Goal: Task Accomplishment & Management: Use online tool/utility

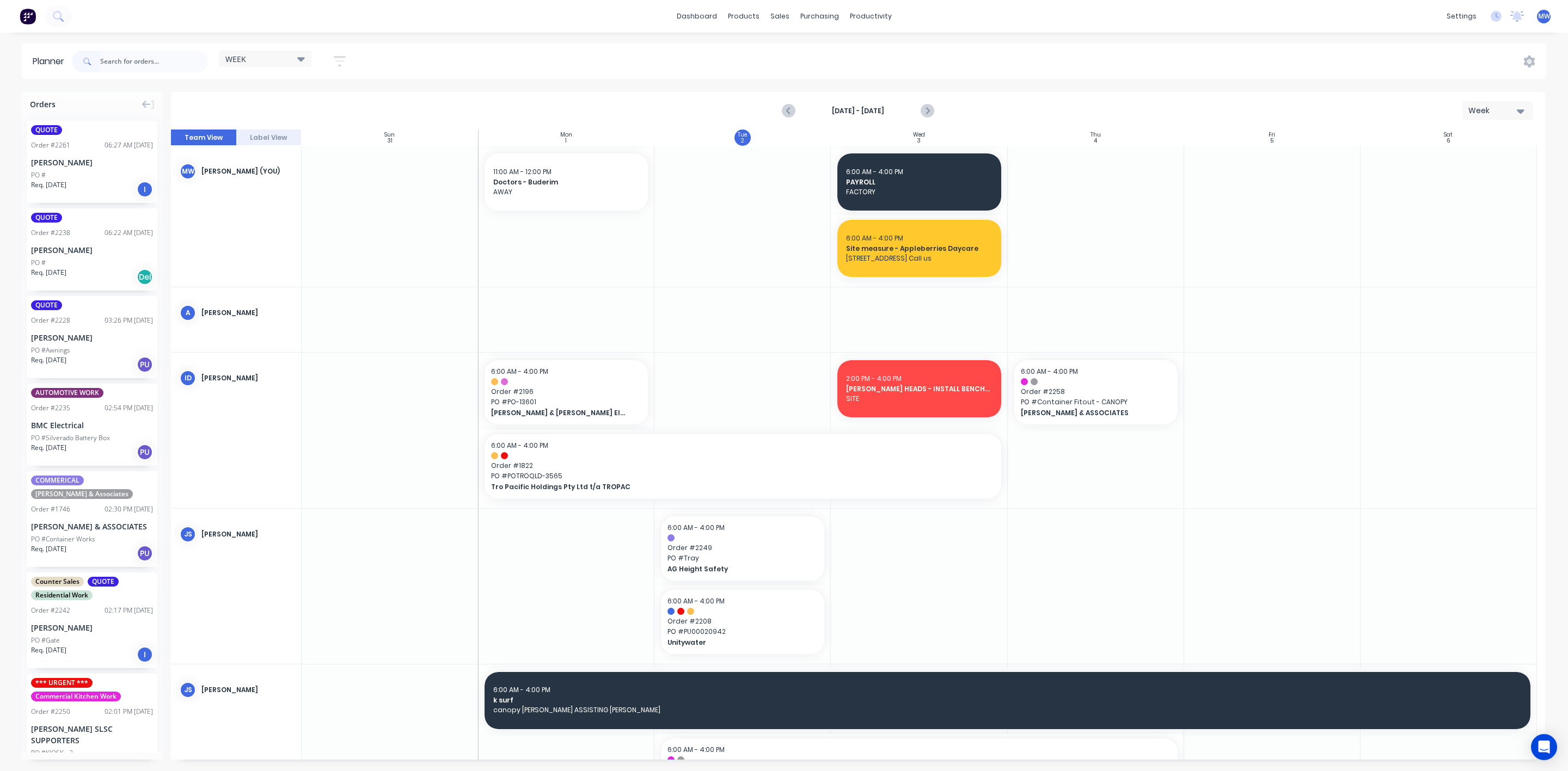
scroll to position [159, 0]
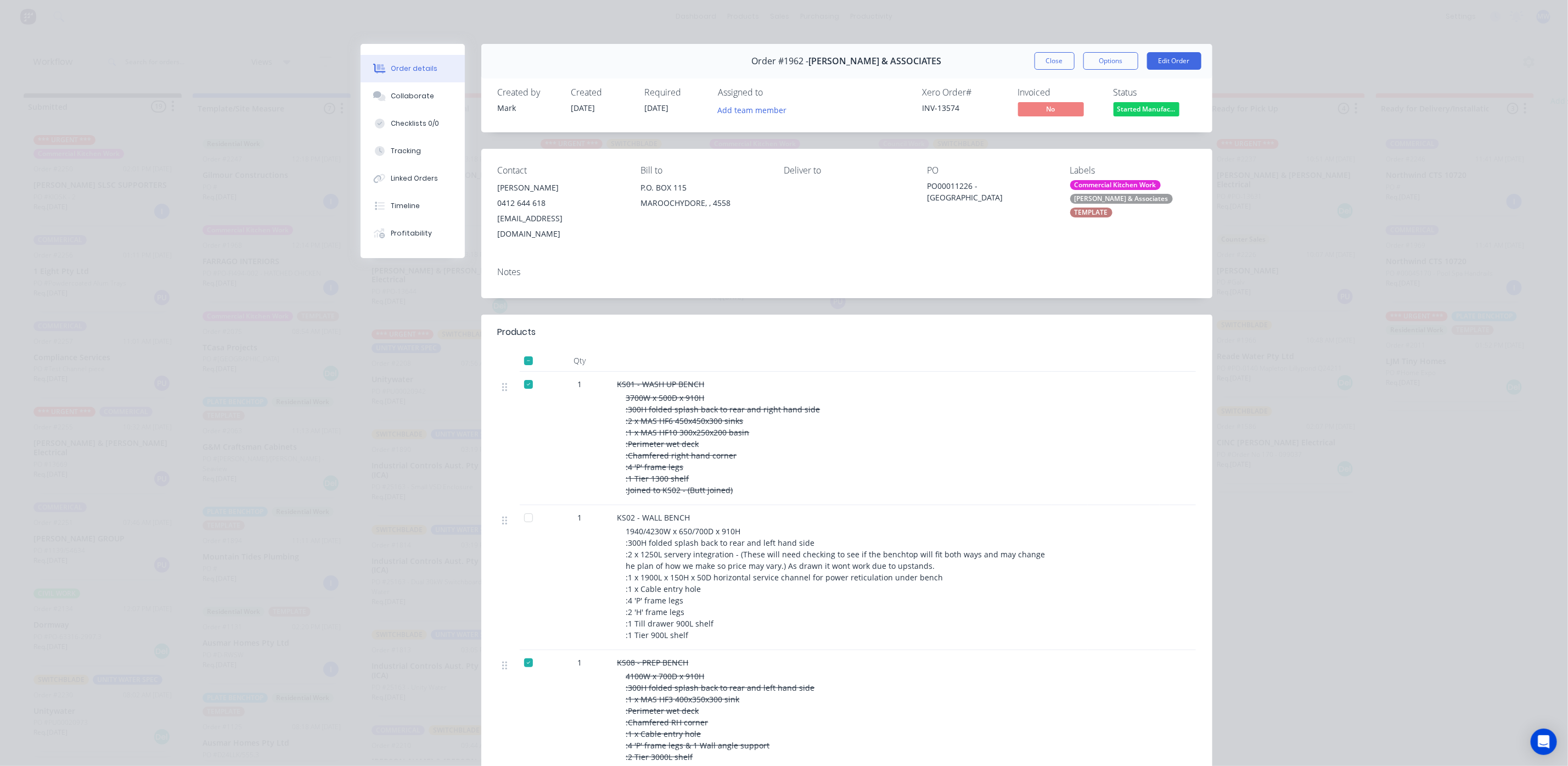
scroll to position [106, 0]
click at [1054, 66] on button "Close" at bounding box center [1054, 61] width 40 height 18
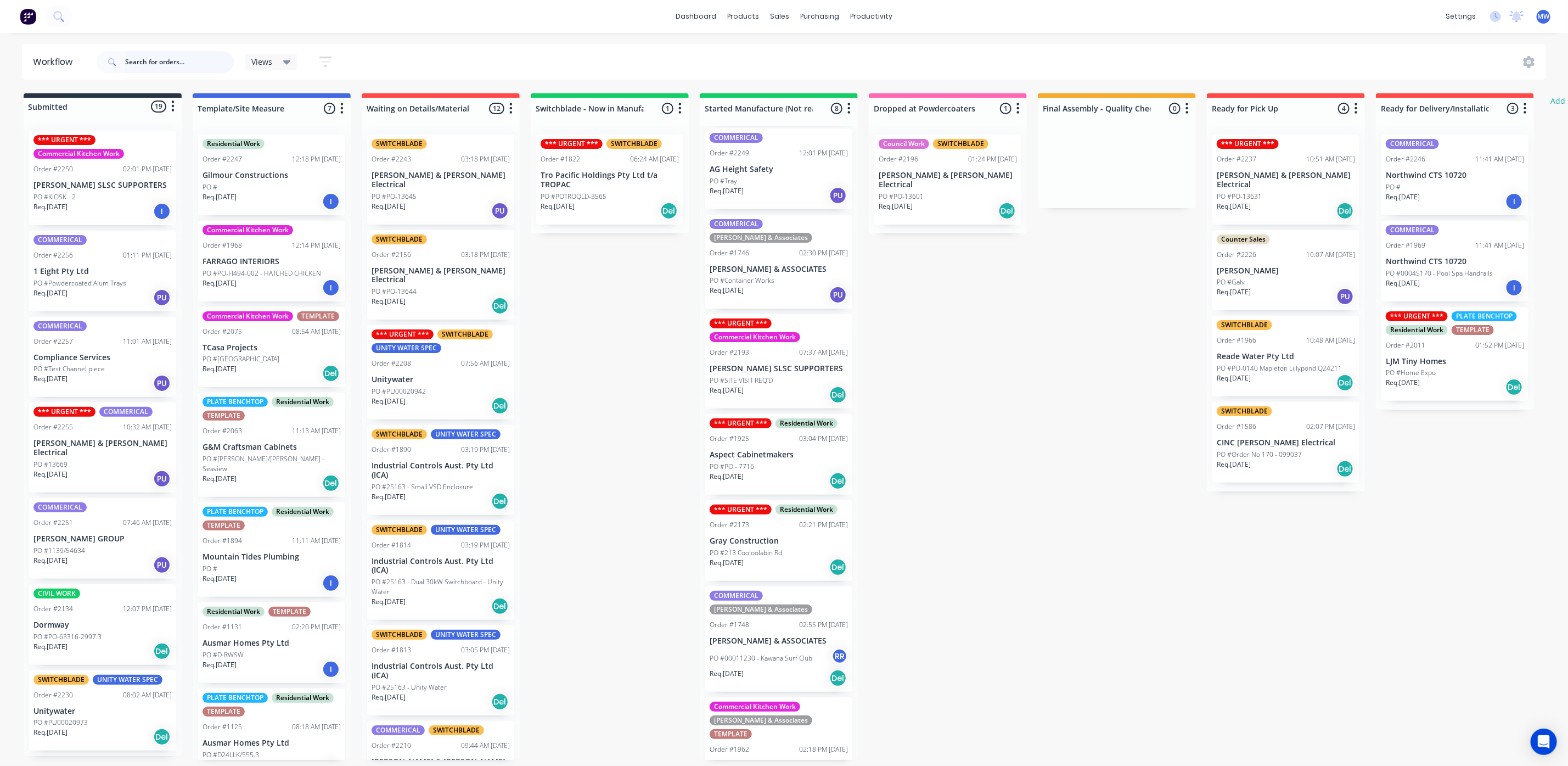
click at [148, 63] on input "text" at bounding box center [179, 62] width 109 height 22
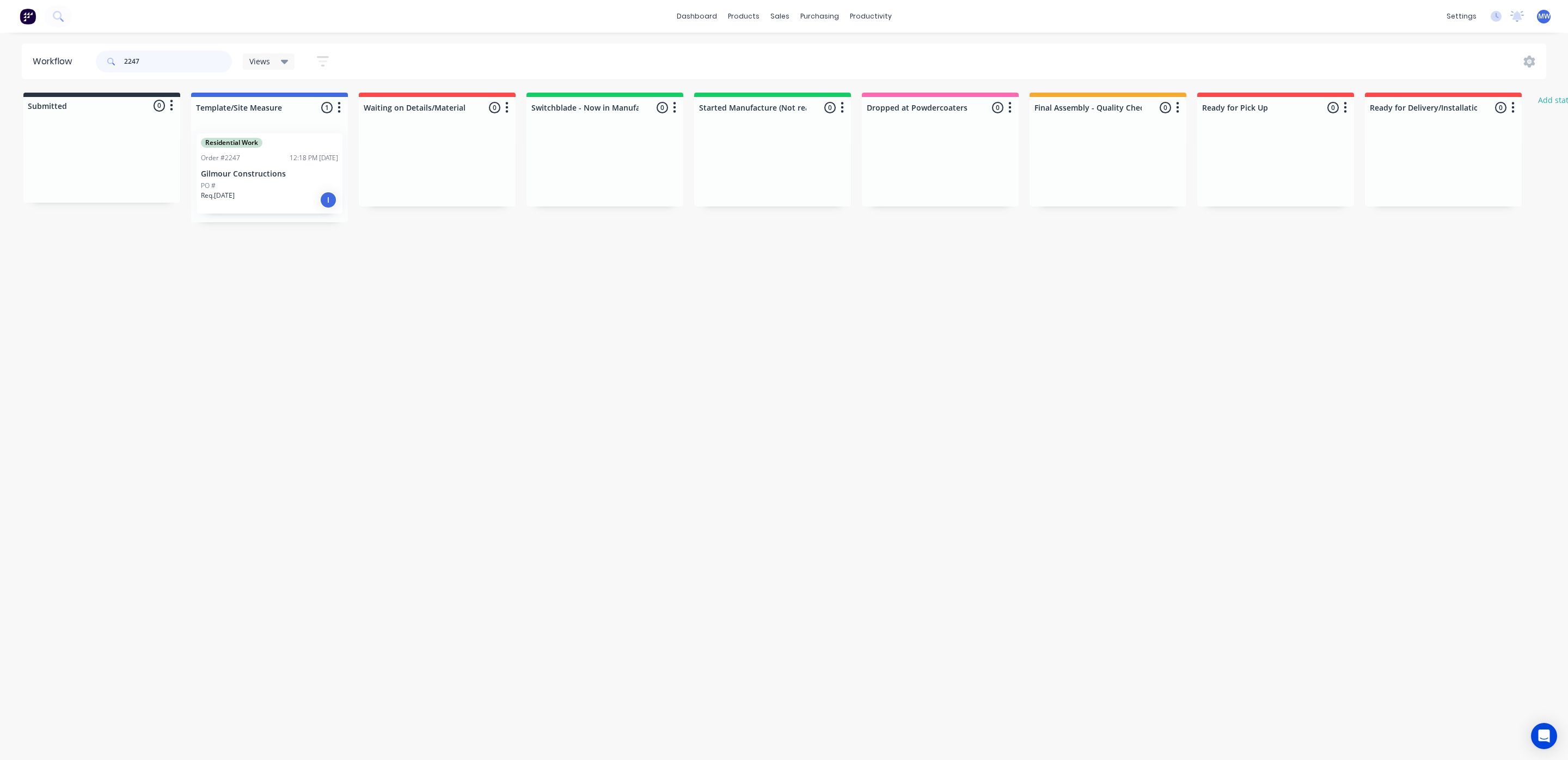
type input "2247"
click at [247, 195] on div "Req. 28/08/25 I" at bounding box center [269, 200] width 137 height 19
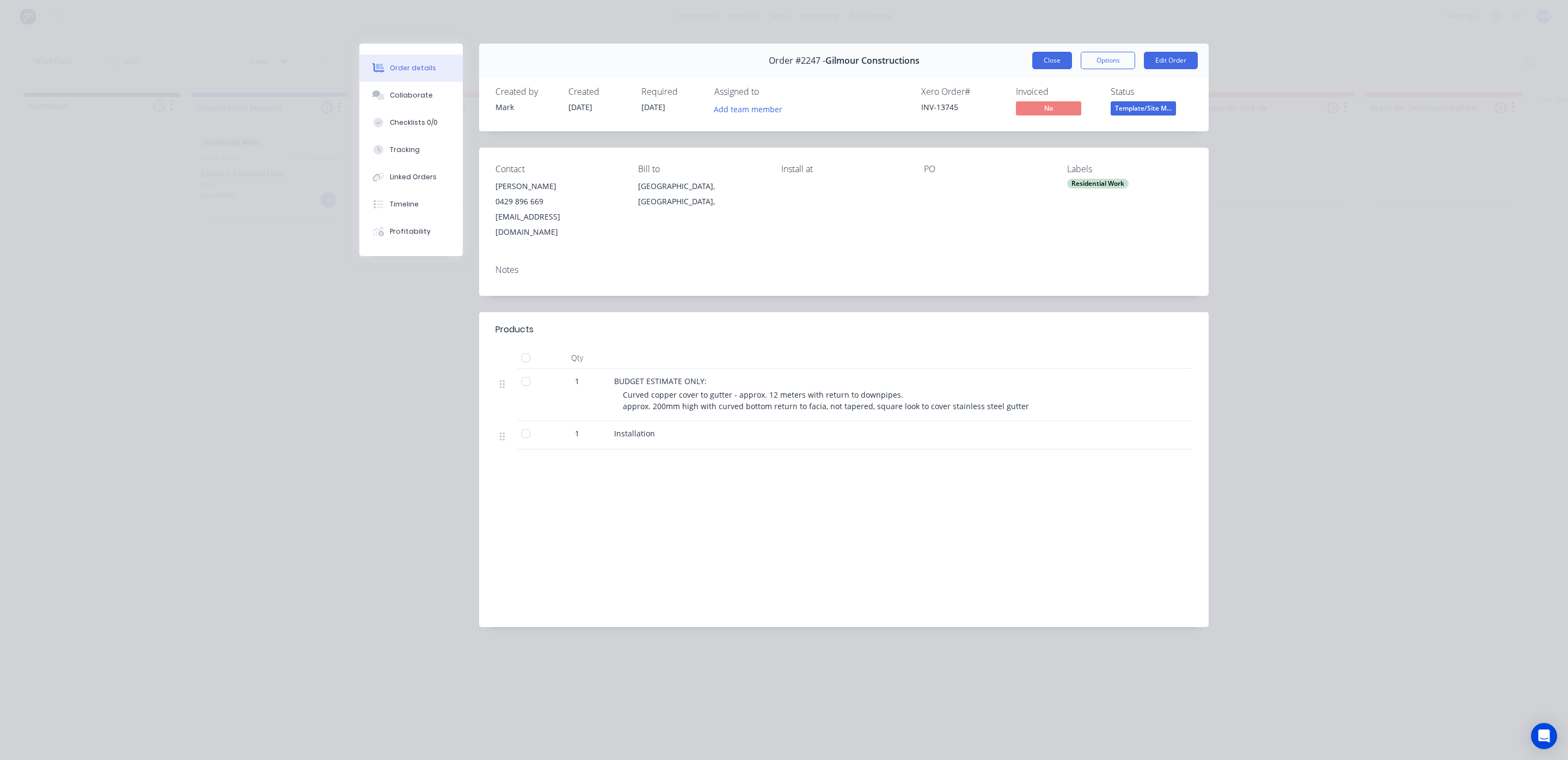
click at [1044, 57] on button "Close" at bounding box center [1052, 60] width 40 height 18
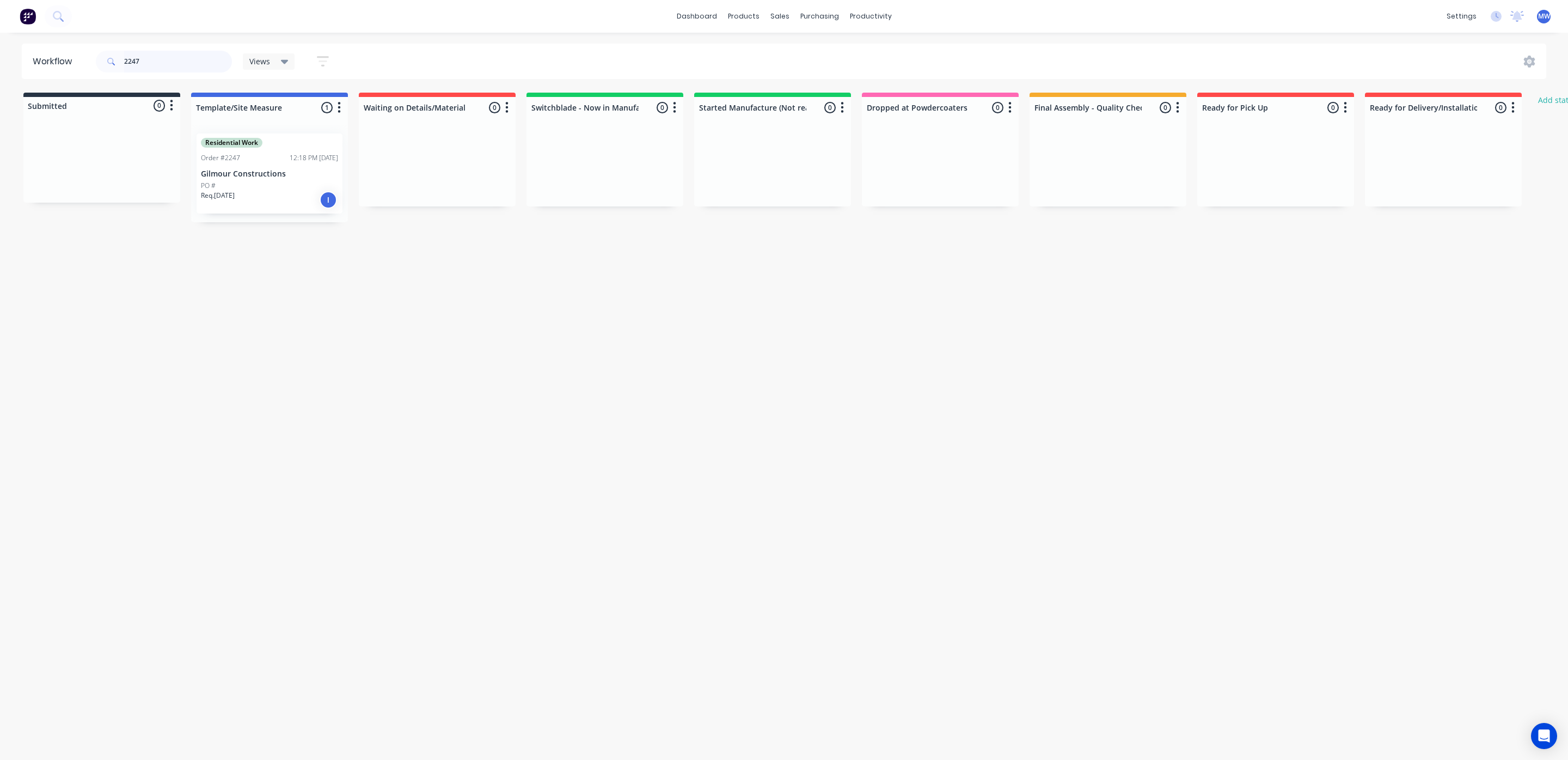
drag, startPoint x: 169, startPoint y: 66, endPoint x: 75, endPoint y: 67, distance: 94.0
click at [75, 67] on header "Workflow 2247 Views Save new view None (Default) edit SCSM - MAIN edit SUNCOAST…" at bounding box center [784, 61] width 1525 height 36
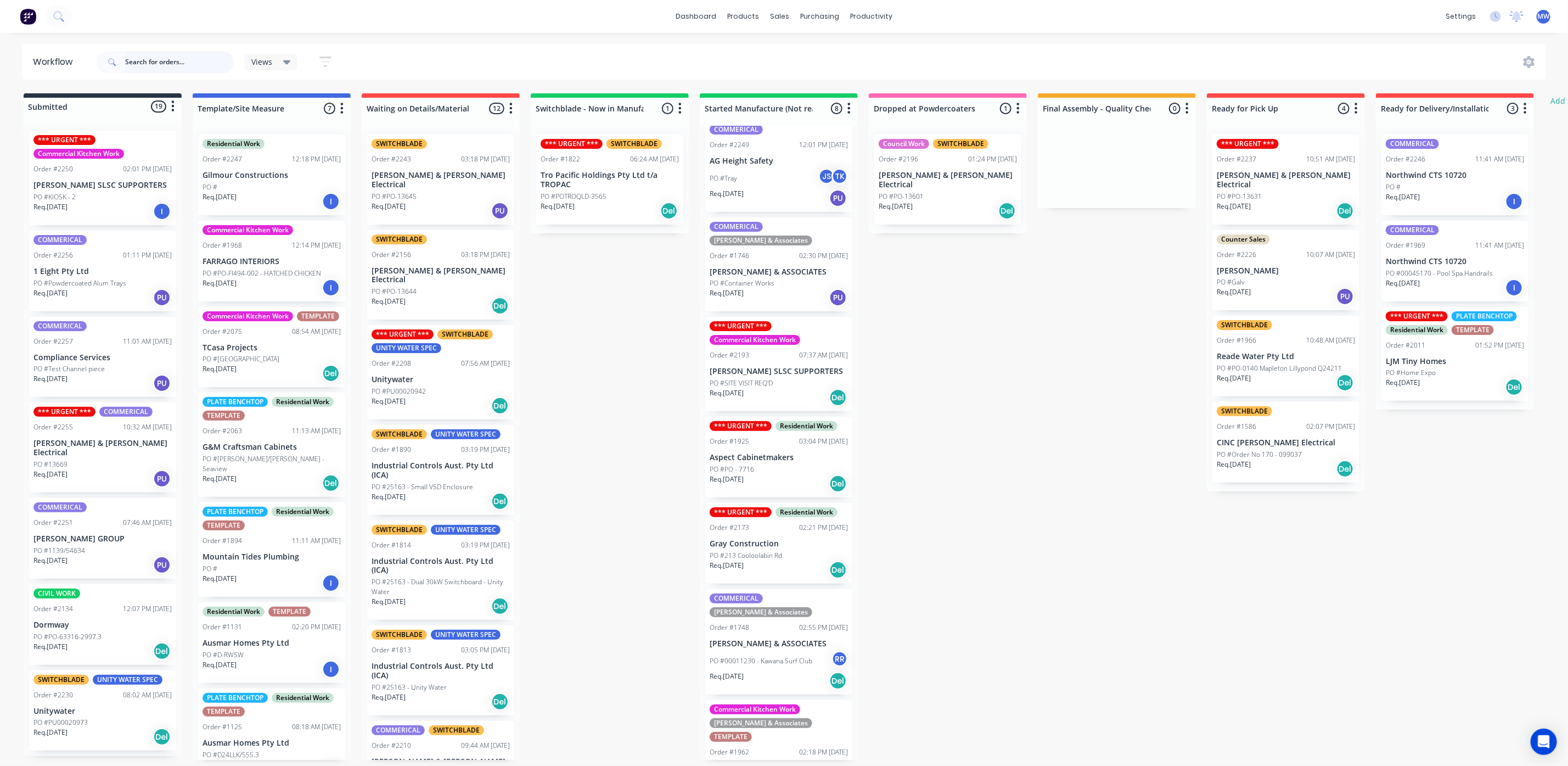
scroll to position [117, 0]
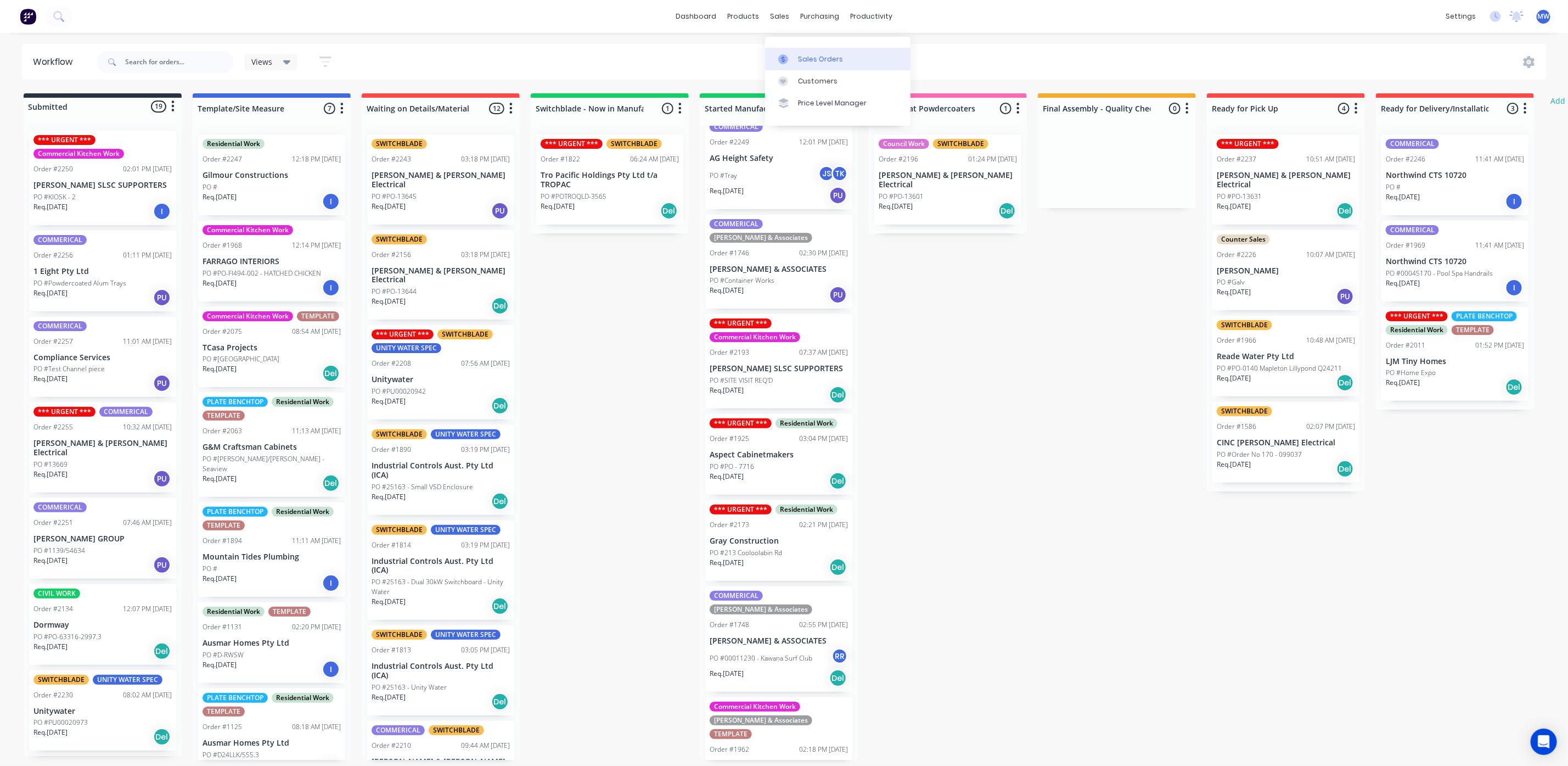
click at [810, 56] on div "Sales Orders" at bounding box center [820, 59] width 45 height 10
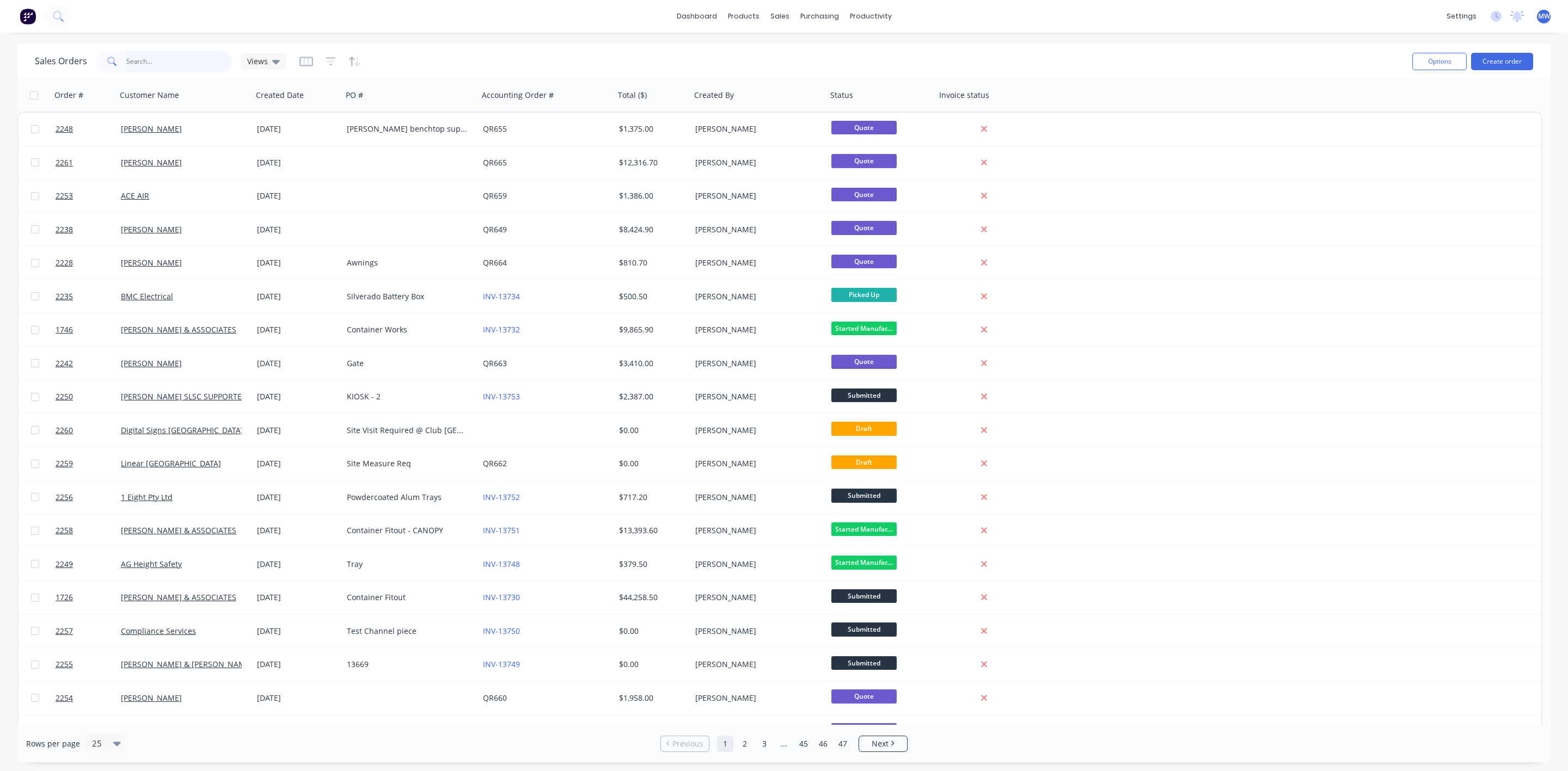
click at [169, 63] on input "text" at bounding box center [180, 62] width 106 height 22
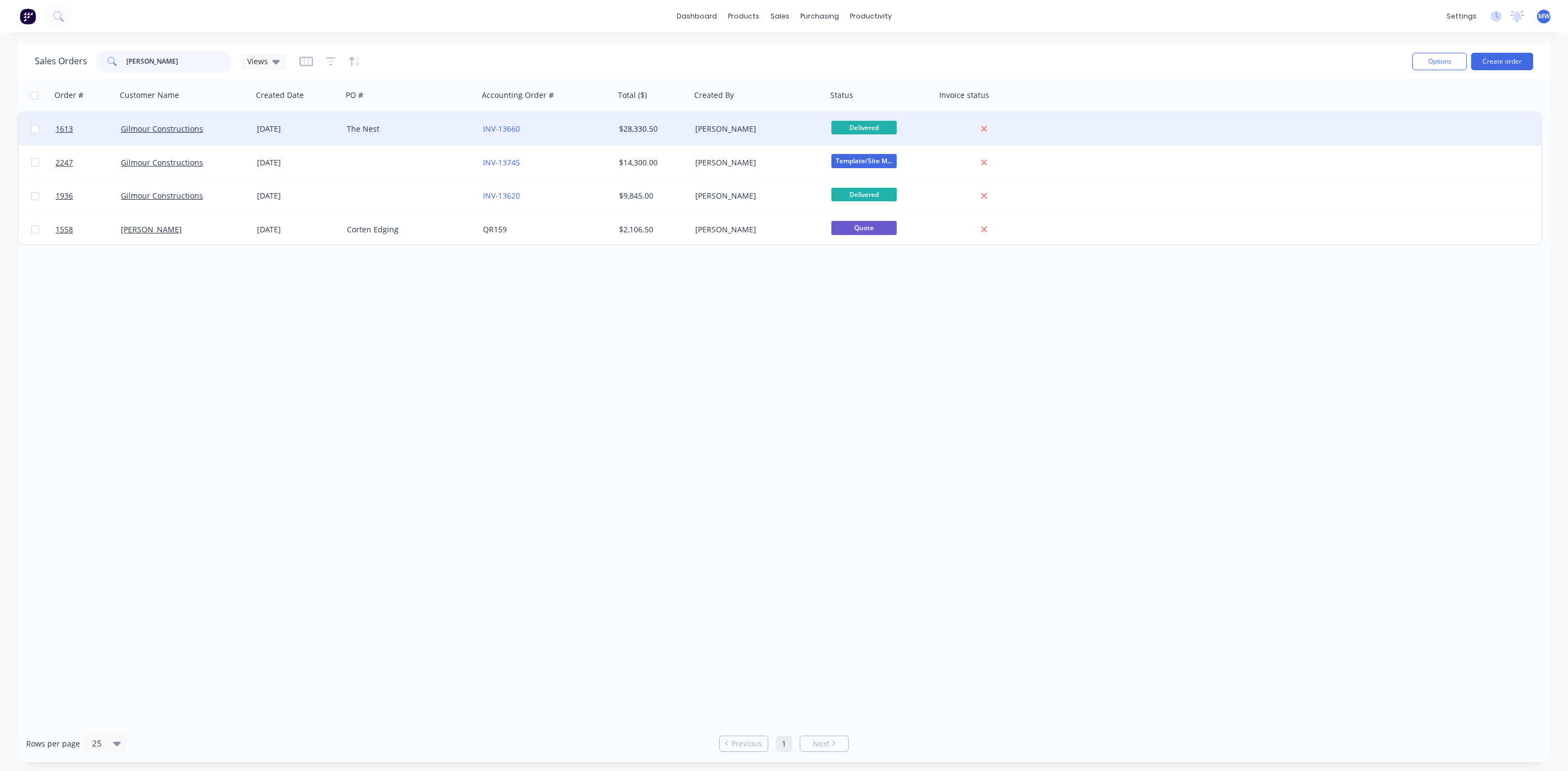
type input "gilmour"
click at [304, 129] on div "30 Jul 2025" at bounding box center [297, 128] width 81 height 11
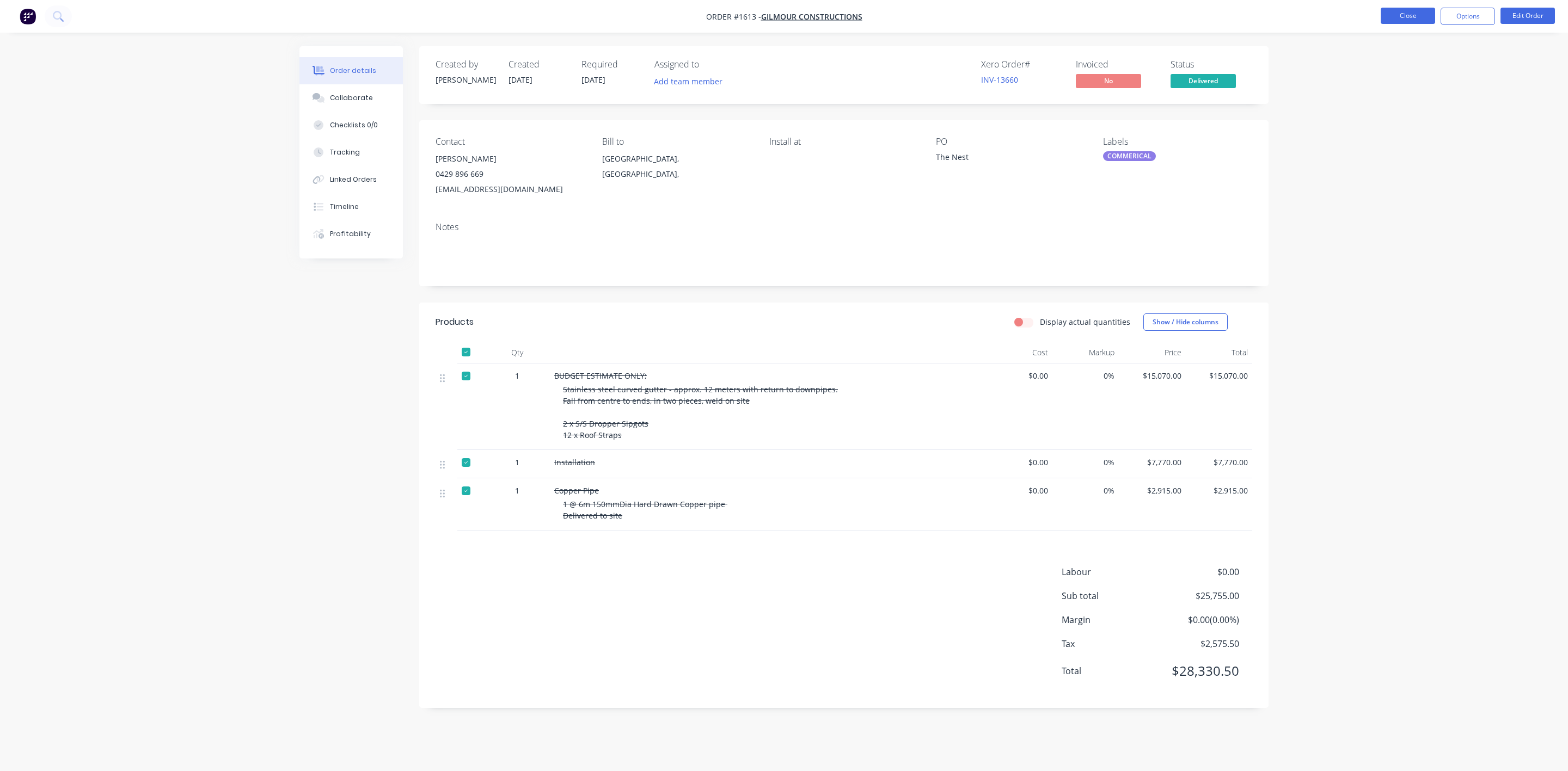
click at [1421, 19] on button "Close" at bounding box center [1408, 16] width 54 height 16
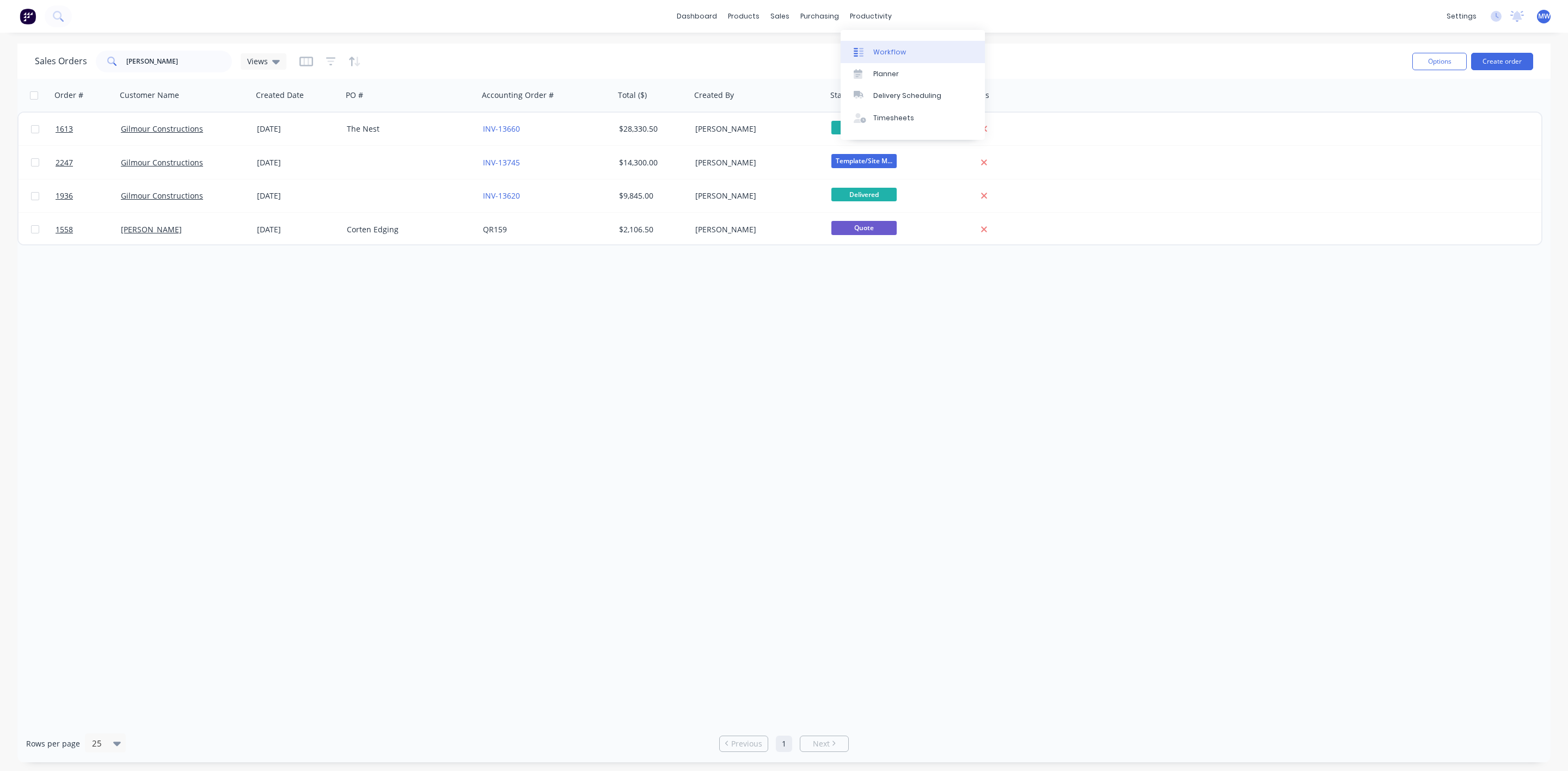
click at [860, 51] on icon at bounding box center [861, 52] width 5 height 8
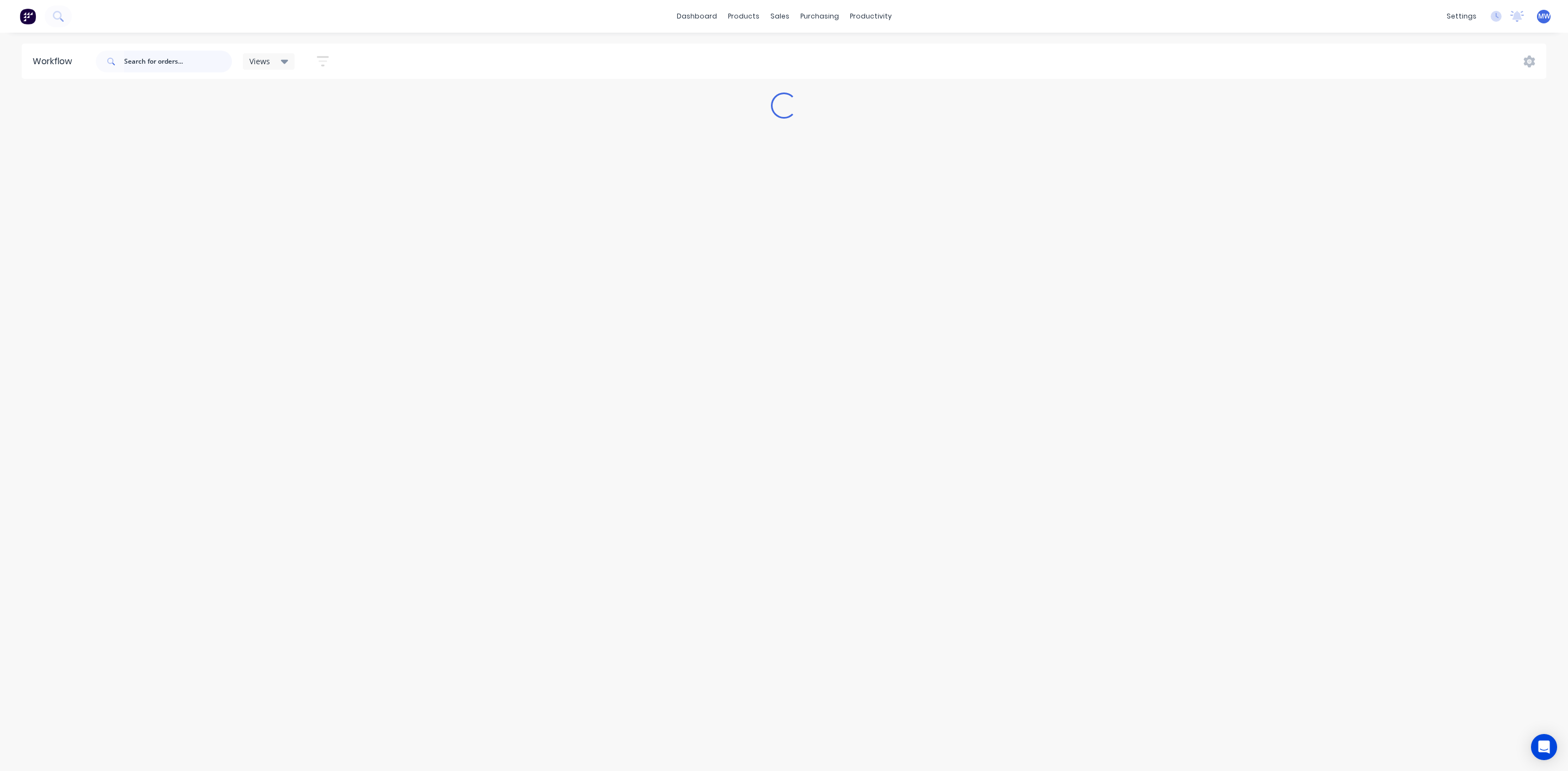
click at [152, 56] on input "text" at bounding box center [178, 62] width 108 height 22
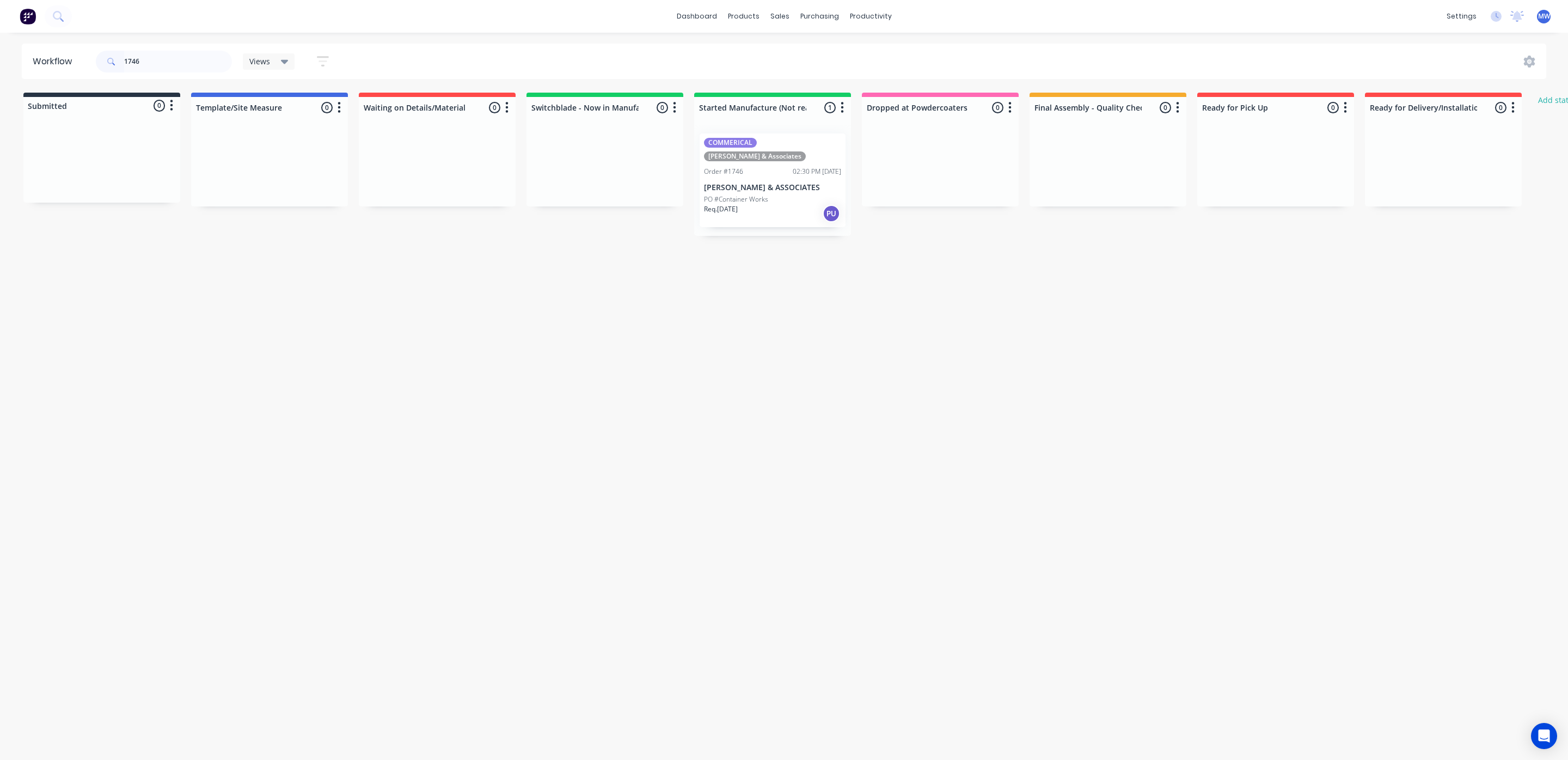
click at [764, 204] on div "Req. 12/06/25 PU" at bounding box center [772, 214] width 137 height 19
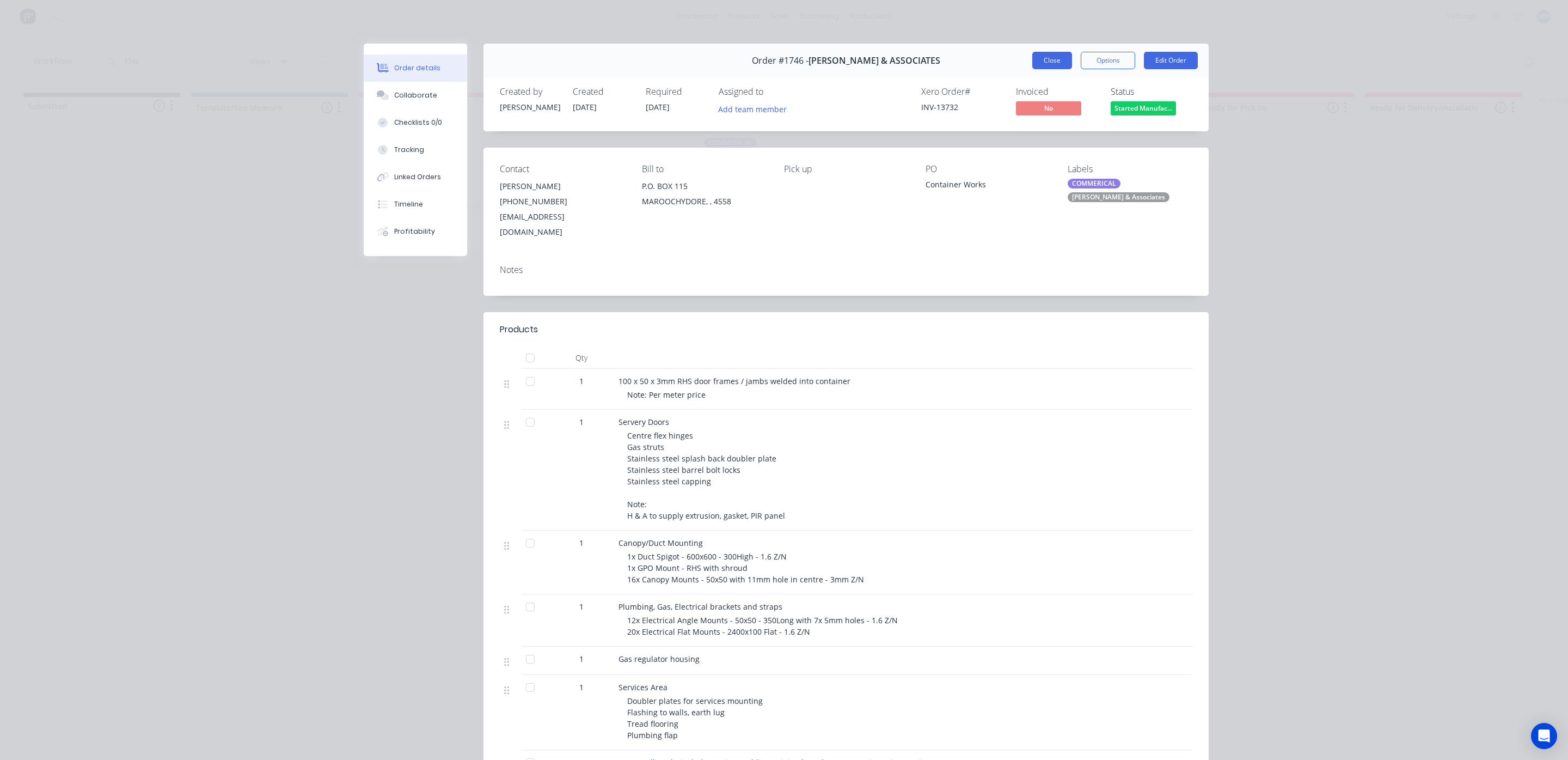
click at [1032, 63] on button "Close" at bounding box center [1052, 60] width 40 height 18
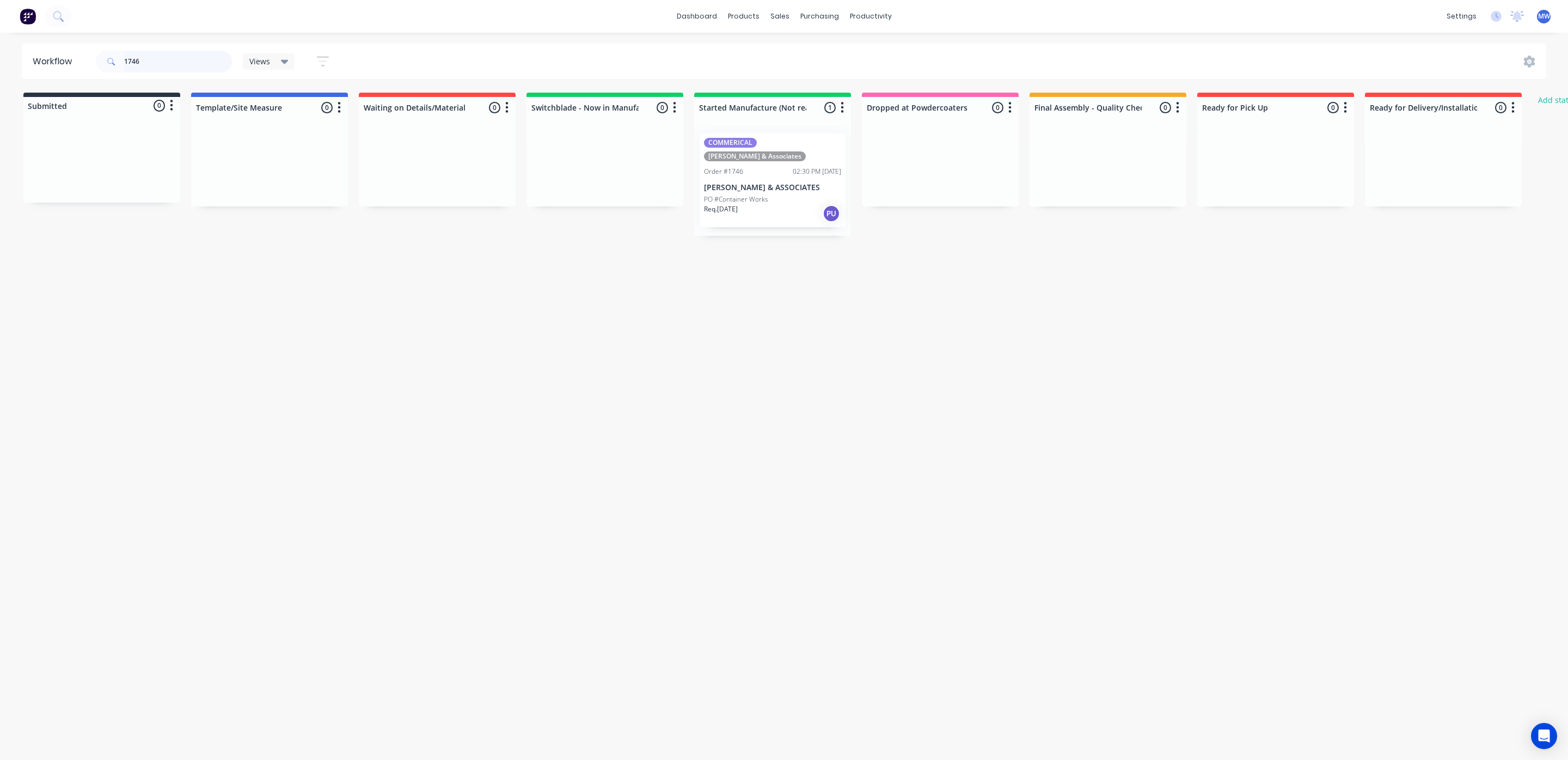
drag, startPoint x: 138, startPoint y: 64, endPoint x: 77, endPoint y: 62, distance: 61.0
click at [77, 62] on header "Workflow 1746 Views Save new view None (Default) edit SCSM - MAIN edit SUNCOAST…" at bounding box center [784, 61] width 1525 height 36
drag, startPoint x: 258, startPoint y: 184, endPoint x: 765, endPoint y: 168, distance: 507.3
click at [765, 168] on div "Submitted 0 Status colour #273444 hex #273444 Save Cancel Summaries Total order…" at bounding box center [899, 158] width 1816 height 130
drag, startPoint x: 201, startPoint y: 66, endPoint x: 56, endPoint y: 48, distance: 146.1
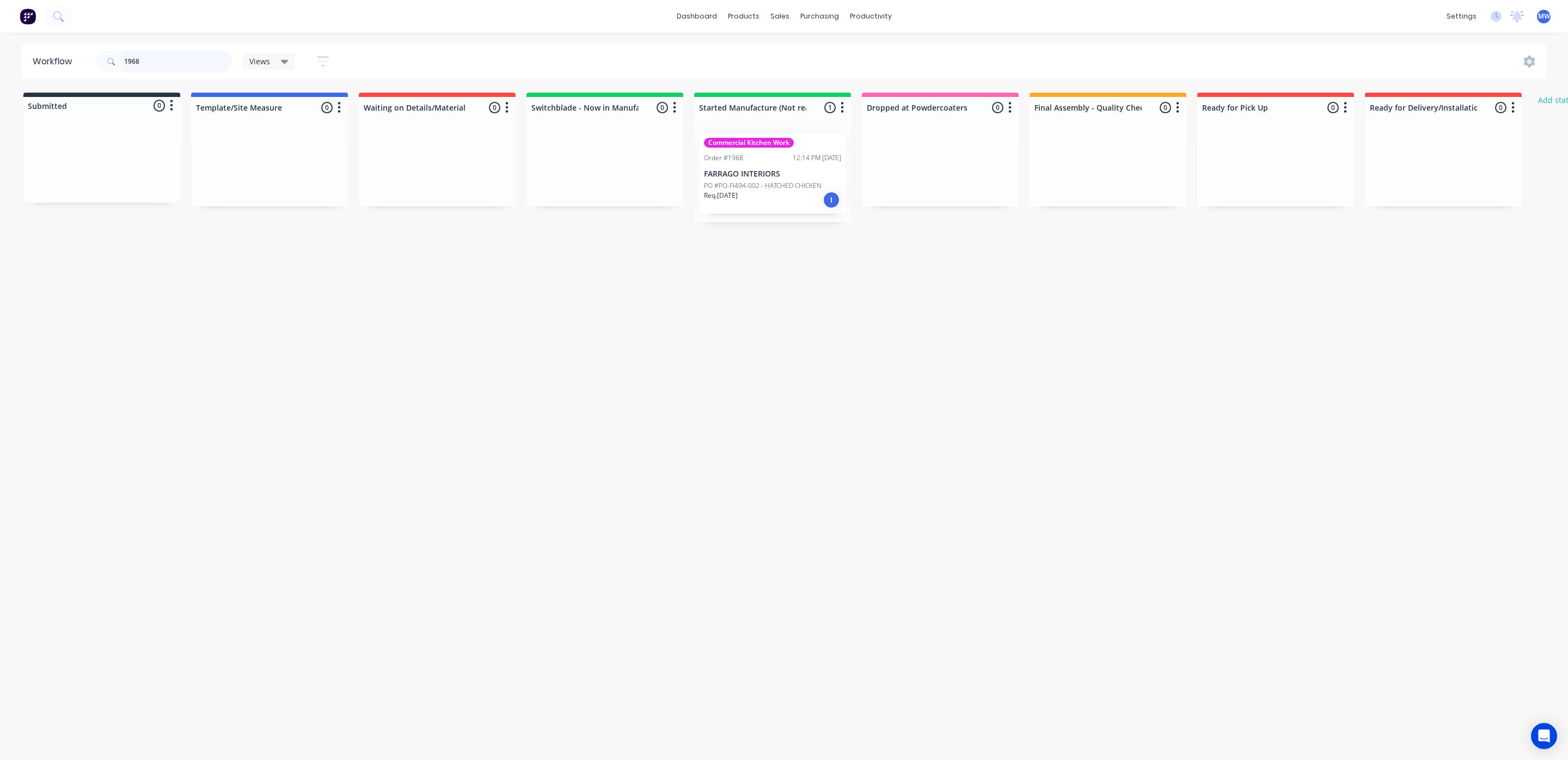
click at [54, 54] on header "Workflow 1968 Views Save new view None (Default) edit SCSM - MAIN edit SUNCOAST…" at bounding box center [784, 61] width 1525 height 36
type input "2"
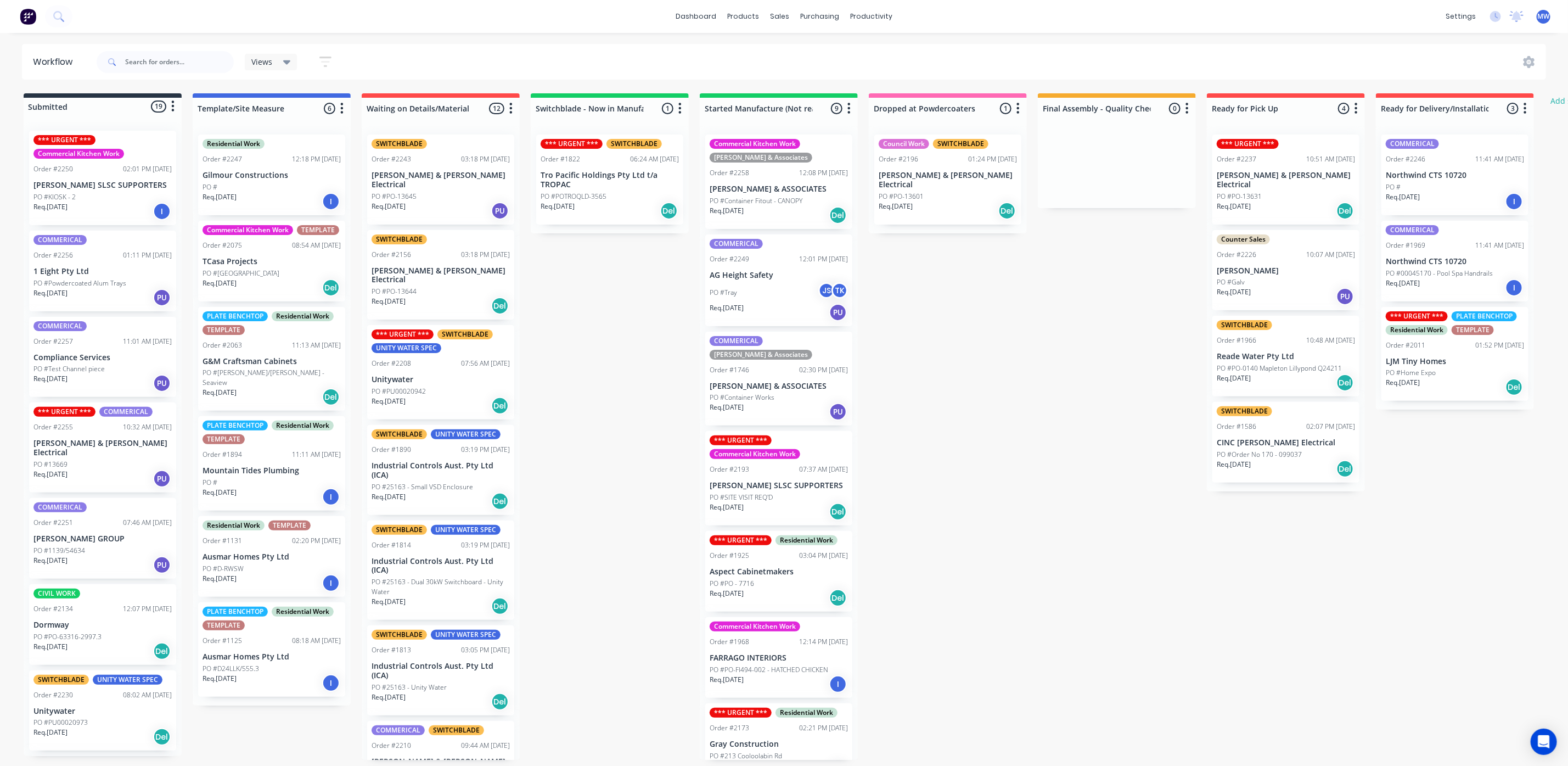
scroll to position [7, 0]
click at [775, 457] on div "*** URGENT *** Commercial Kitchen Work Order #2193 07:37 AM [DATE] [PERSON_NAME…" at bounding box center [778, 478] width 147 height 94
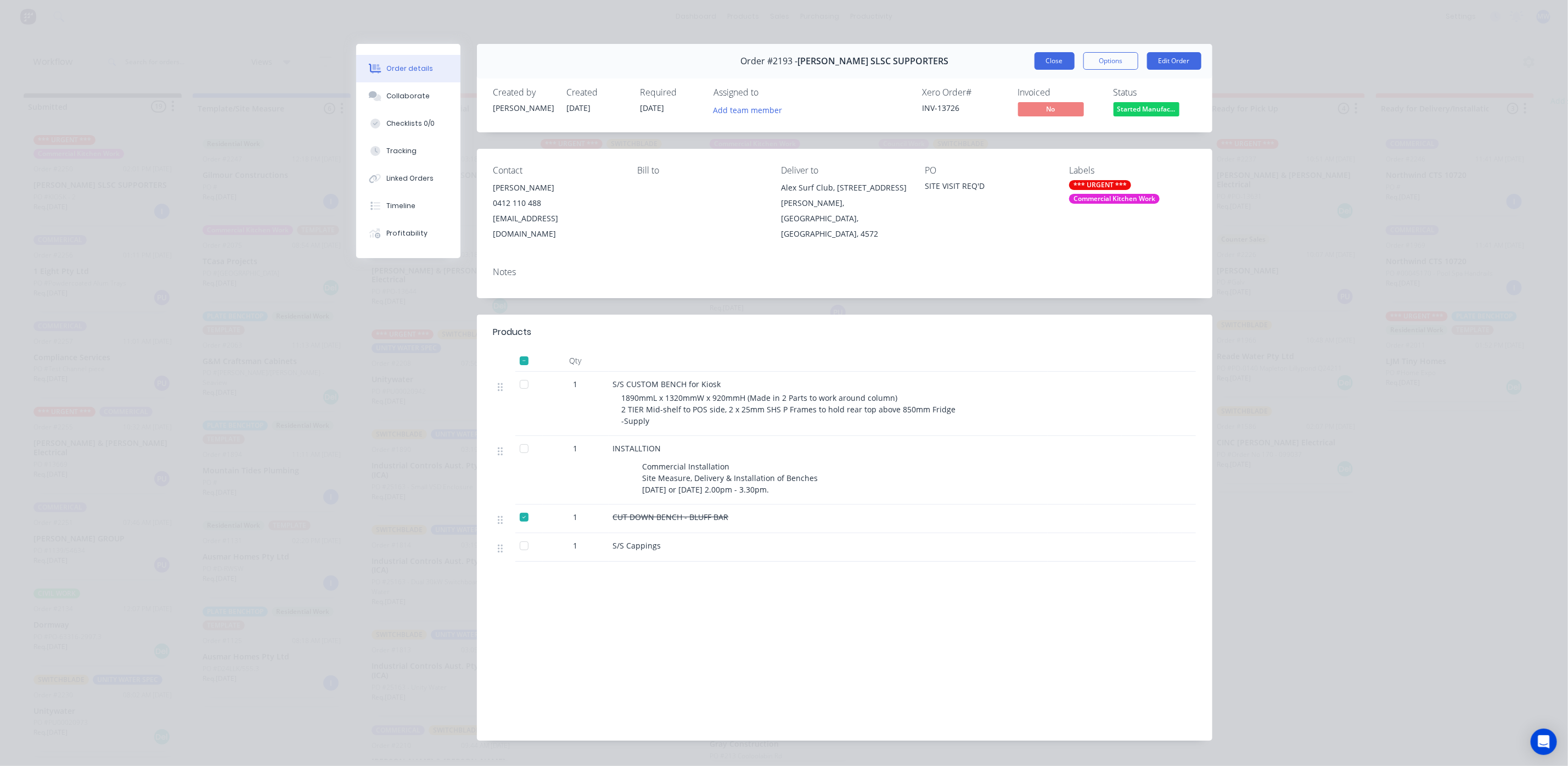
click at [1036, 58] on button "Close" at bounding box center [1054, 61] width 40 height 18
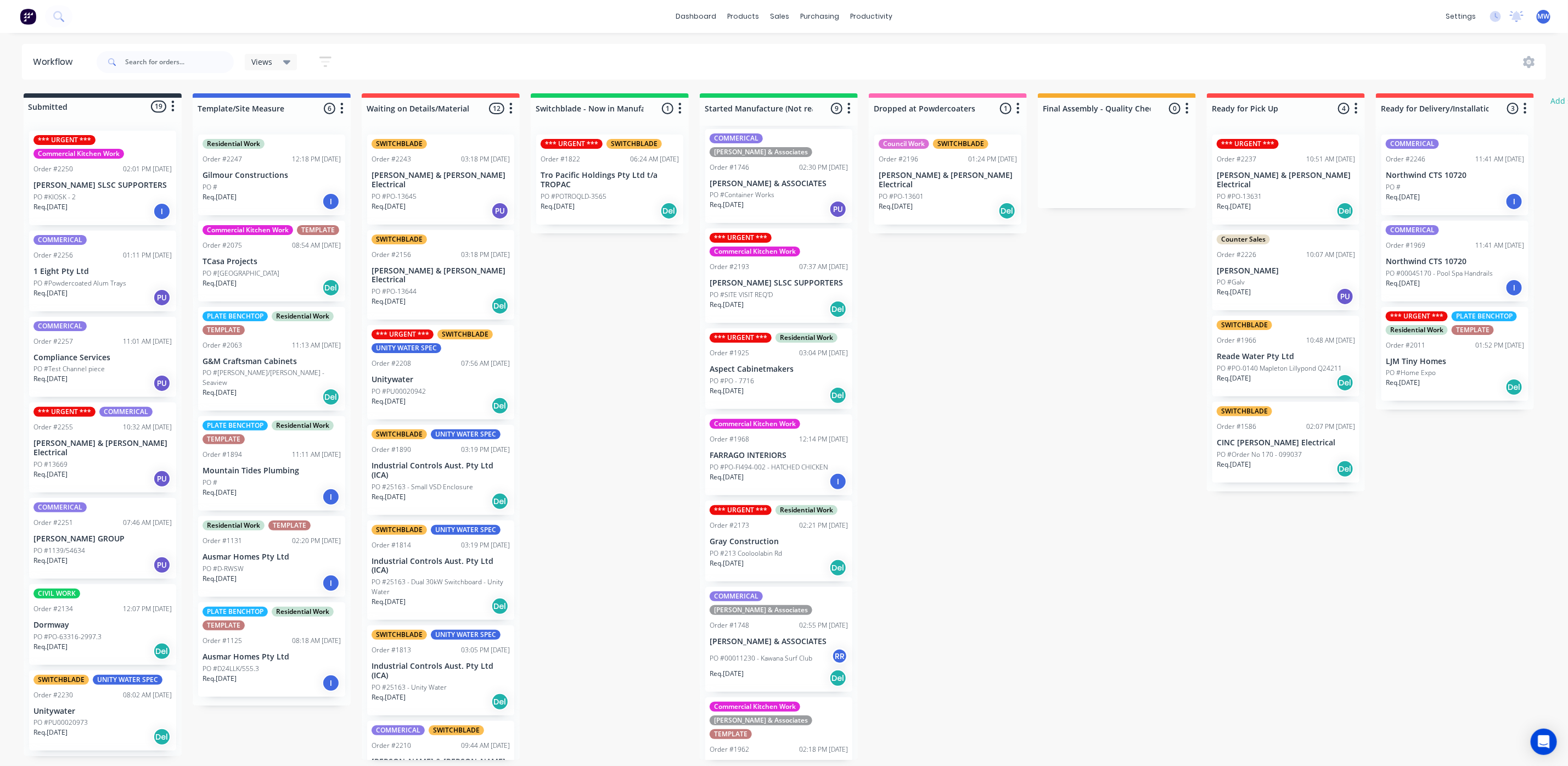
scroll to position [0, 0]
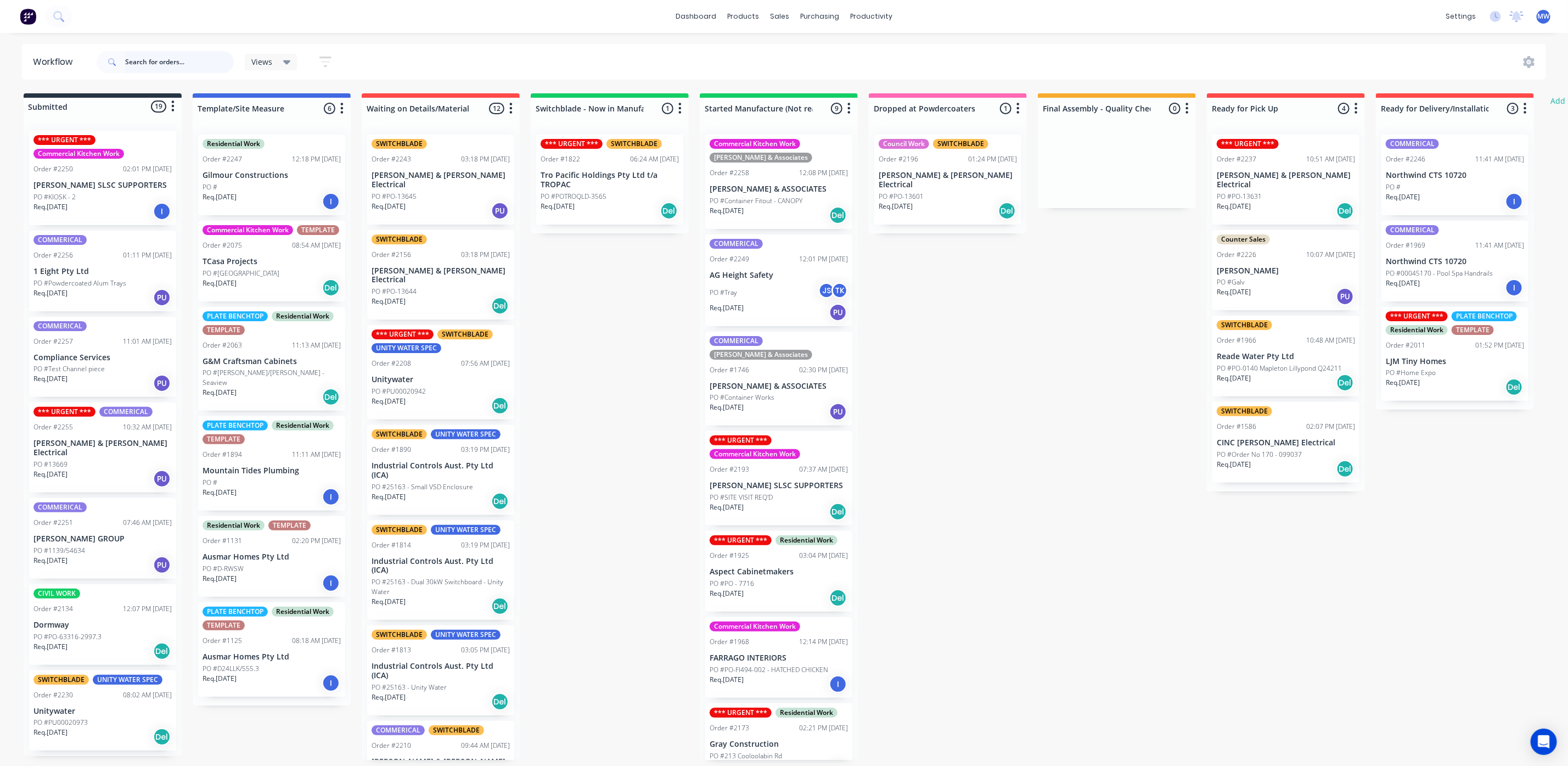
click at [172, 66] on input "text" at bounding box center [179, 62] width 109 height 22
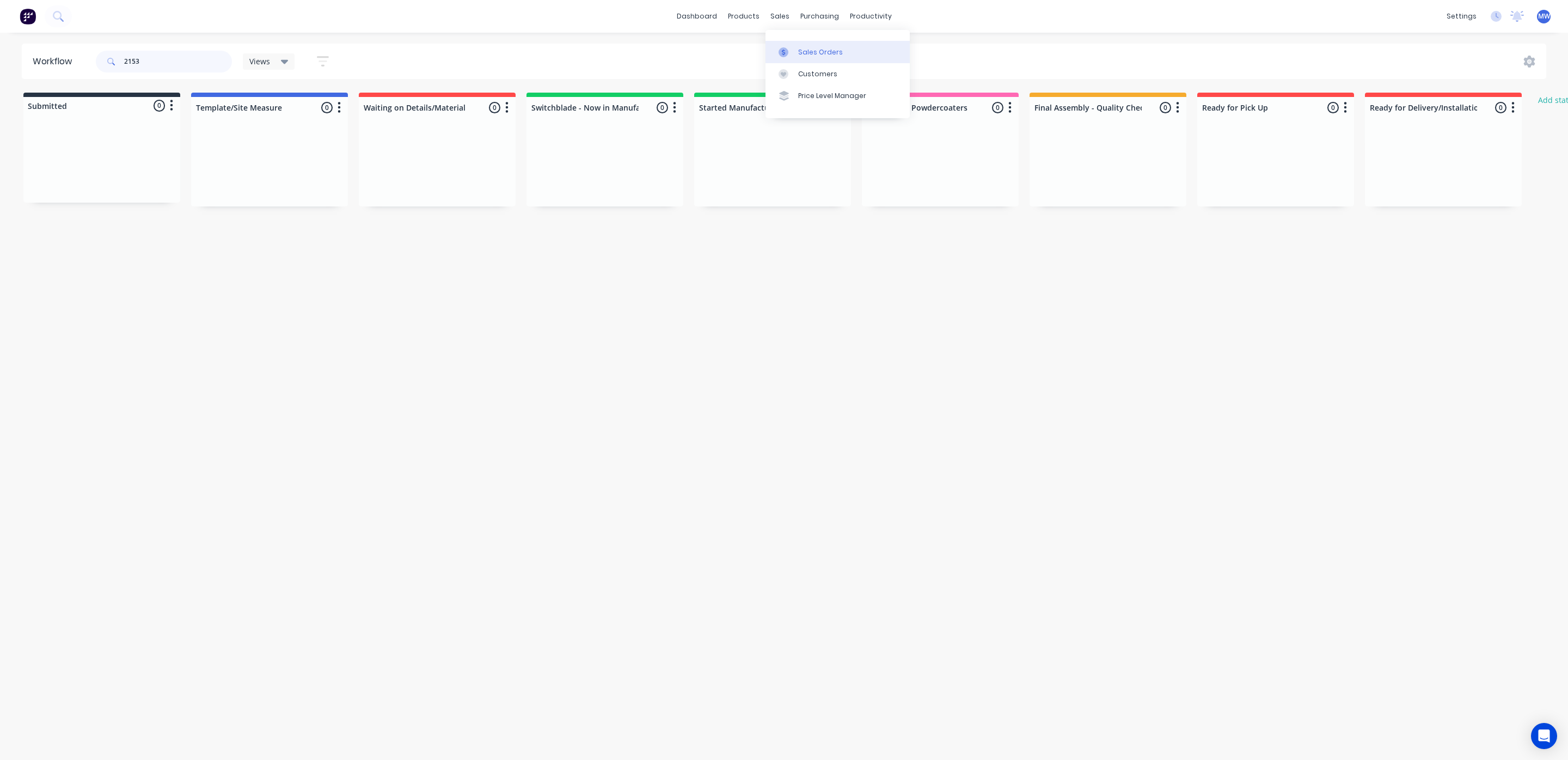
type input "2153"
click at [783, 47] on icon at bounding box center [783, 52] width 10 height 10
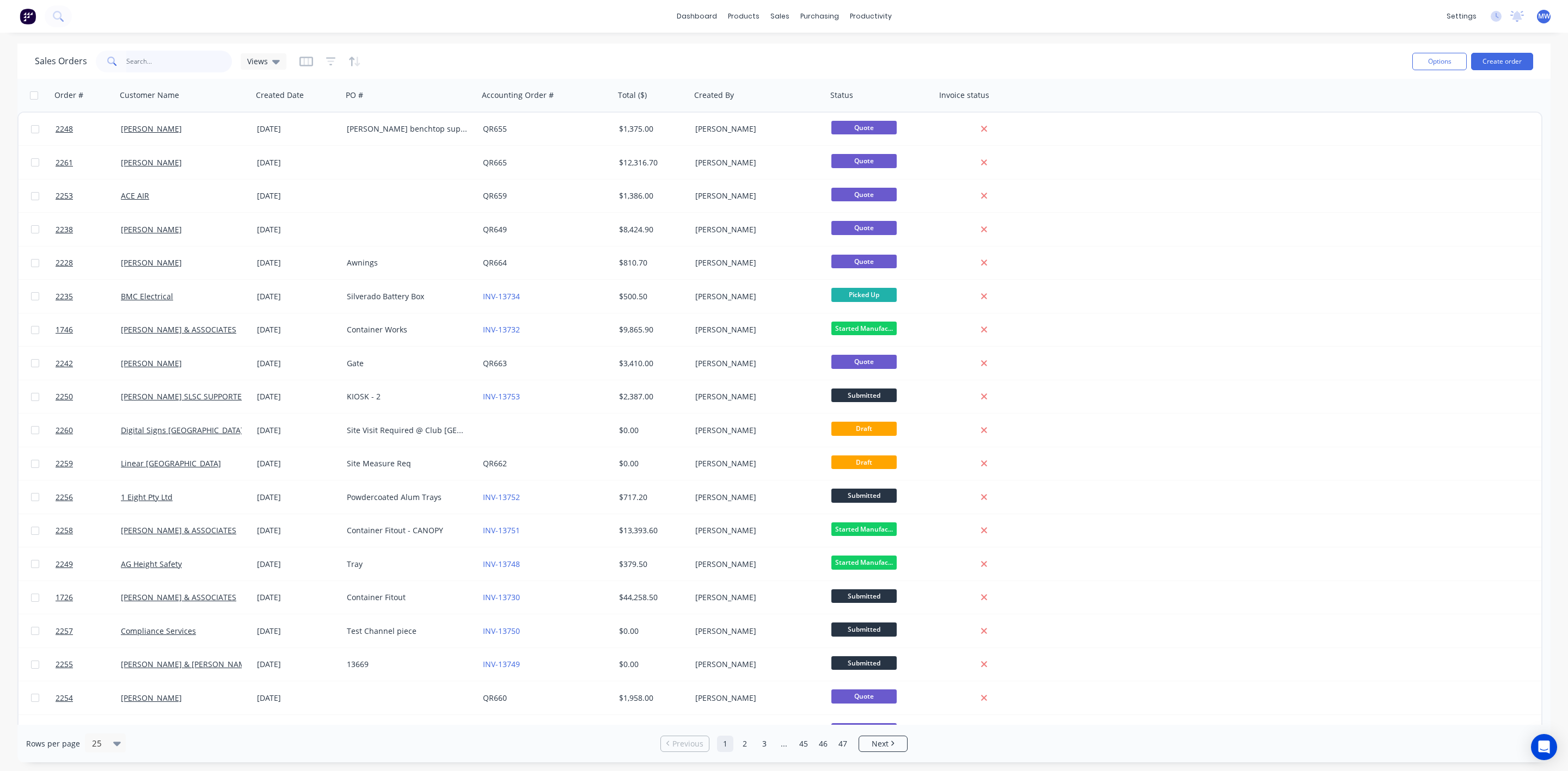
click at [155, 64] on input "text" at bounding box center [180, 62] width 106 height 22
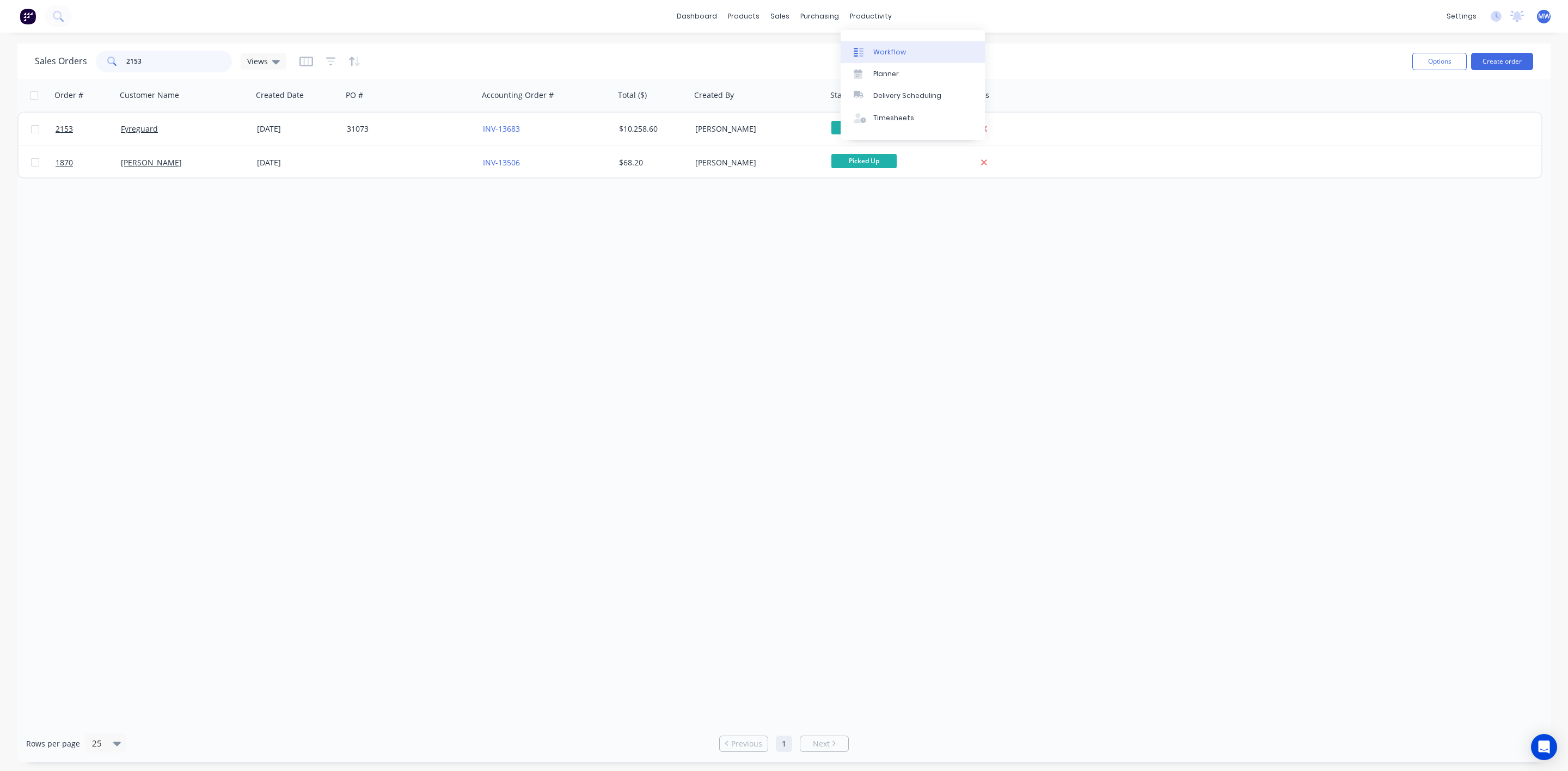
type input "2153"
click at [878, 49] on div "Workflow" at bounding box center [889, 52] width 32 height 10
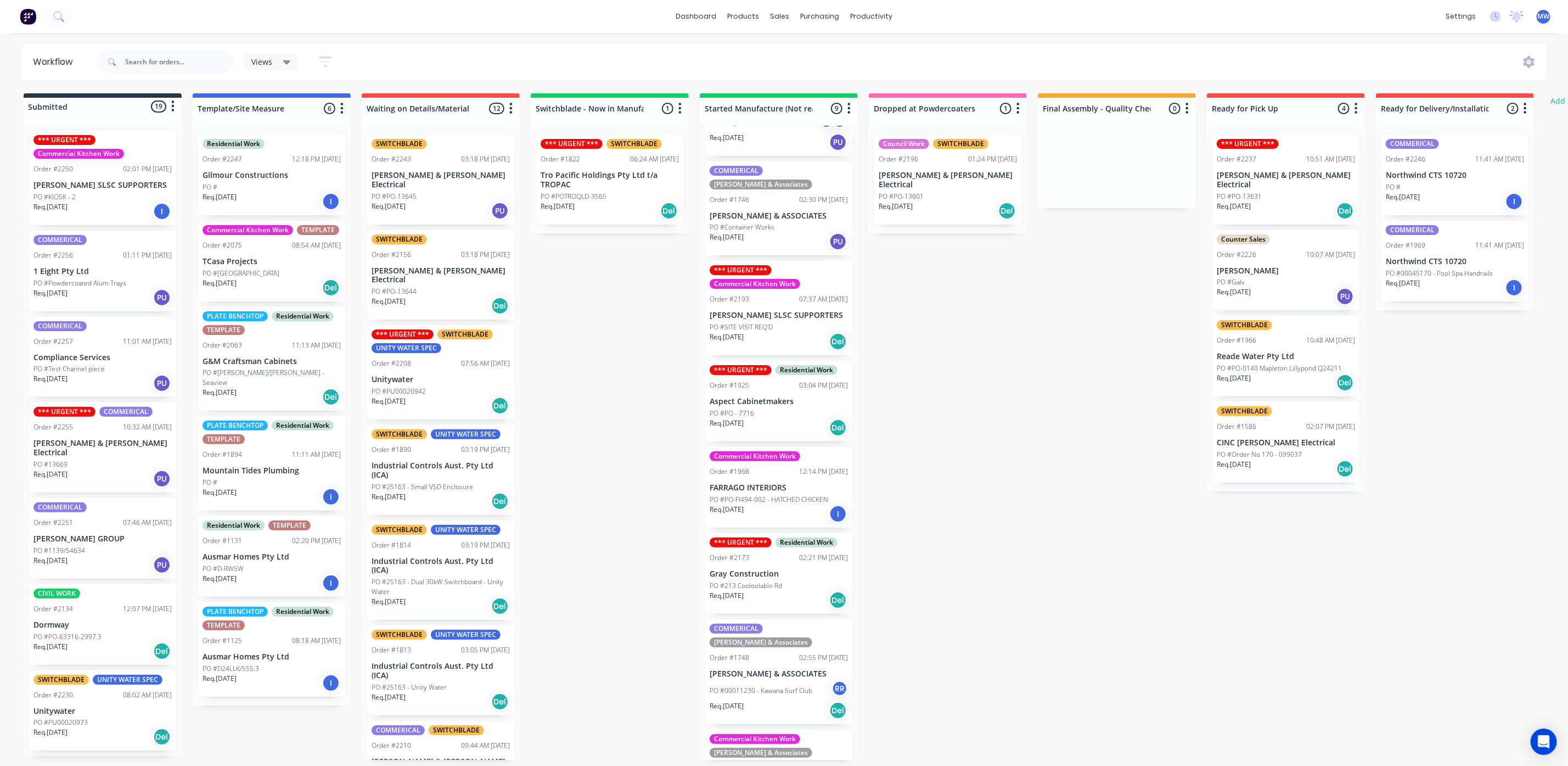
scroll to position [203, 0]
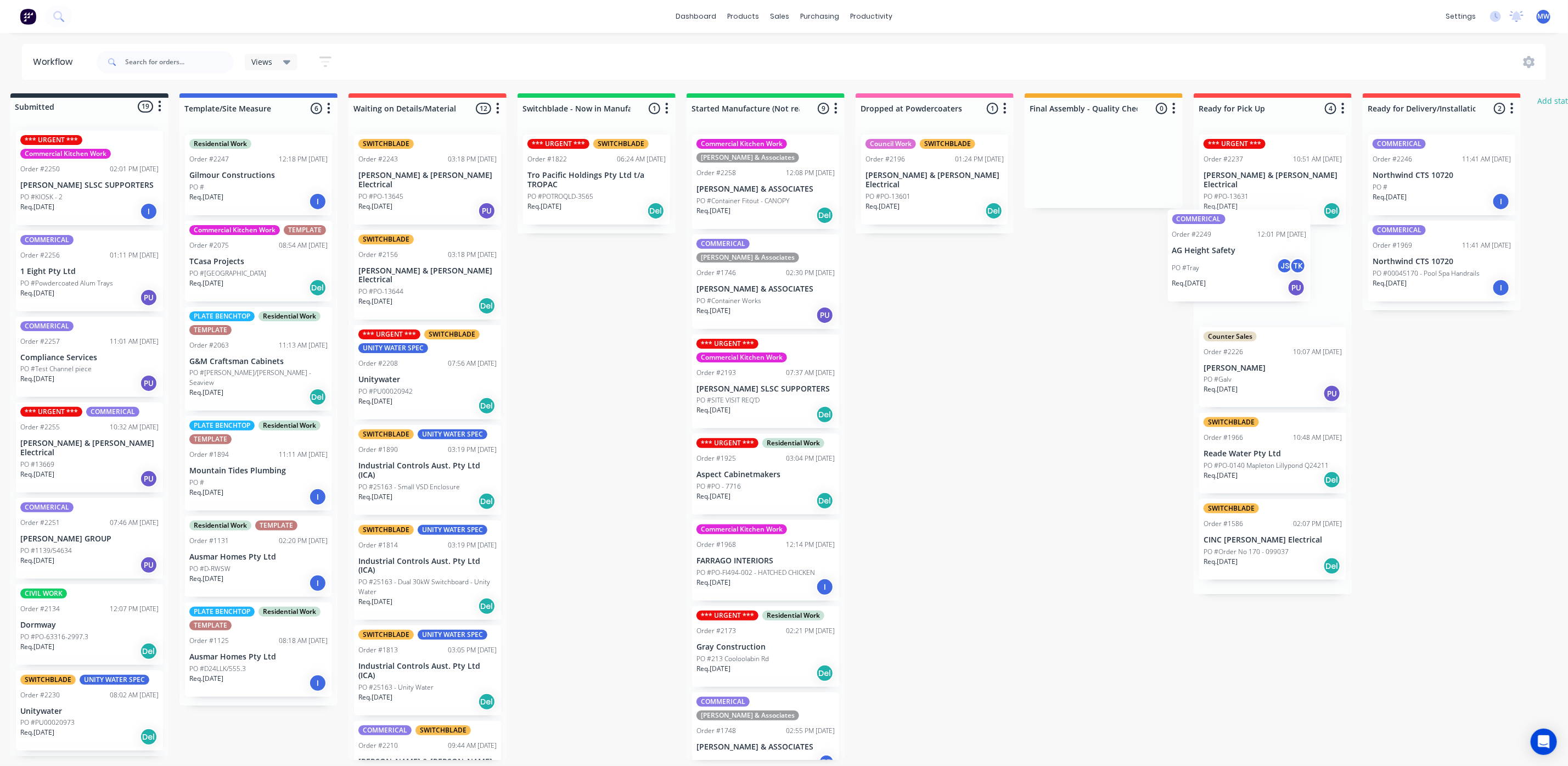
drag, startPoint x: 751, startPoint y: 295, endPoint x: 1222, endPoint y: 271, distance: 471.6
click at [1222, 271] on div "Submitted 19 Status colour #273444 hex #273444 Save Cancel Summaries Total orde…" at bounding box center [893, 427] width 1830 height 667
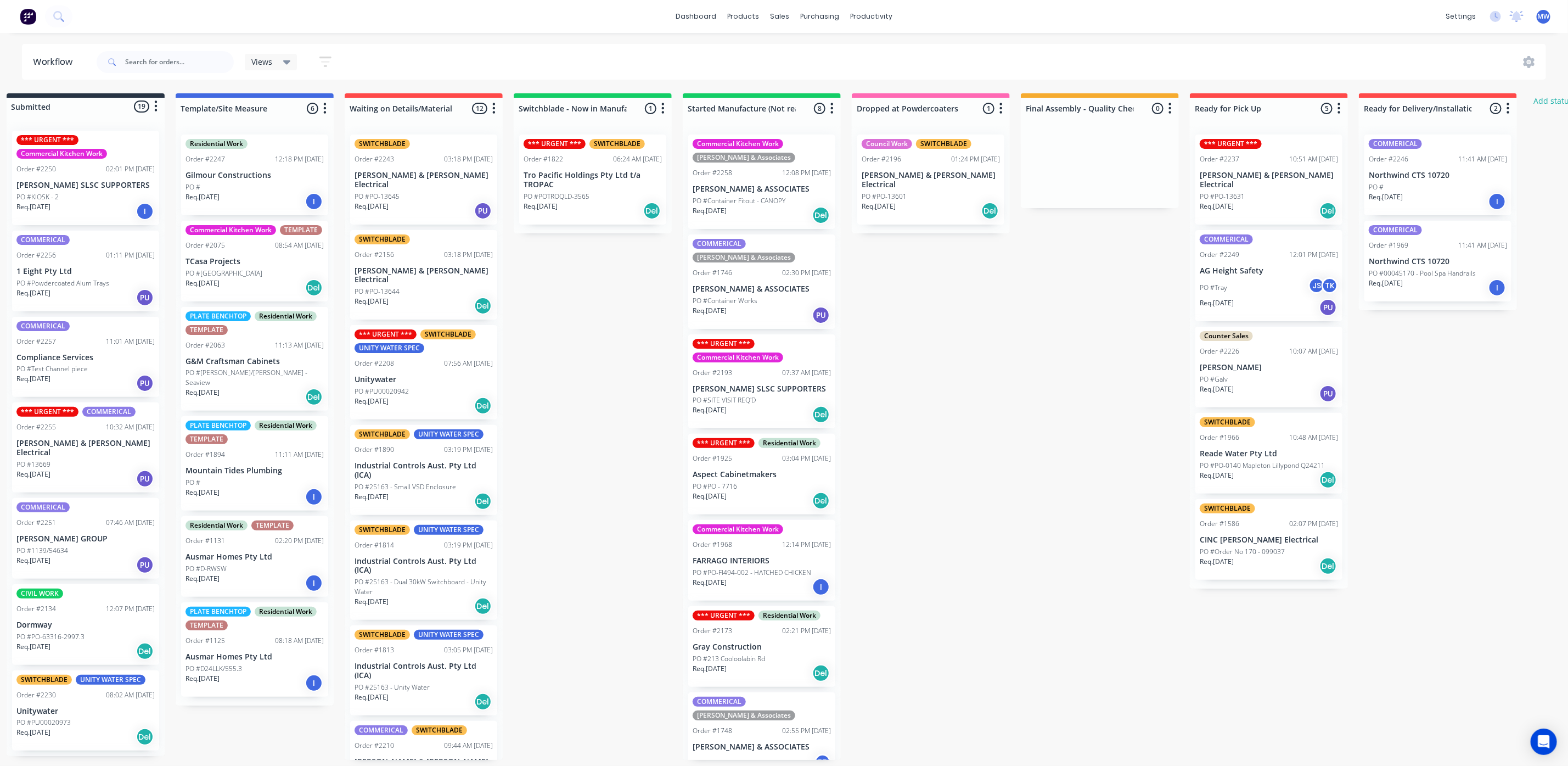
drag, startPoint x: 1094, startPoint y: 364, endPoint x: 1133, endPoint y: 400, distance: 53.1
click at [1093, 364] on div "Submitted 19 Status colour #273444 hex #273444 Save Cancel Summaries Total orde…" at bounding box center [889, 427] width 1830 height 667
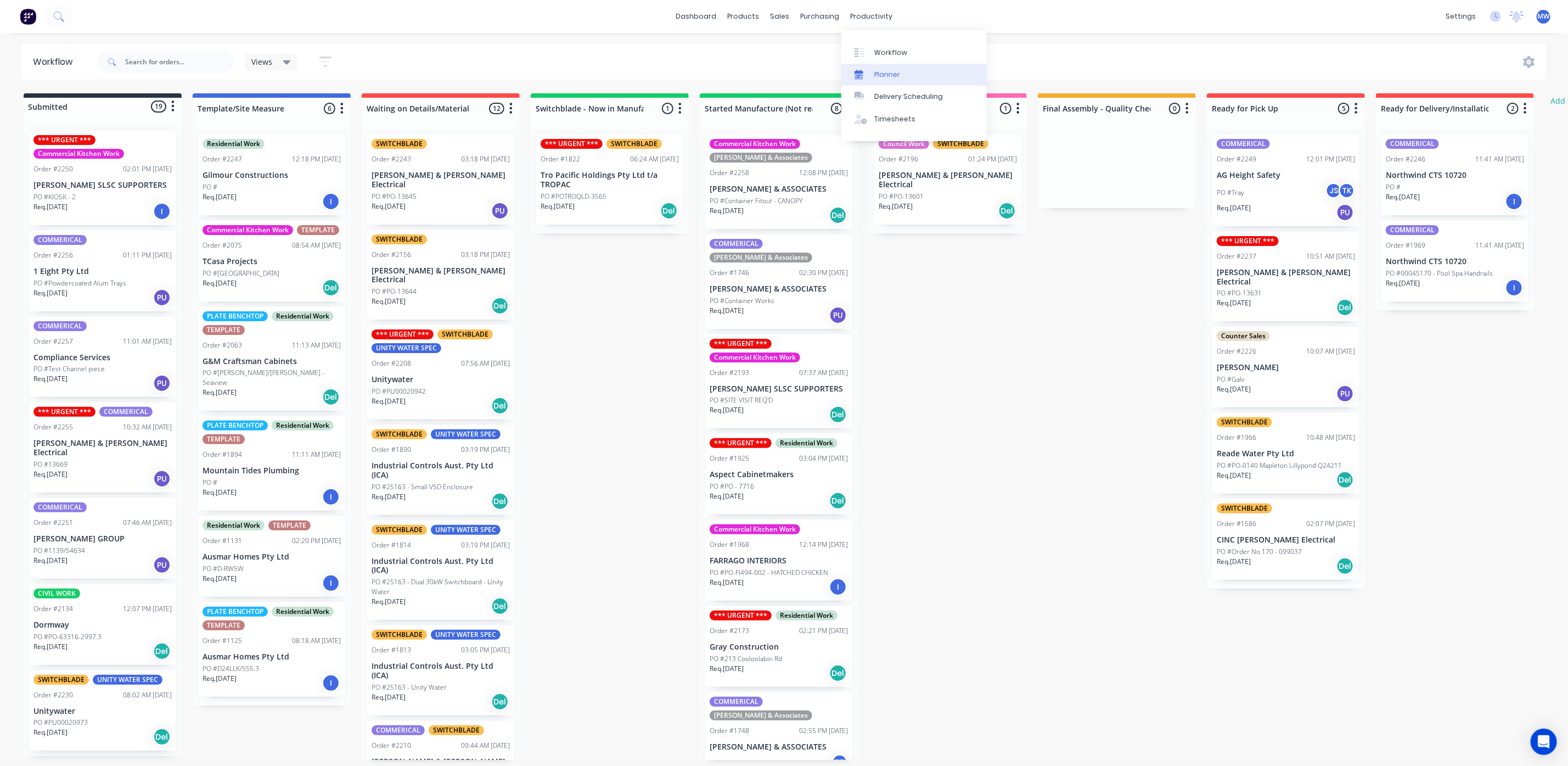
click at [879, 79] on div "Planner" at bounding box center [887, 75] width 26 height 10
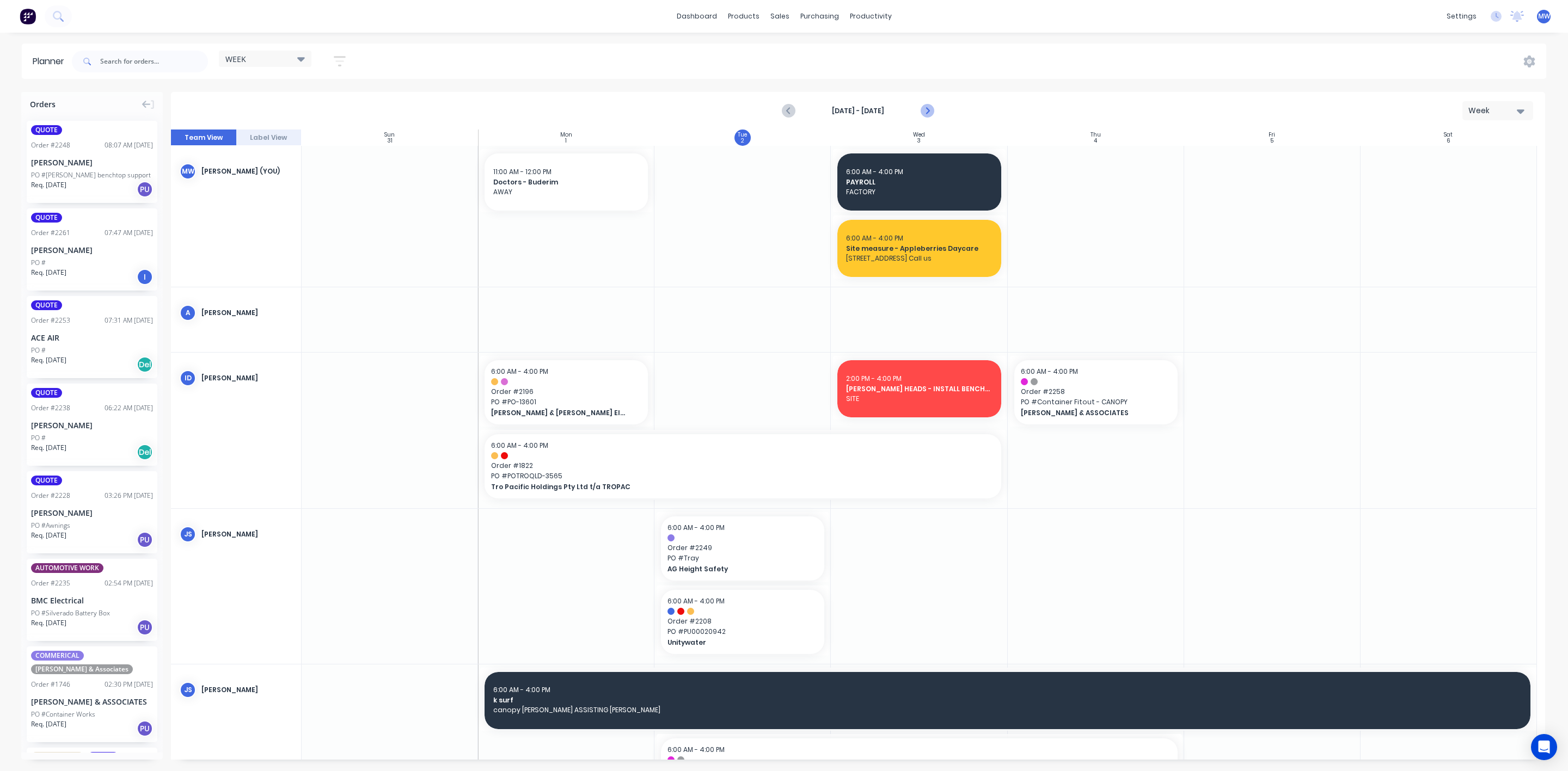
click at [932, 110] on icon "Next page" at bounding box center [926, 111] width 13 height 13
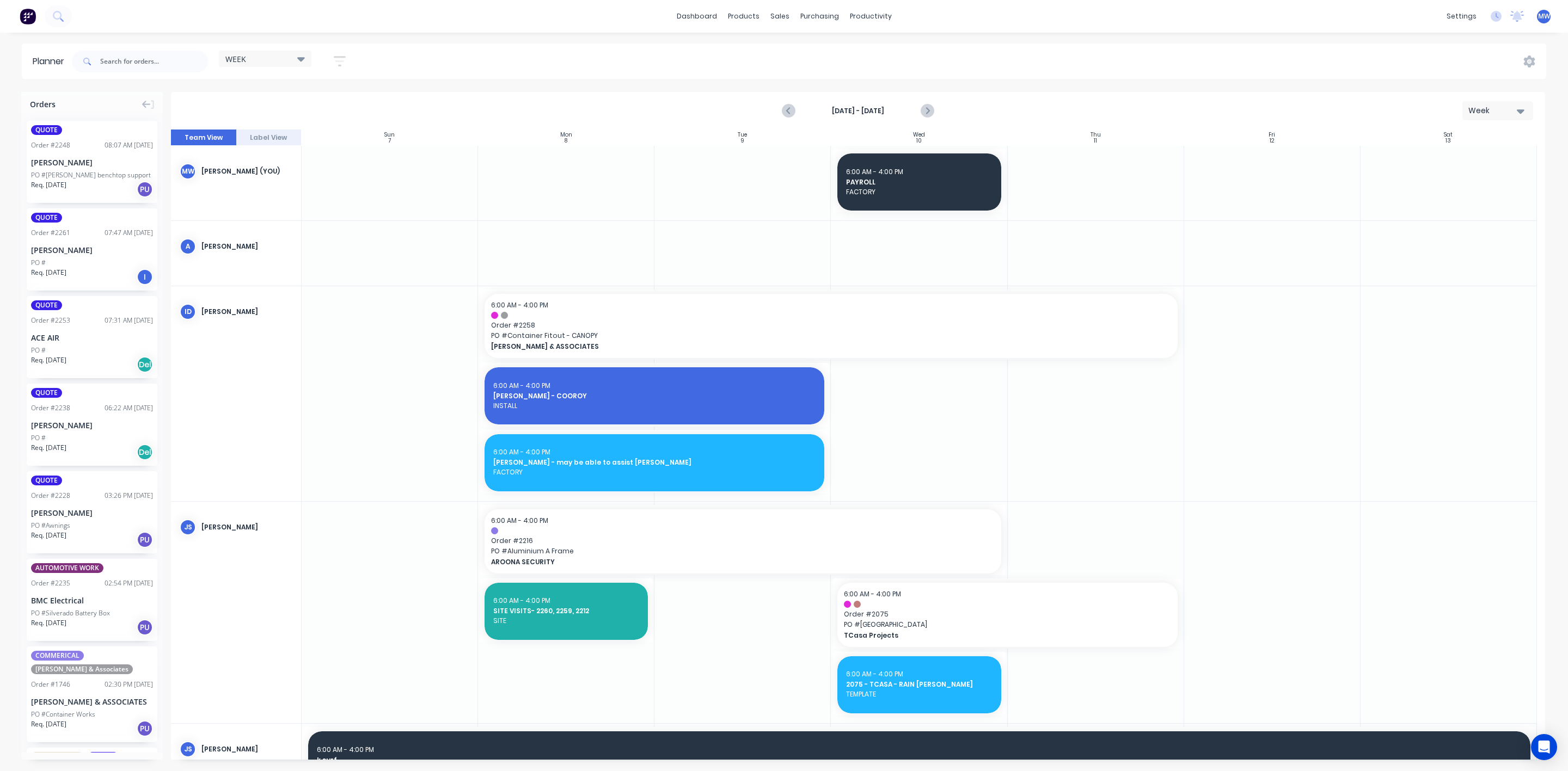
click at [1042, 511] on div at bounding box center [1096, 613] width 176 height 222
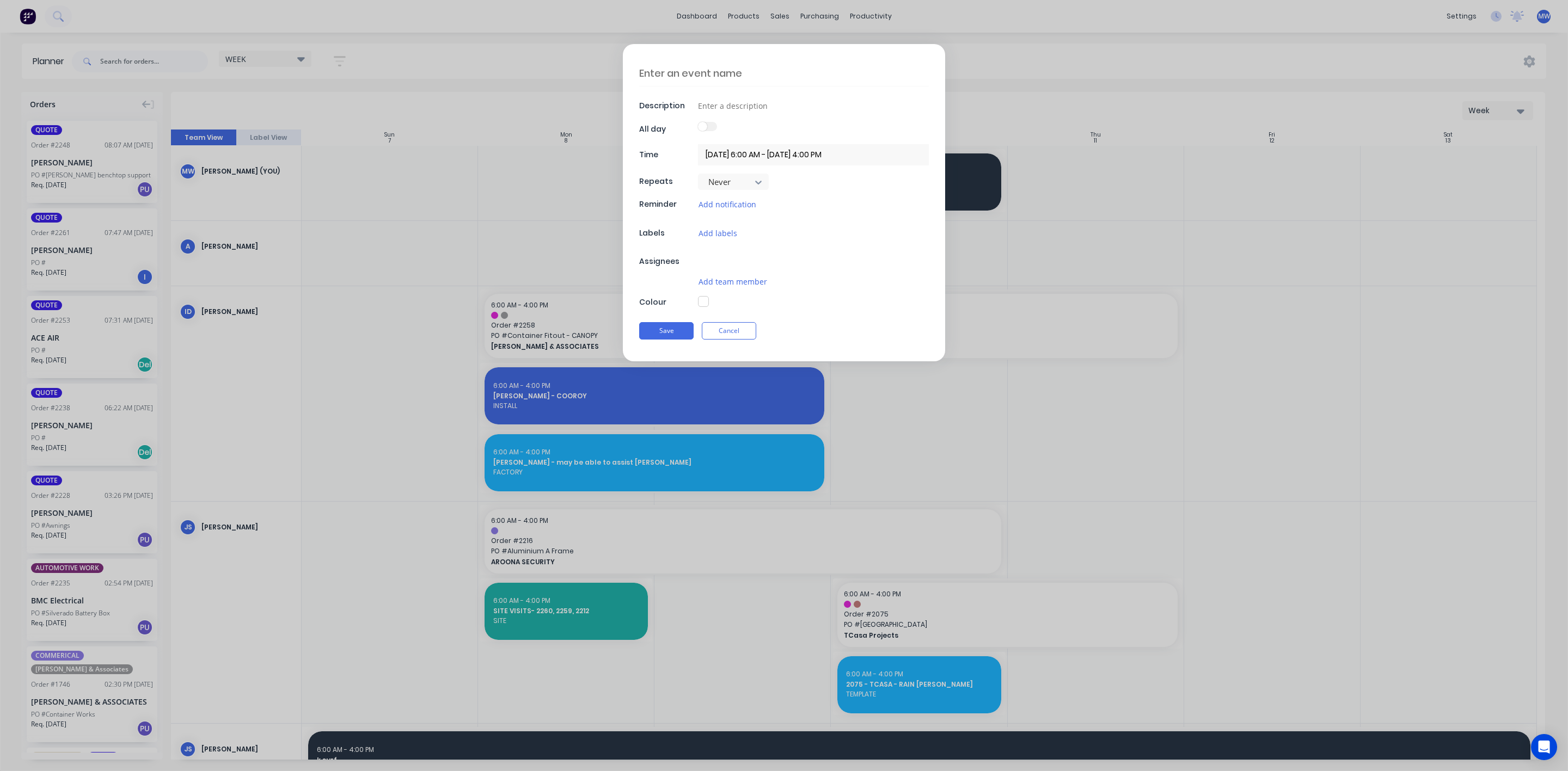
type textarea "x"
click at [677, 67] on textarea at bounding box center [784, 73] width 289 height 25
type textarea "U"
type textarea "x"
type textarea "UT"
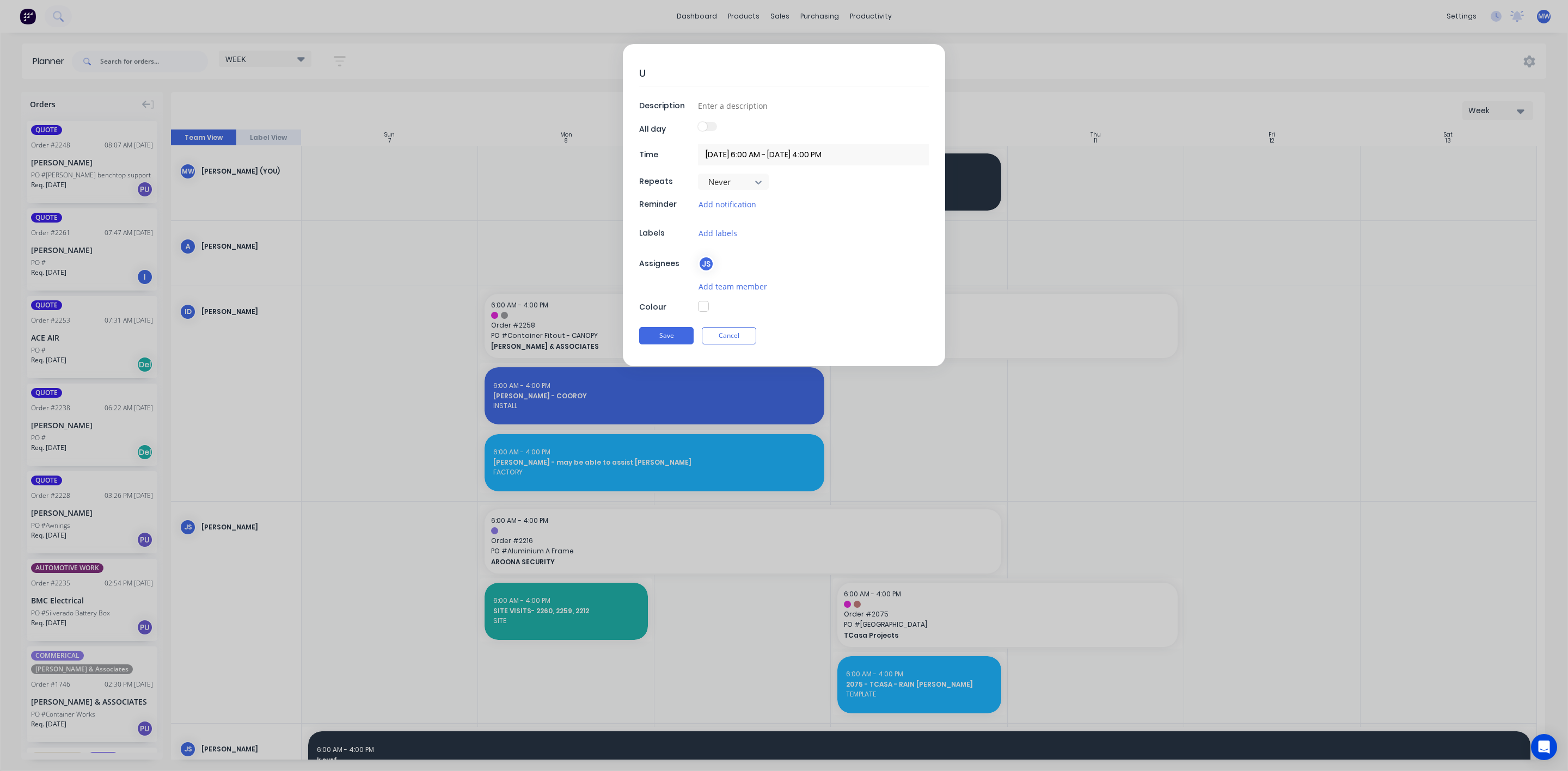
type textarea "x"
type textarea "UTE"
type textarea "x"
type textarea "UTE"
type textarea "x"
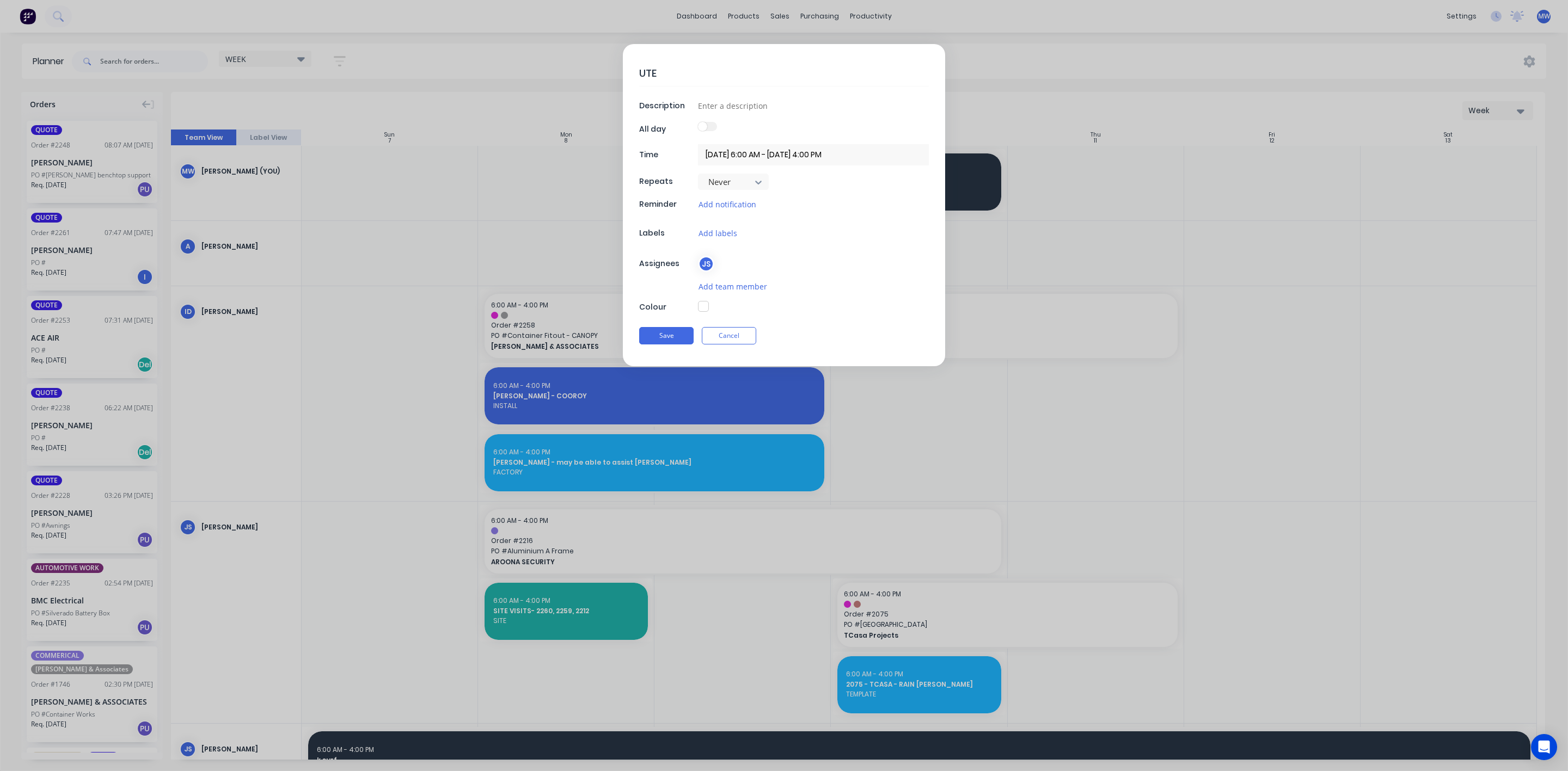
type textarea "UTE S"
type textarea "x"
type textarea "UTE SE"
type textarea "x"
type textarea "UTE SER"
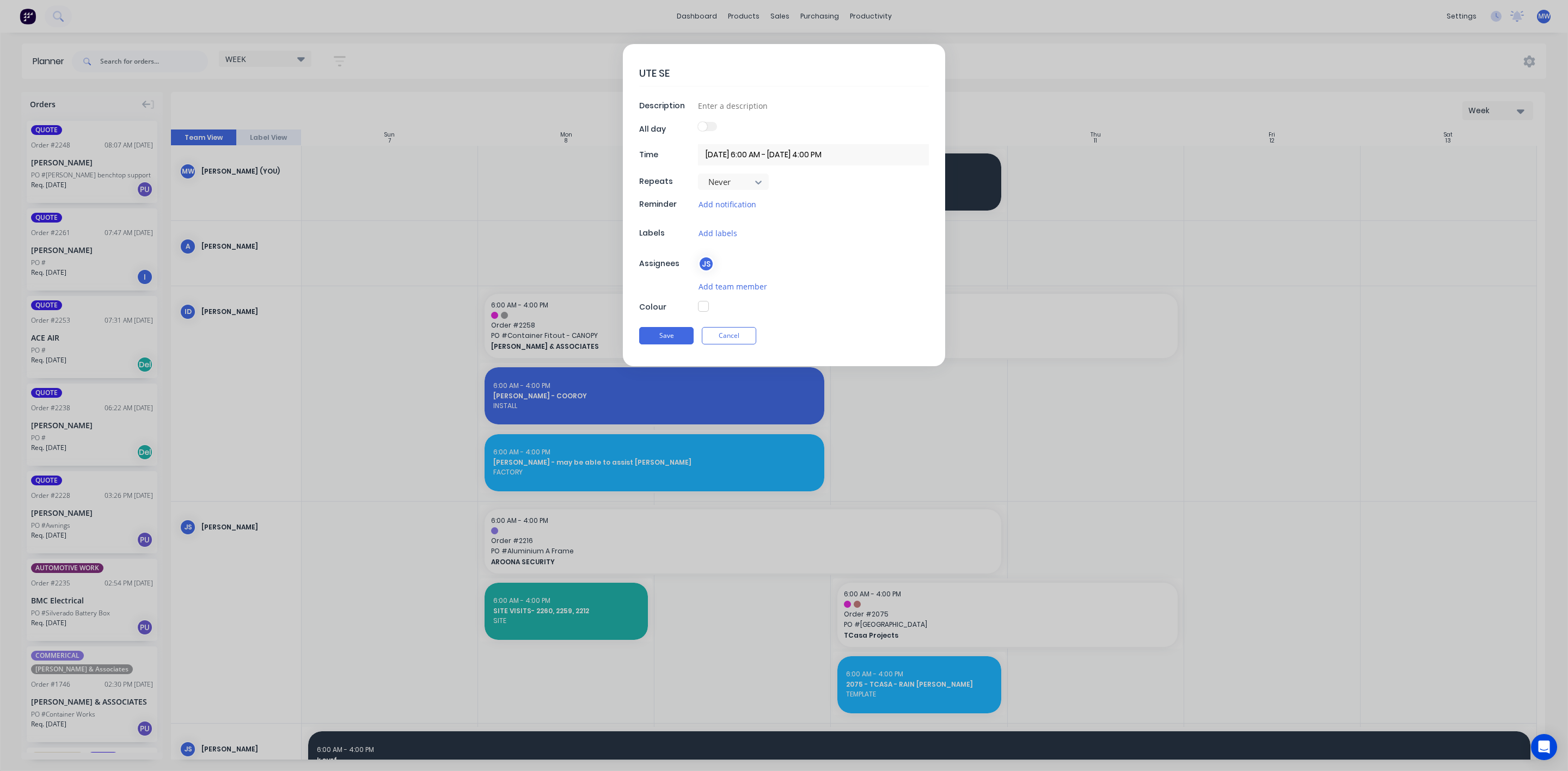
type textarea "x"
type textarea "UTE SERV"
type textarea "x"
type textarea "UTE SERVIC"
type textarea "x"
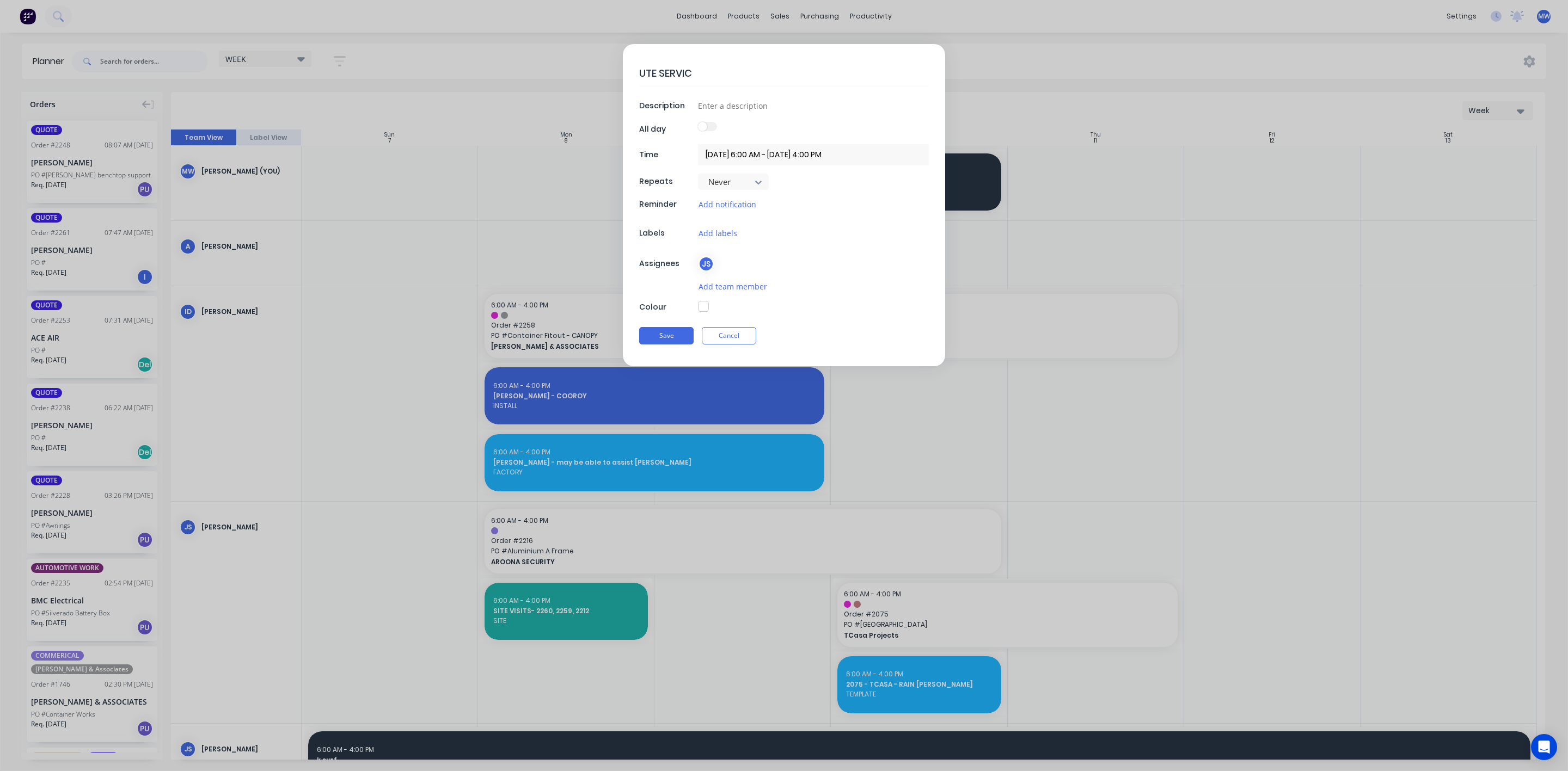
type textarea "UTE SERVICE"
type textarea "x"
type textarea "UTE SERVICE"
type textarea "x"
click at [723, 104] on input at bounding box center [814, 105] width 231 height 16
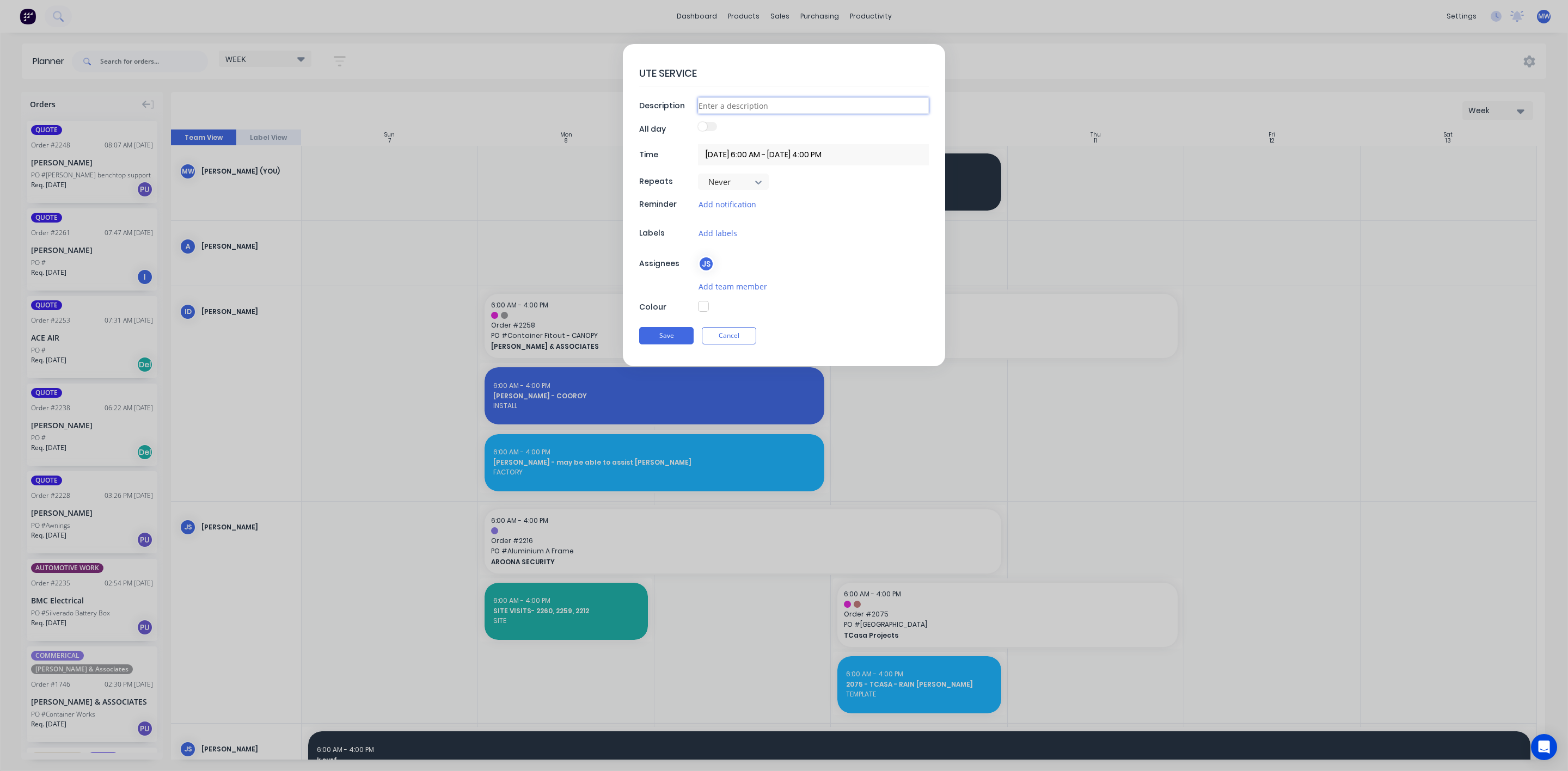
type input "U"
type textarea "x"
type input "UT"
type textarea "x"
type input "UTE"
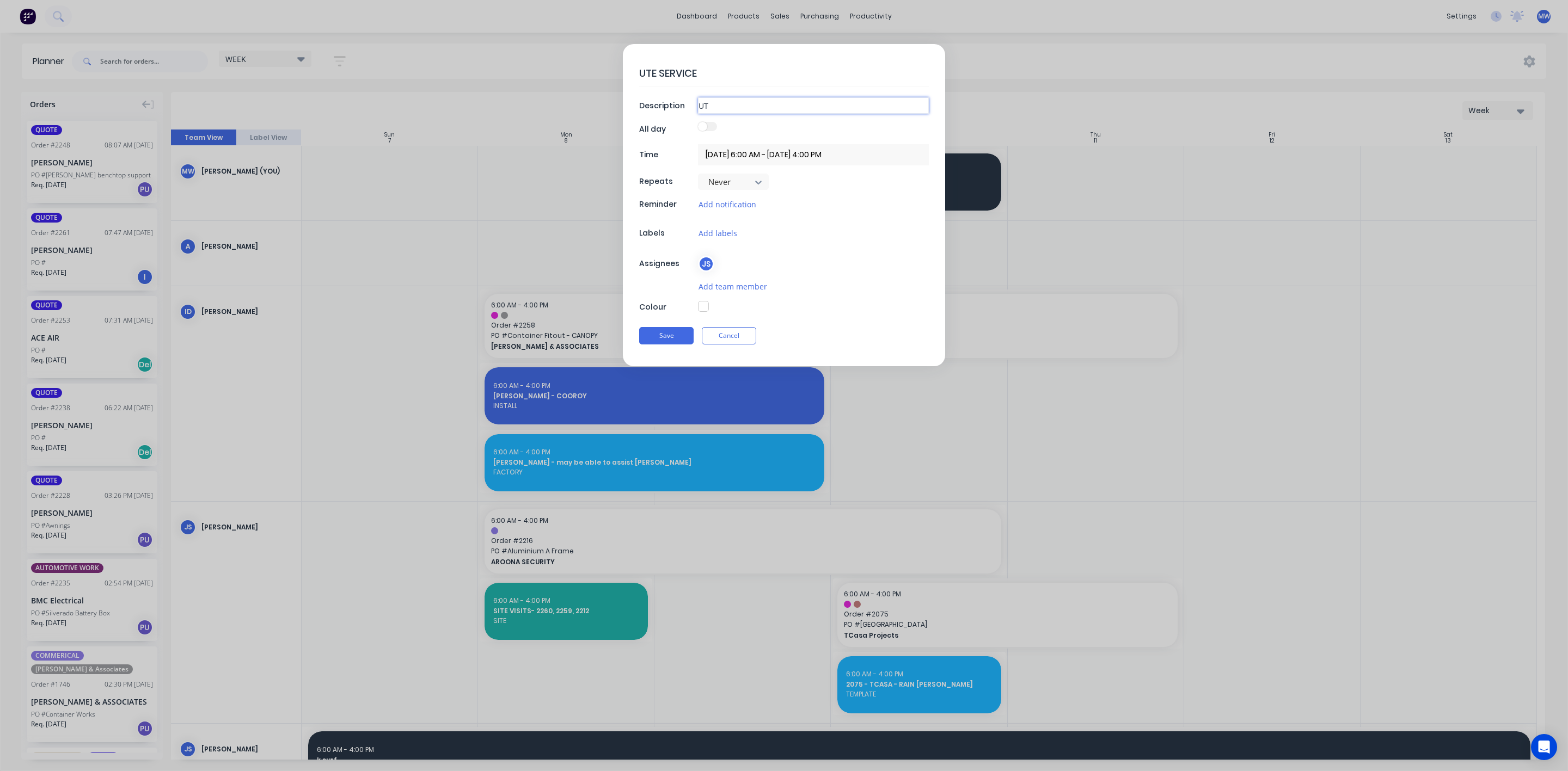
type textarea "x"
type input "UTE"
type textarea "x"
type input "UTE S"
type textarea "x"
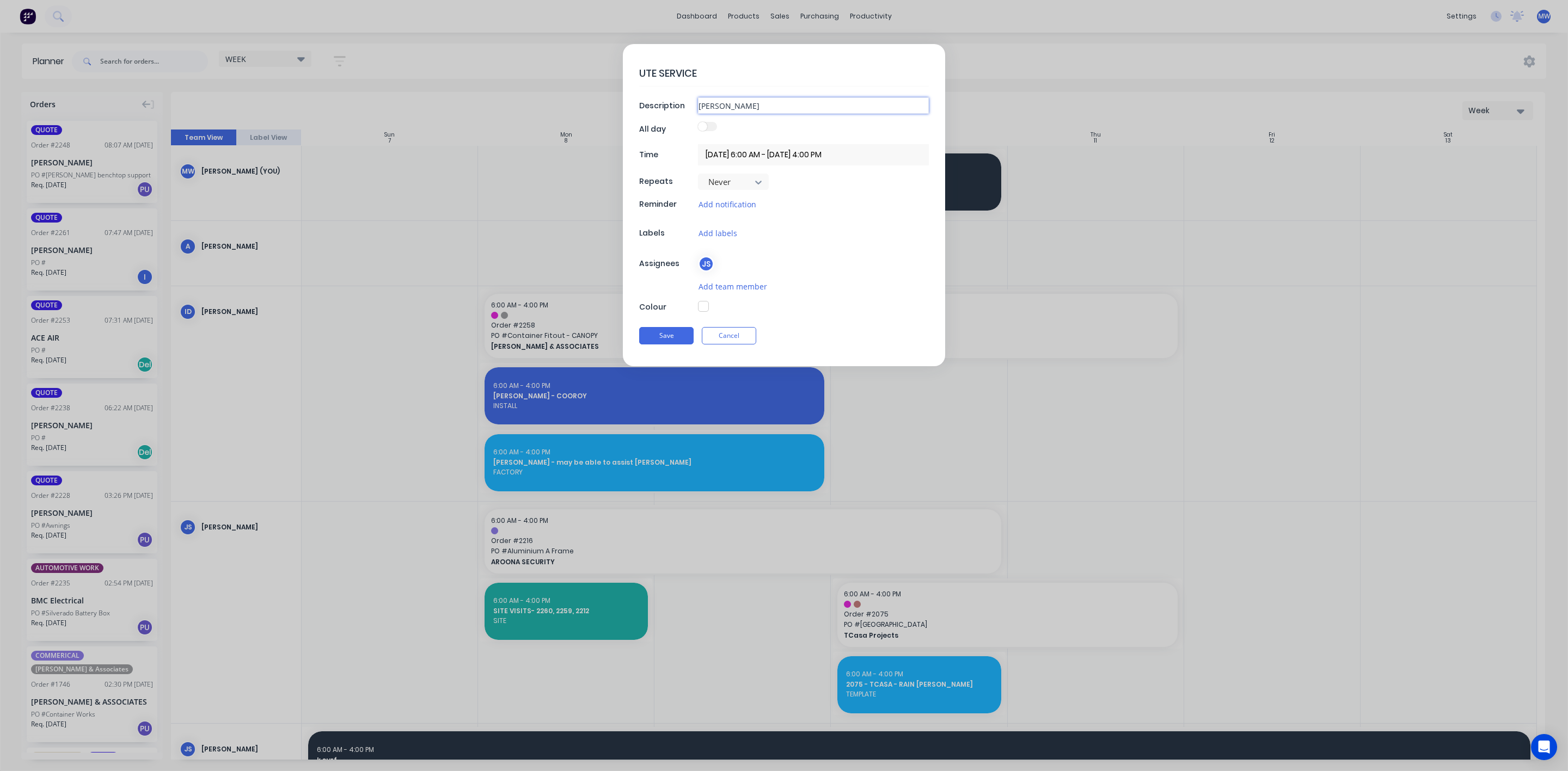
type input "UTE SE"
type textarea "x"
type input "UTE SER"
type textarea "x"
type input "UTE SERV"
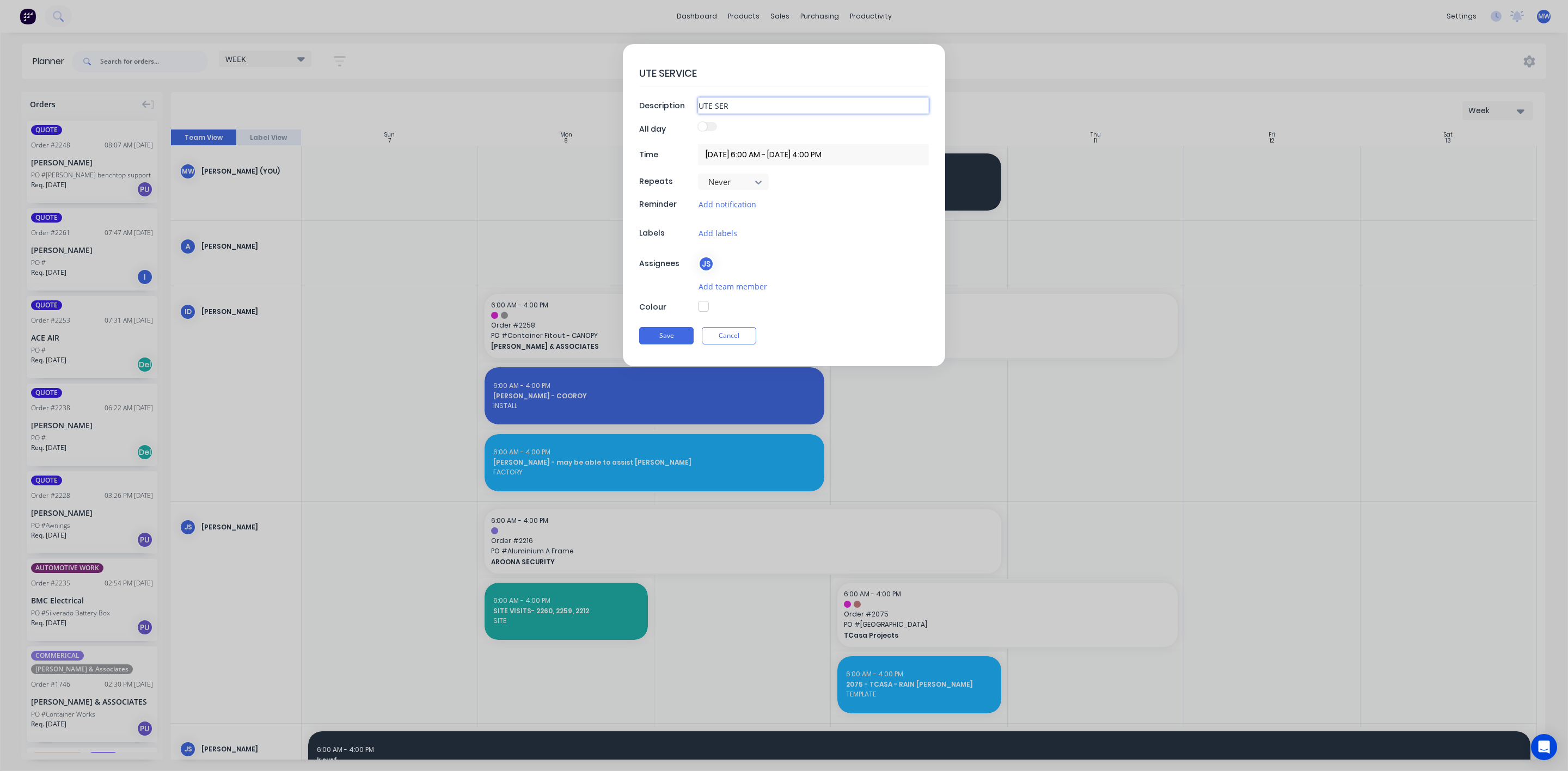
type textarea "x"
type input "UTE SERVI"
type textarea "x"
type input "UTE SERVIC"
type textarea "x"
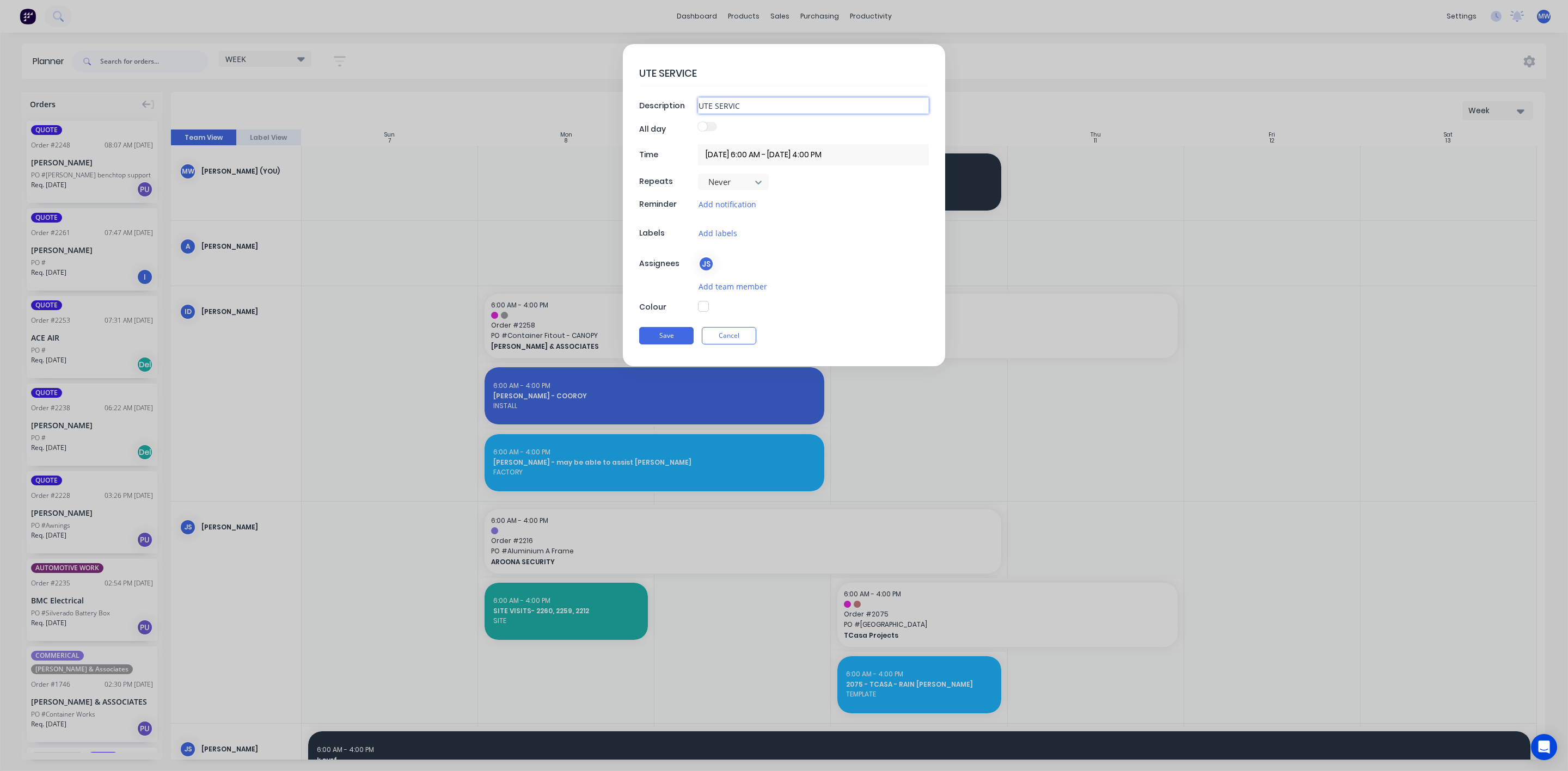
type input "UTE SERVICE"
type textarea "x"
type input "UTE SERVICE"
type textarea "x"
click at [707, 154] on input "11/09/2025 6:00 AM - 11/09/2025 4:00 PM" at bounding box center [814, 154] width 231 height 21
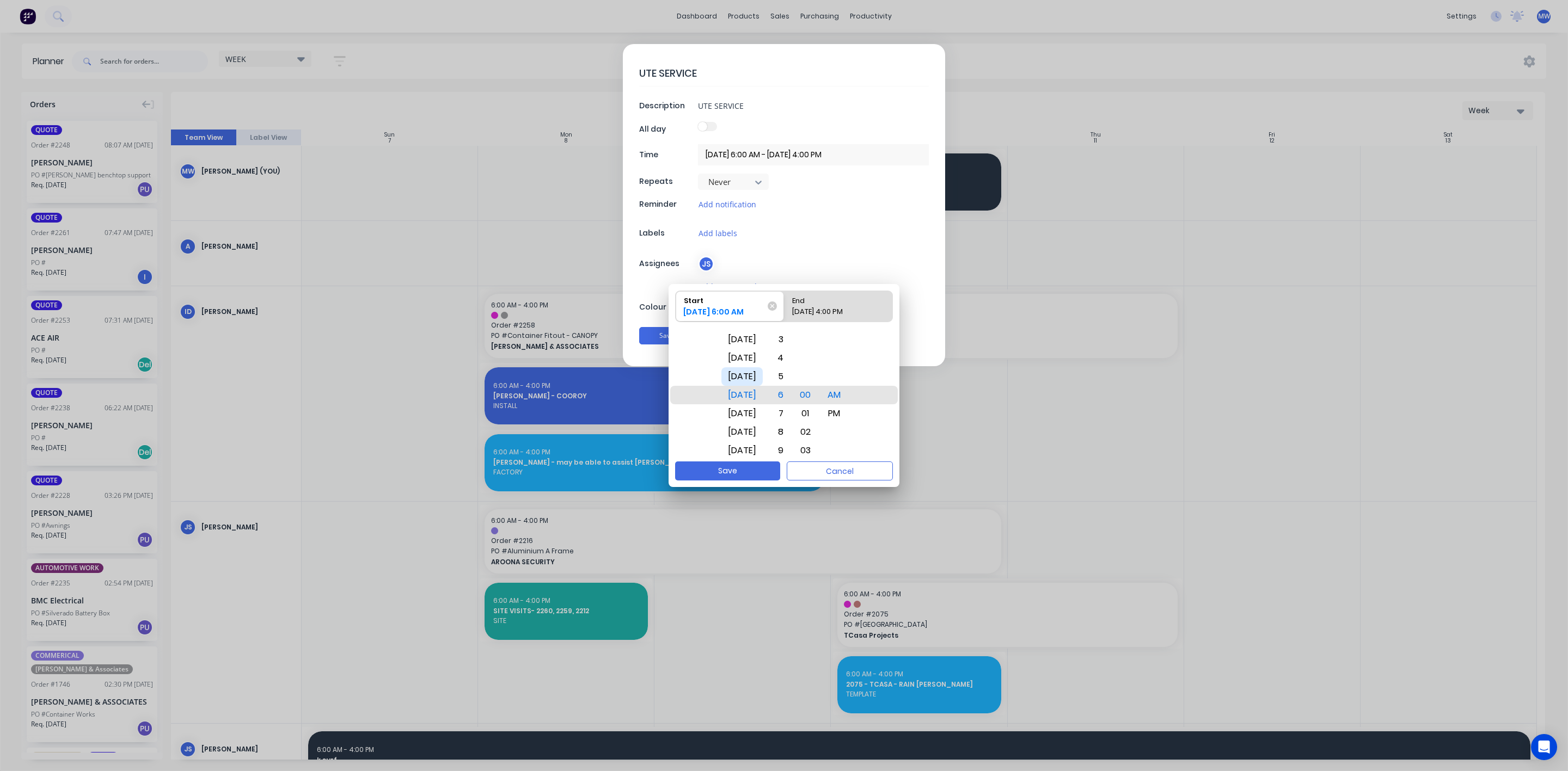
click at [753, 379] on div "Wed Sep 10" at bounding box center [742, 376] width 42 height 19
click at [825, 316] on div "11/09/2025 4:00 PM" at bounding box center [832, 313] width 90 height 15
click at [784, 316] on input "End 11/09/2025 4:00 PM" at bounding box center [784, 306] width 1 height 30
radio input "true"
click at [756, 466] on button "Save" at bounding box center [728, 471] width 105 height 19
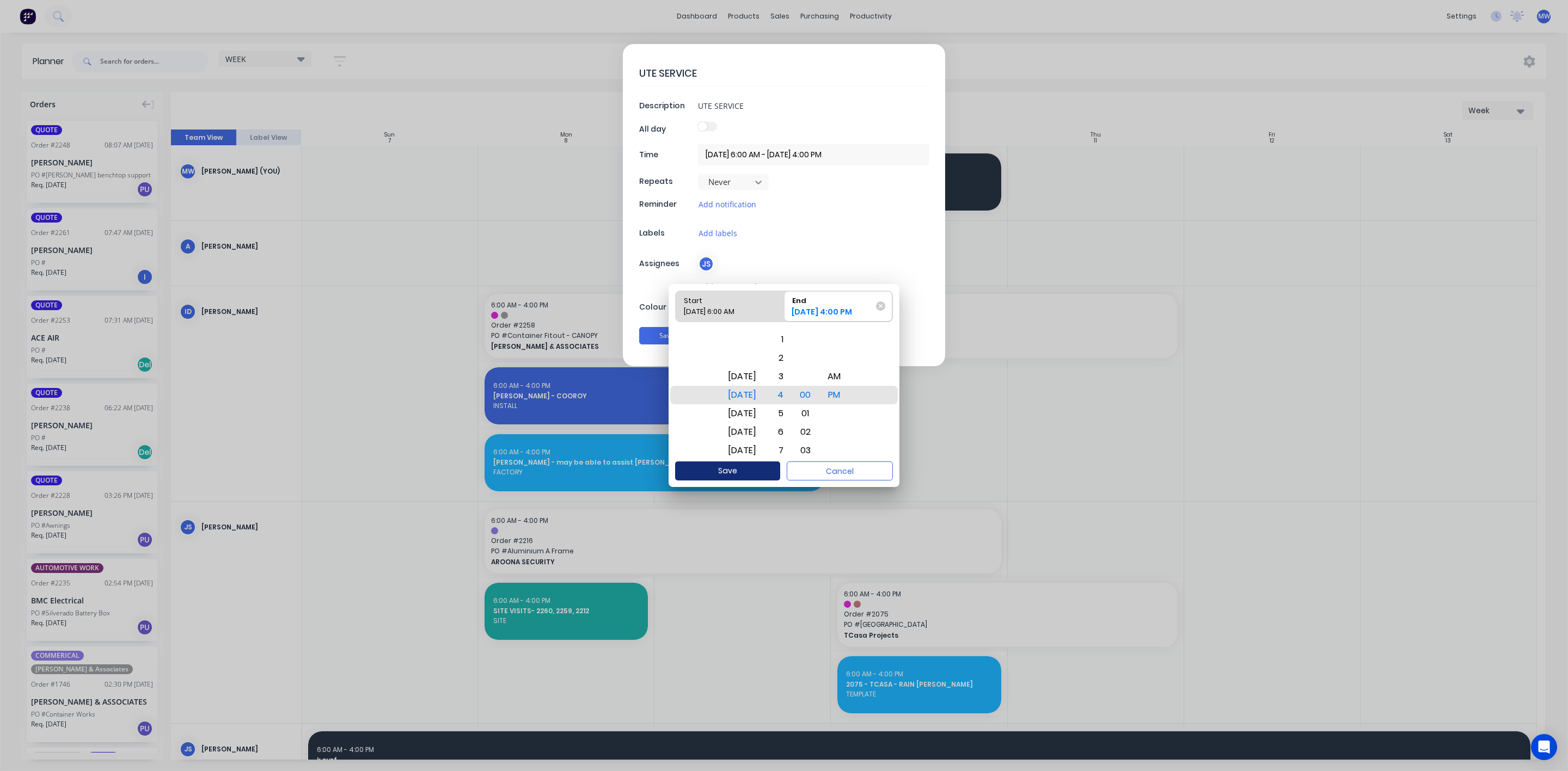
type input "10/09/2025 6:00 AM - 11/09/2025 4:00 PM"
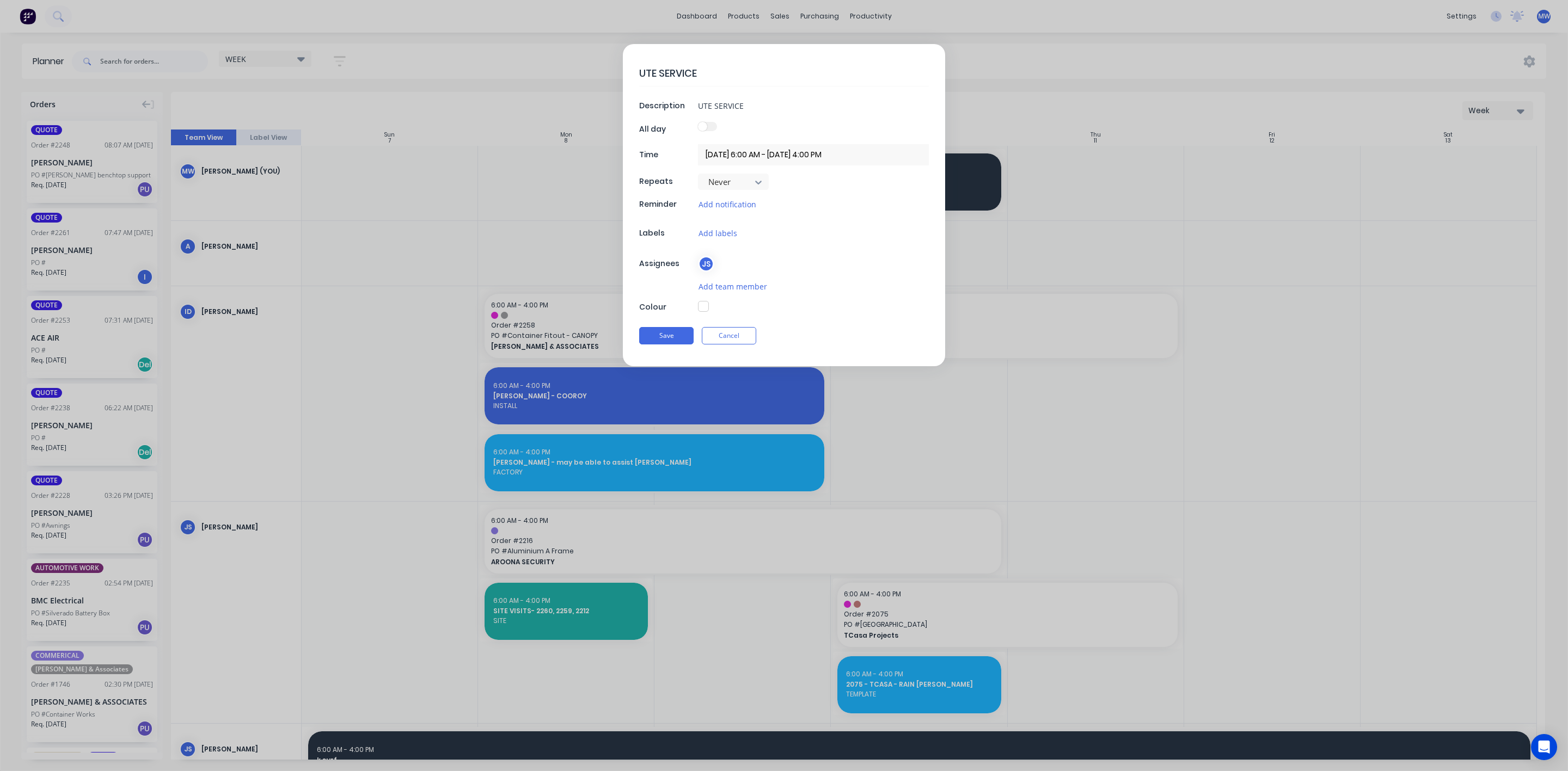
click at [704, 130] on span at bounding box center [703, 126] width 9 height 9
click at [706, 307] on button "button" at bounding box center [703, 306] width 11 height 11
type textarea "x"
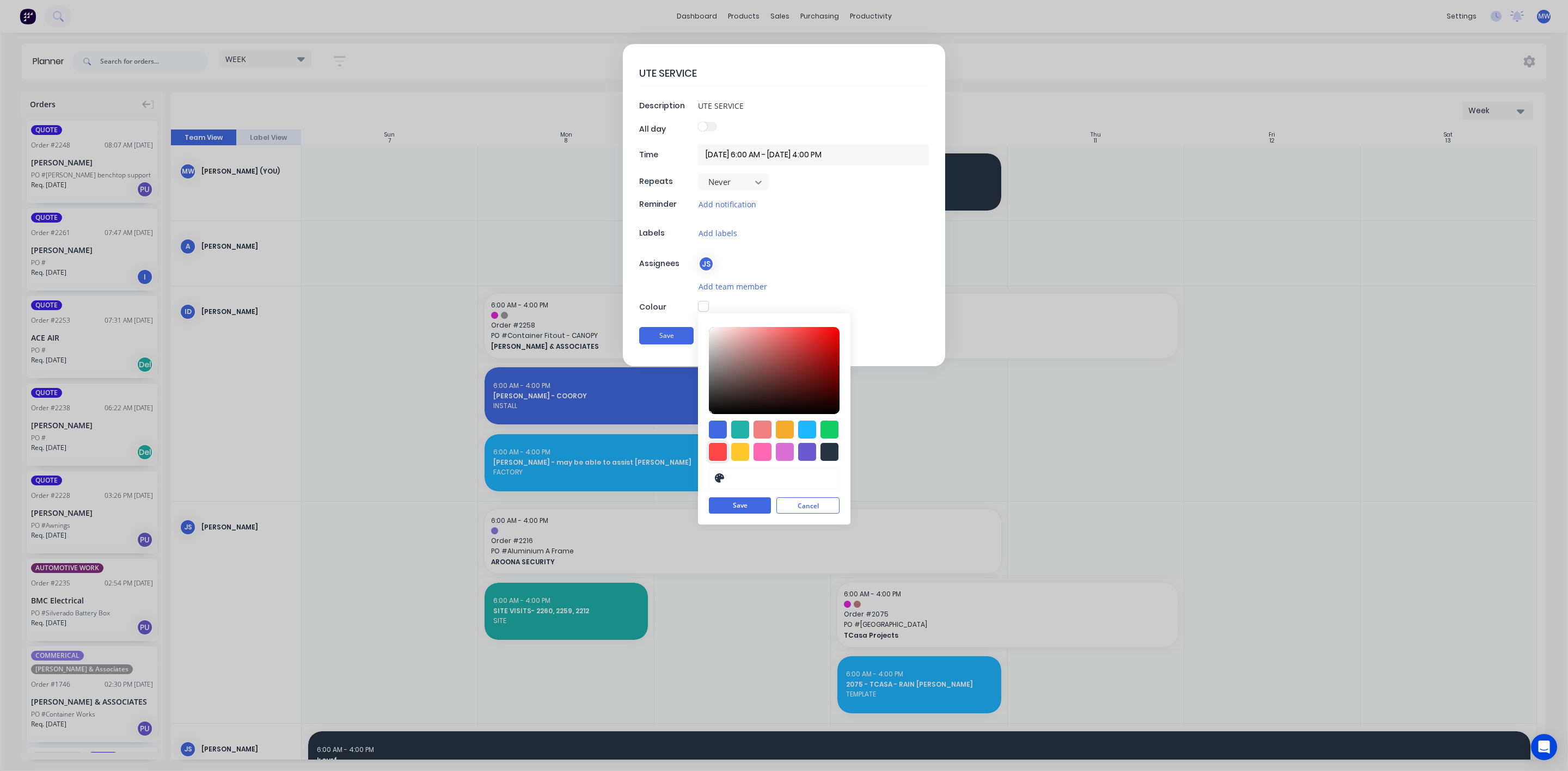
click at [722, 452] on div at bounding box center [718, 452] width 18 height 18
type input "#FF4949"
click at [756, 509] on button "Save" at bounding box center [740, 506] width 62 height 16
type textarea "x"
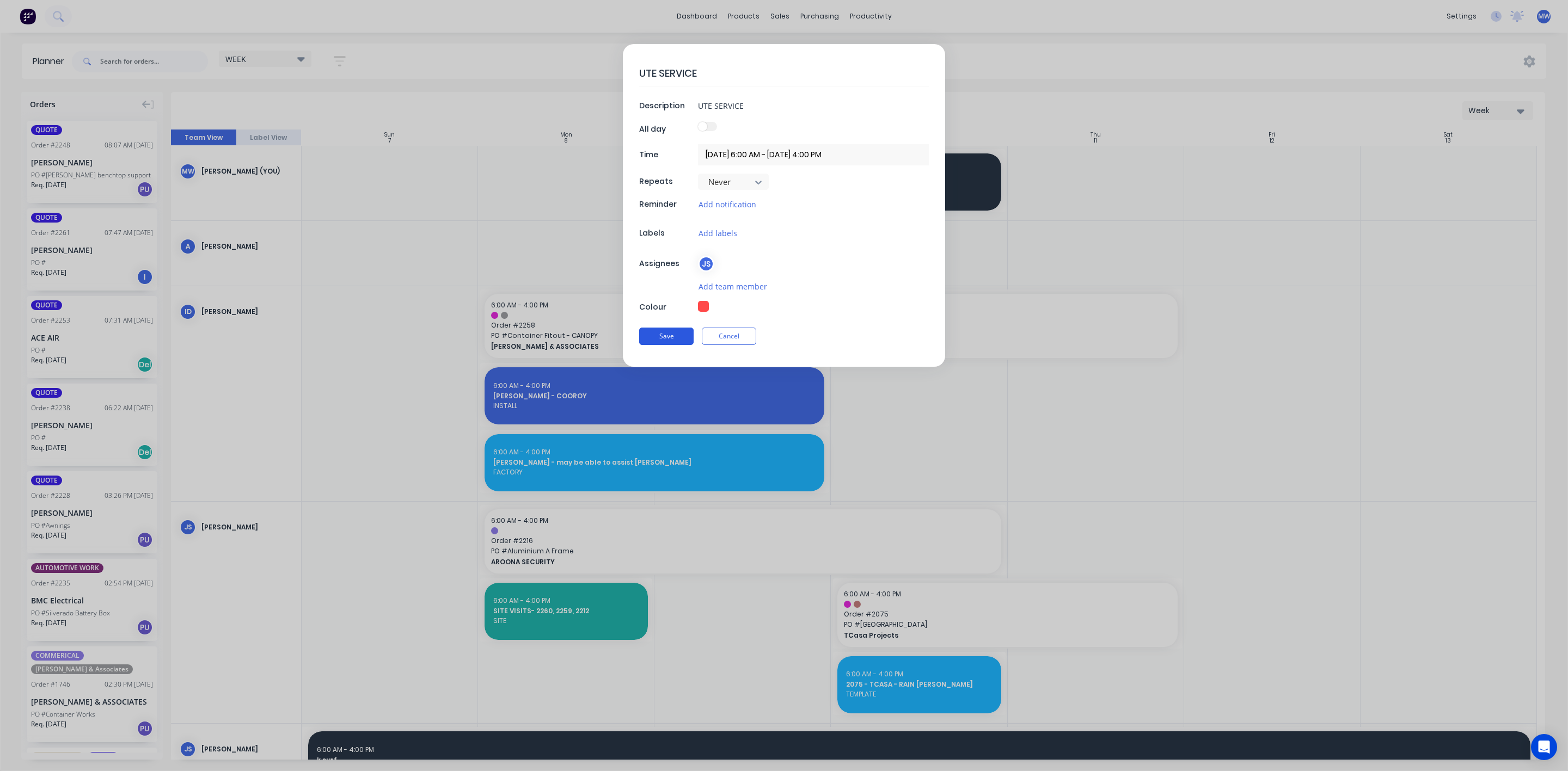
click at [676, 345] on button "Save" at bounding box center [666, 336] width 54 height 18
type input "11/09/2025 6:00 AM - 11/09/2025 4:00 PM"
type textarea "x"
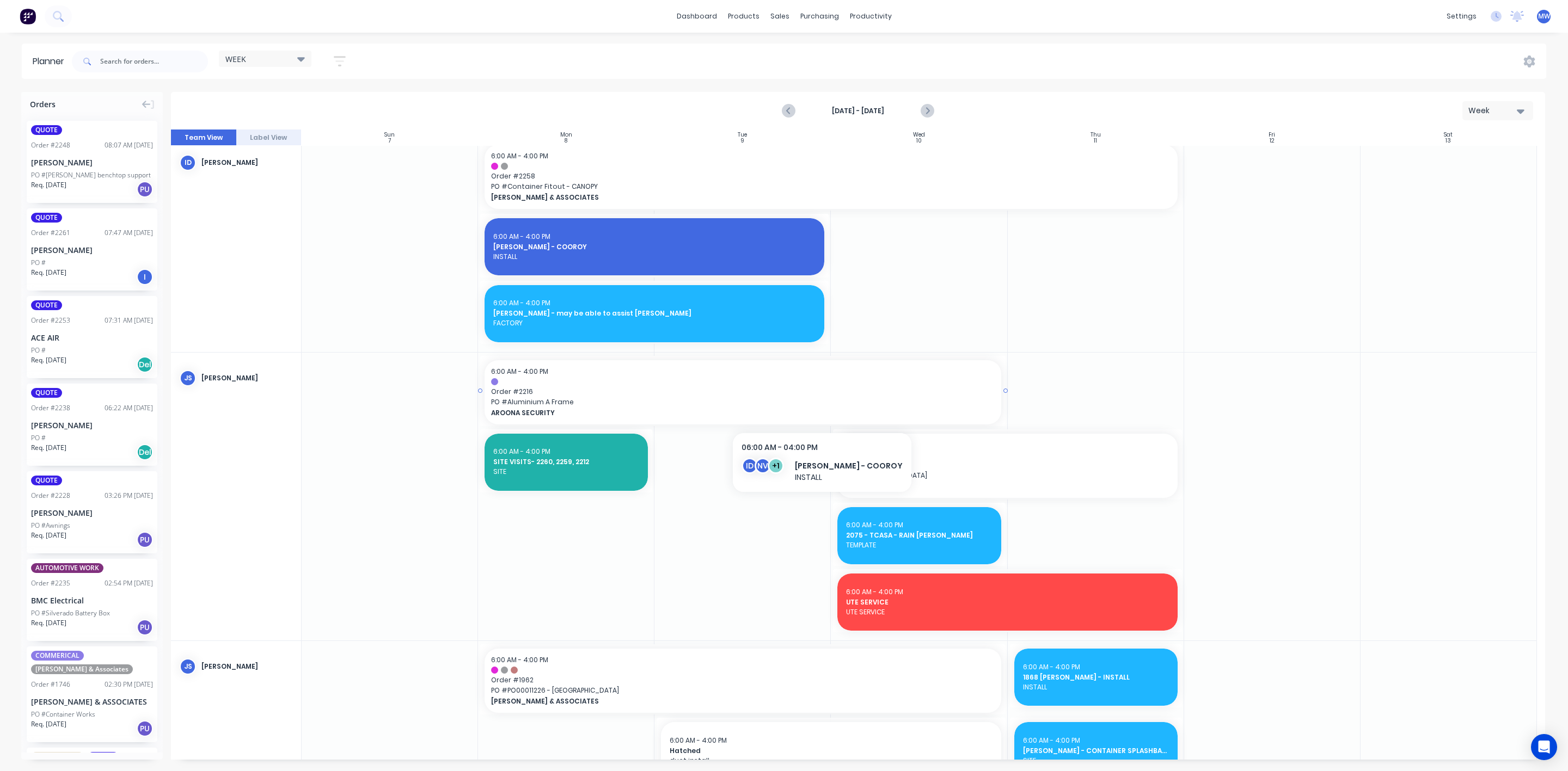
scroll to position [163, 0]
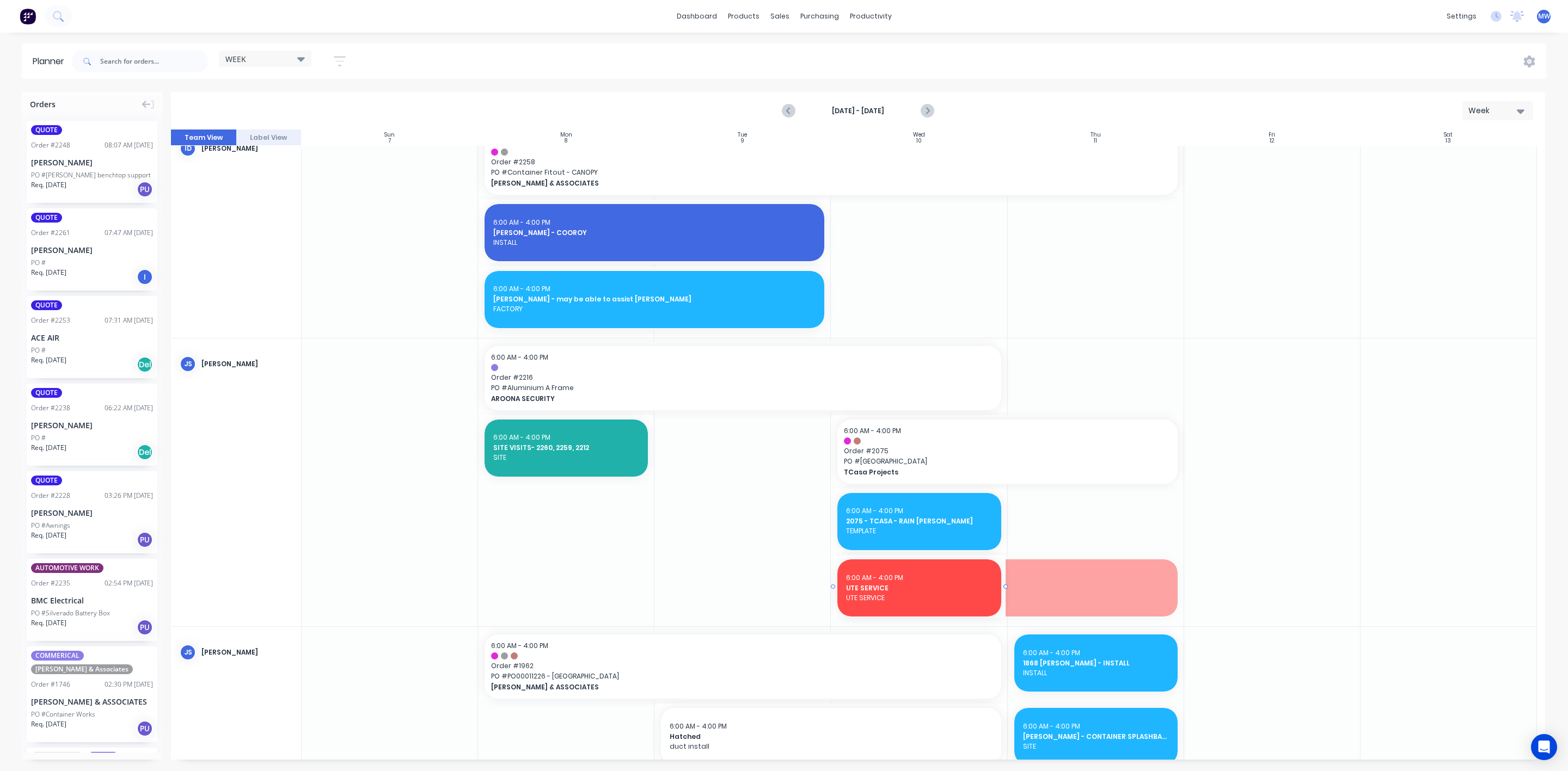
drag, startPoint x: 1180, startPoint y: 589, endPoint x: 951, endPoint y: 580, distance: 229.2
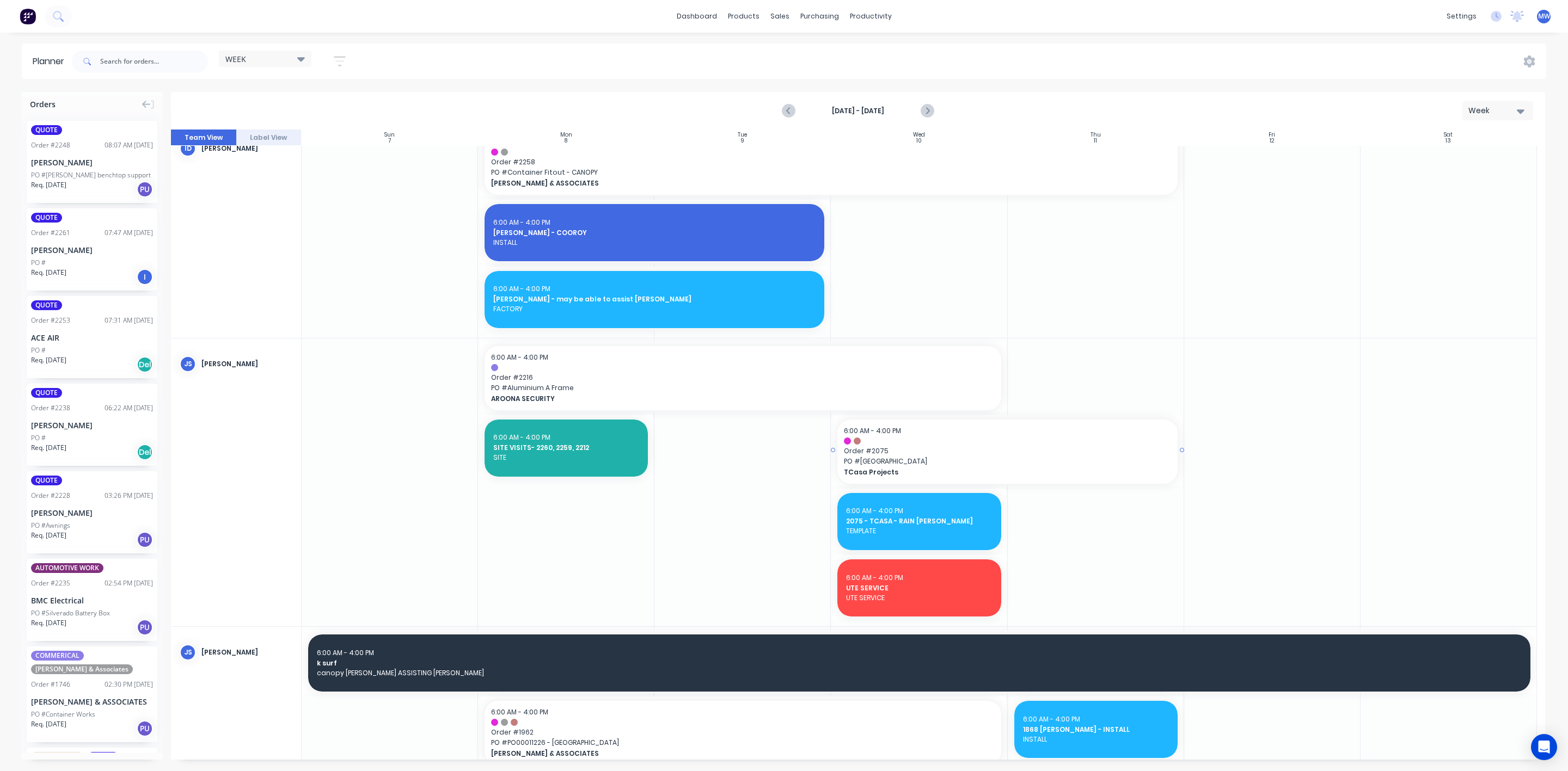
click at [928, 446] on span "Order # 2075" at bounding box center [1007, 451] width 327 height 10
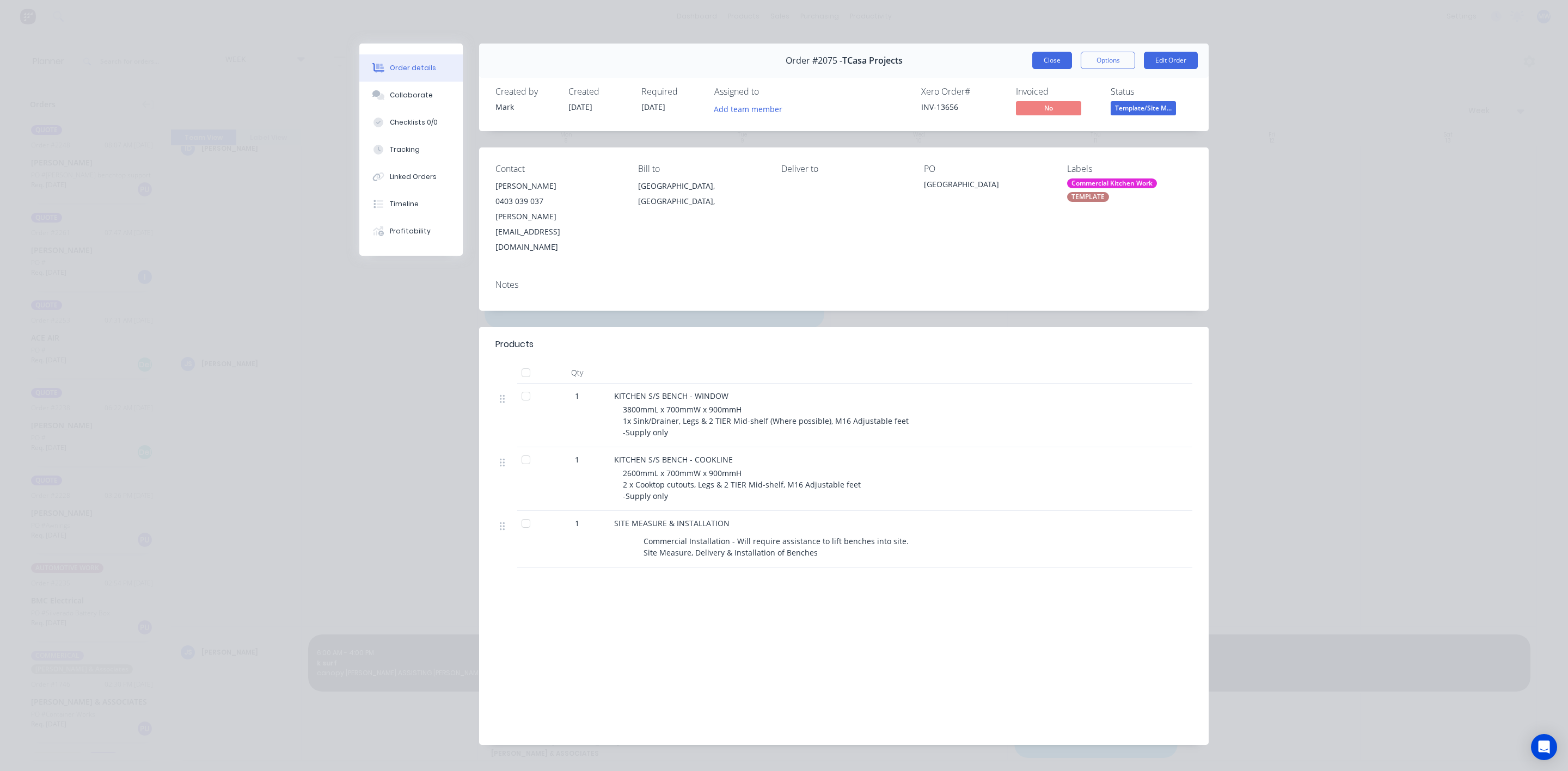
click at [1055, 59] on button "Close" at bounding box center [1052, 60] width 40 height 18
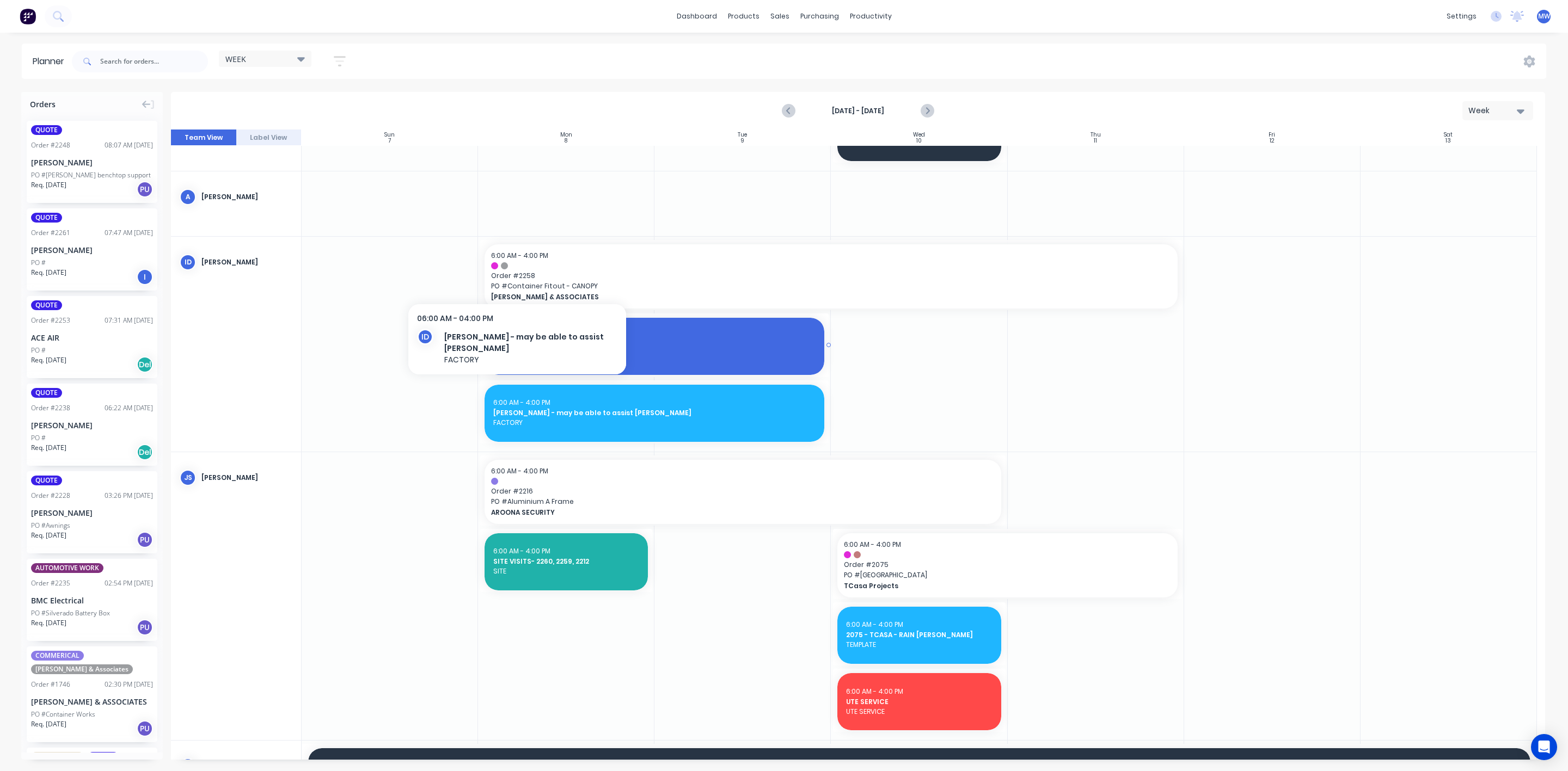
scroll to position [0, 0]
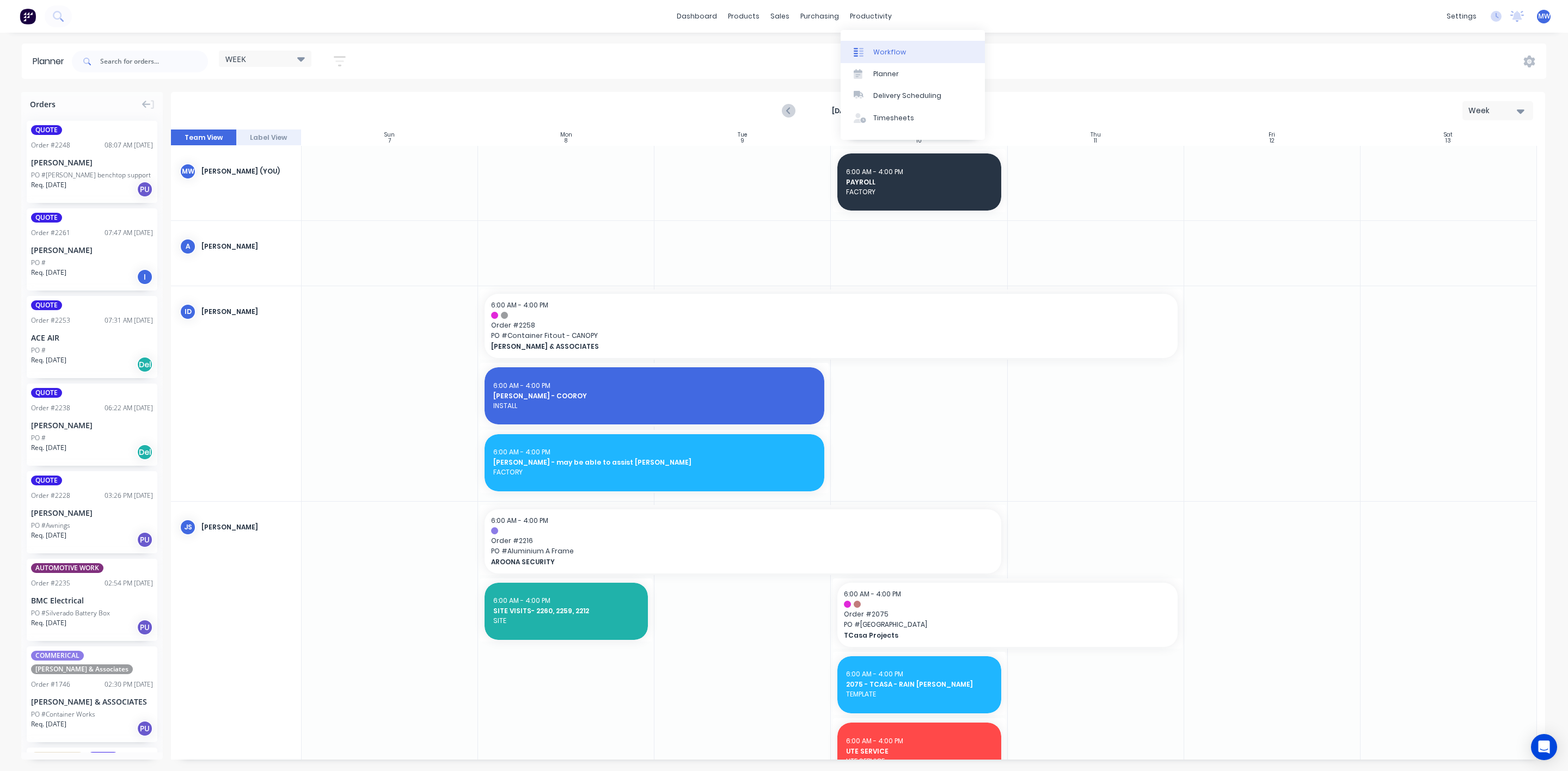
click at [878, 51] on div "Workflow" at bounding box center [889, 52] width 32 height 10
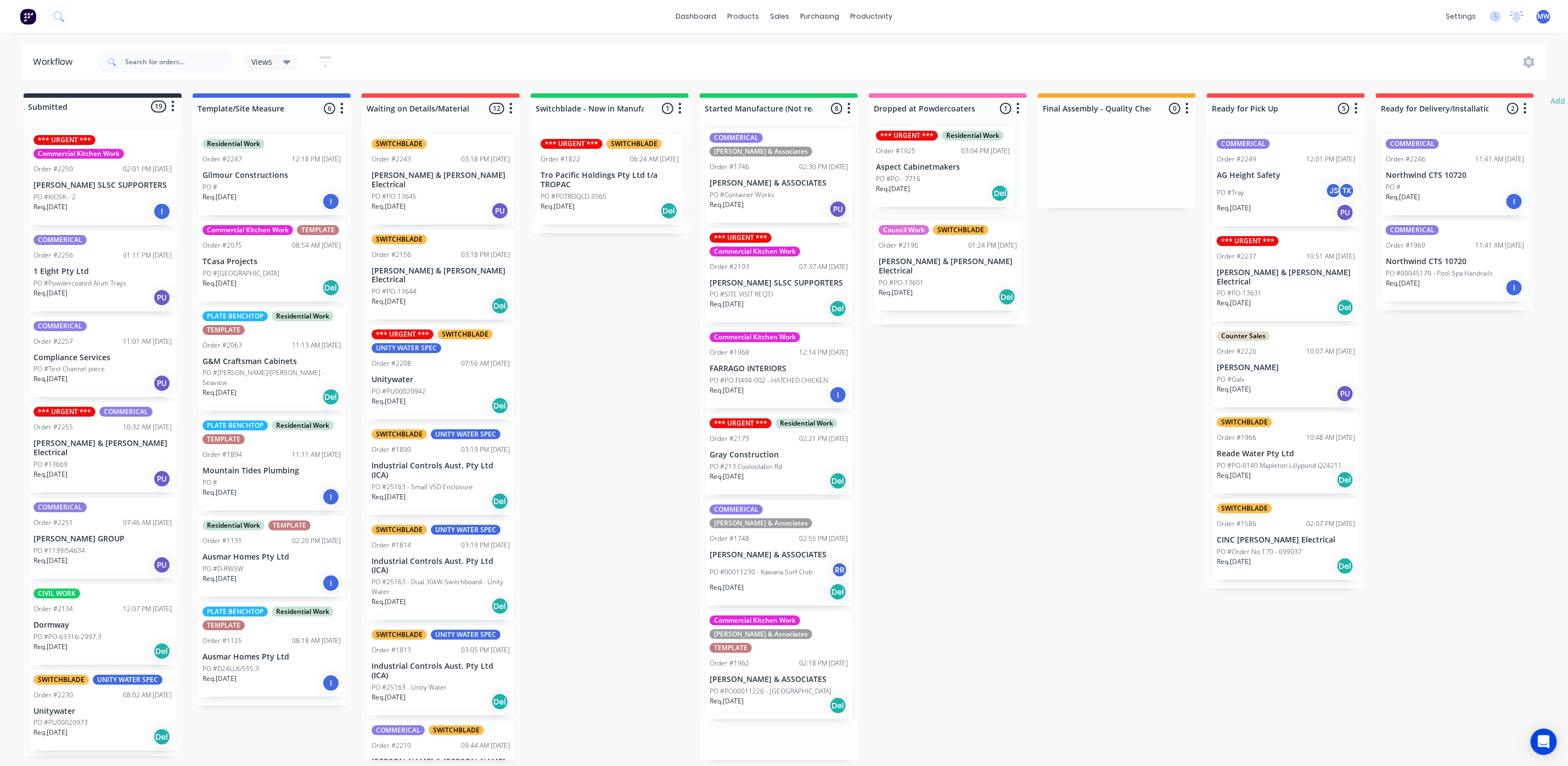
drag, startPoint x: 764, startPoint y: 373, endPoint x: 933, endPoint y: 190, distance: 249.1
click at [933, 191] on div "Submitted 19 Status colour #273444 hex #273444 Save Cancel Summaries Total orde…" at bounding box center [906, 427] width 1830 height 667
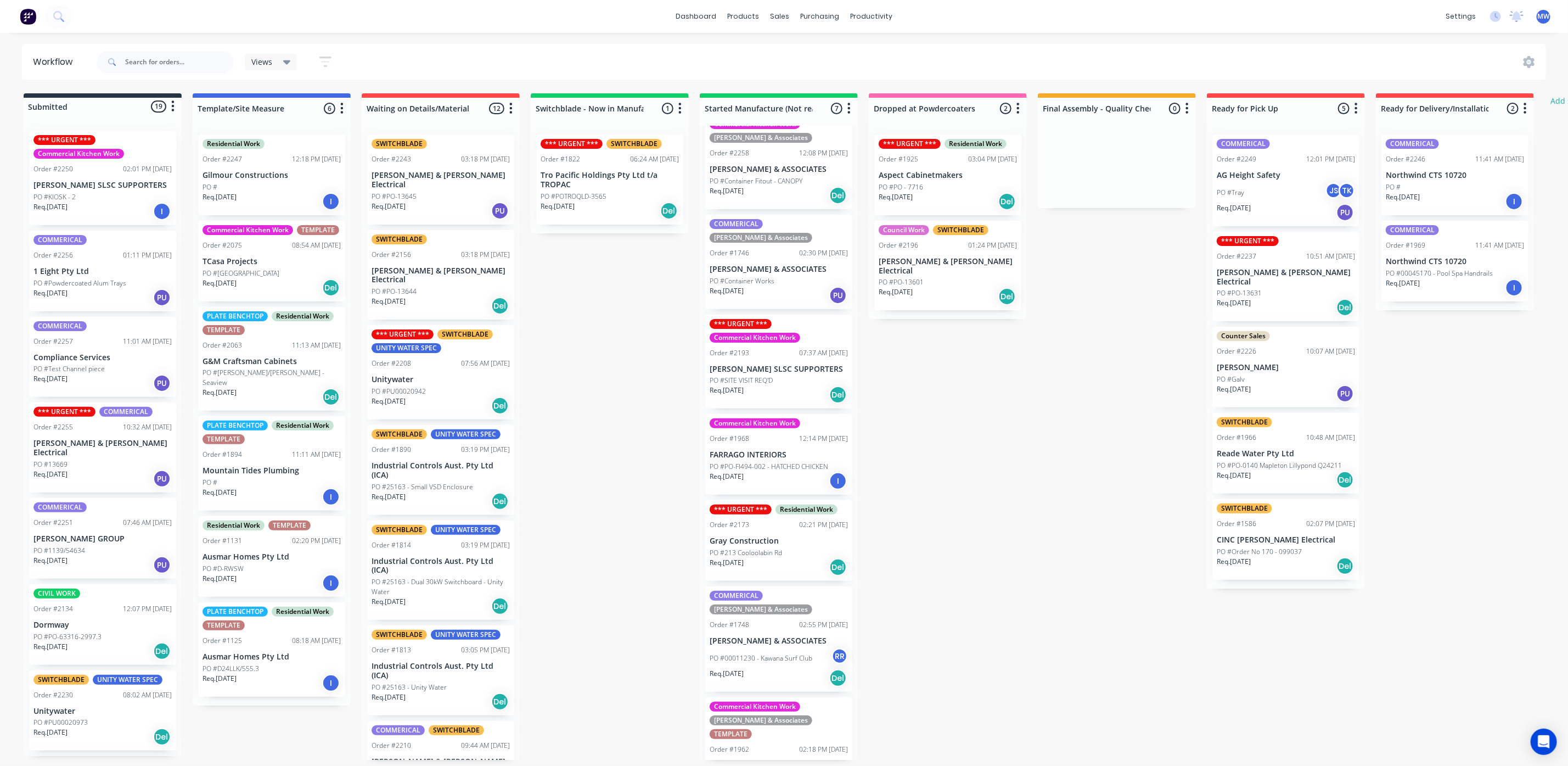
click at [95, 209] on div "Req. 28/08/25 I" at bounding box center [102, 211] width 138 height 19
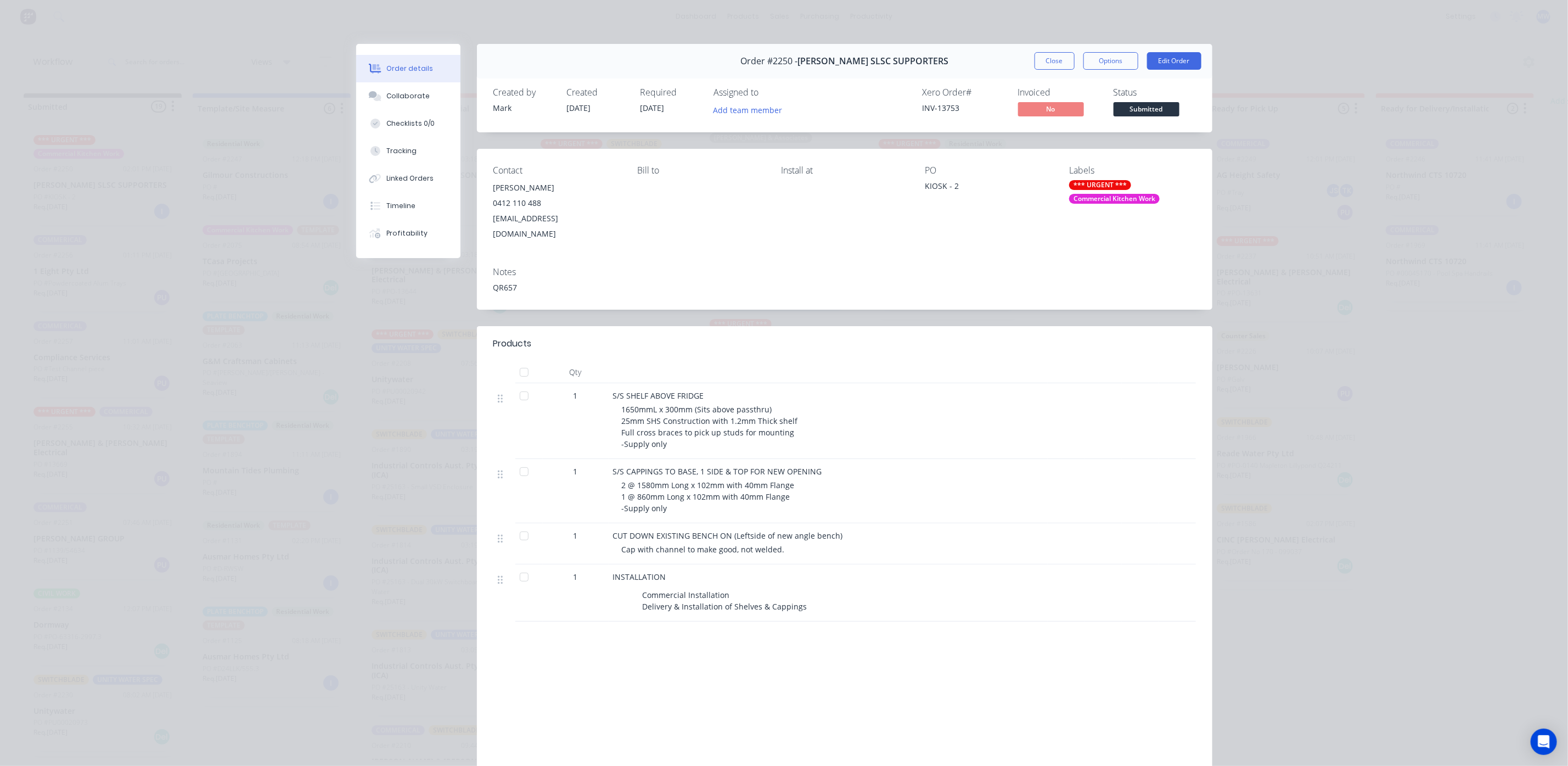
drag, startPoint x: 1061, startPoint y: 63, endPoint x: 1046, endPoint y: 70, distance: 16.6
click at [1060, 64] on button "Close" at bounding box center [1054, 61] width 40 height 18
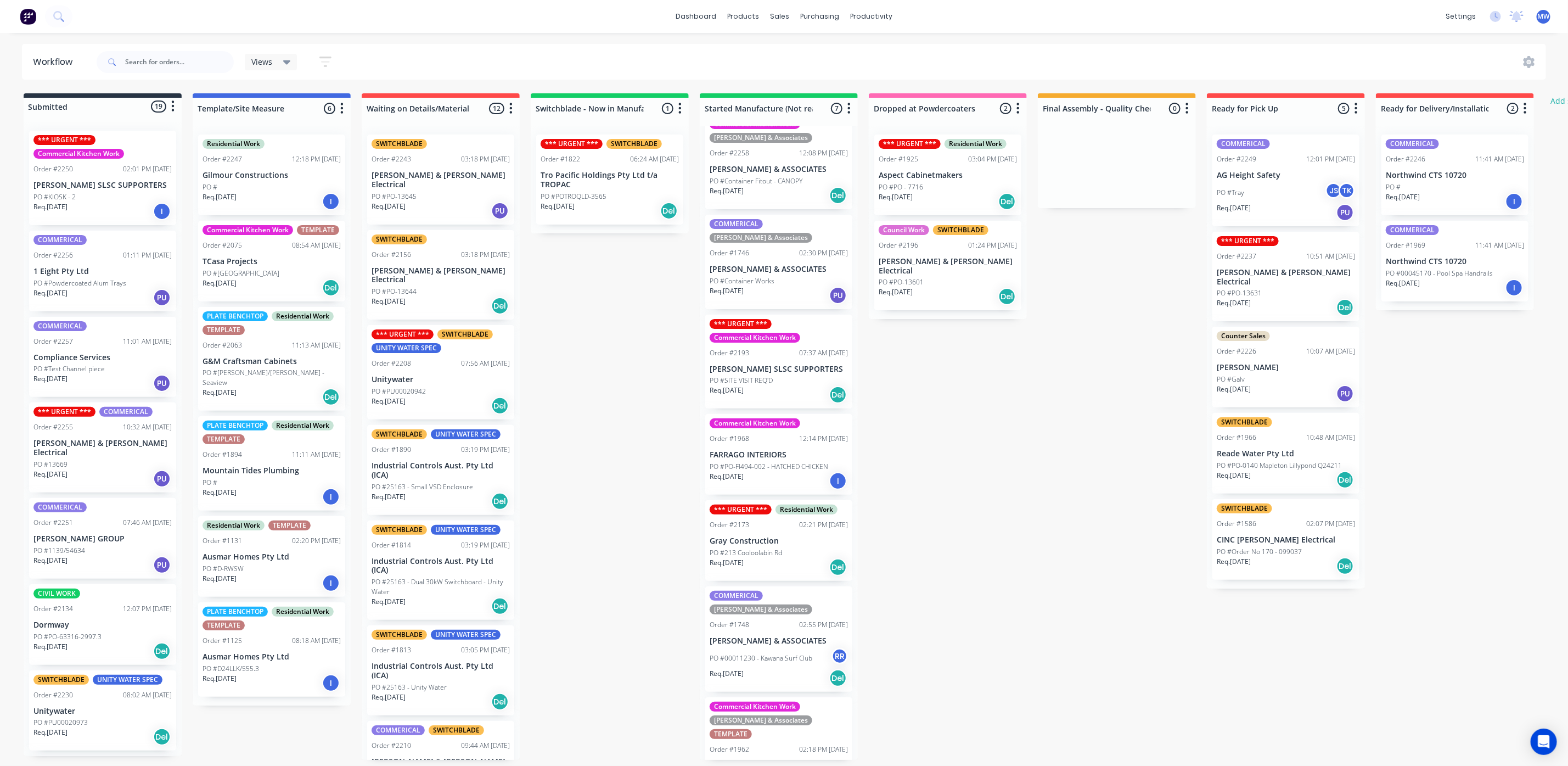
click at [76, 459] on div "PO #13669" at bounding box center [102, 464] width 138 height 10
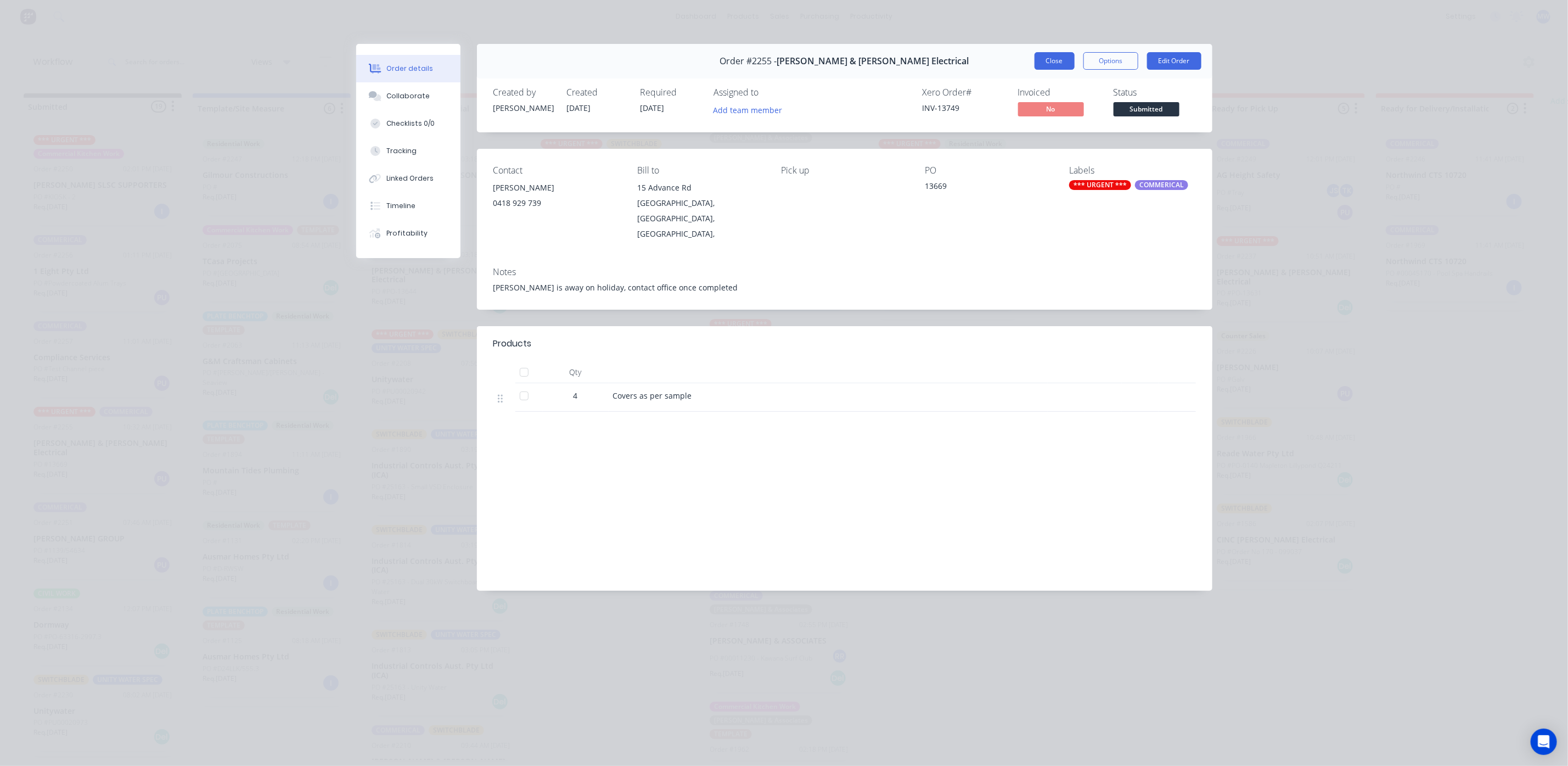
click at [1053, 63] on button "Close" at bounding box center [1054, 61] width 40 height 18
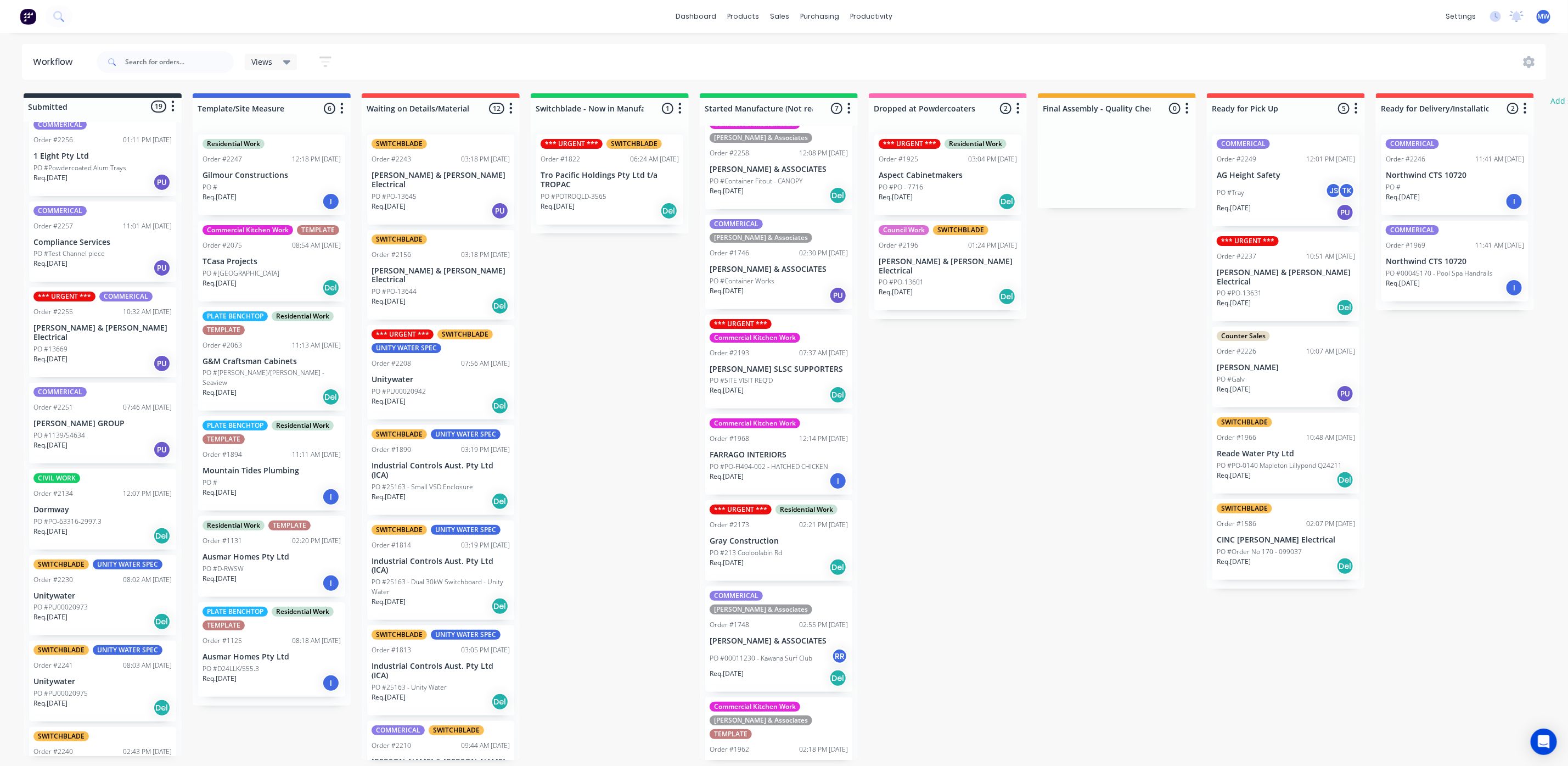
scroll to position [247, 0]
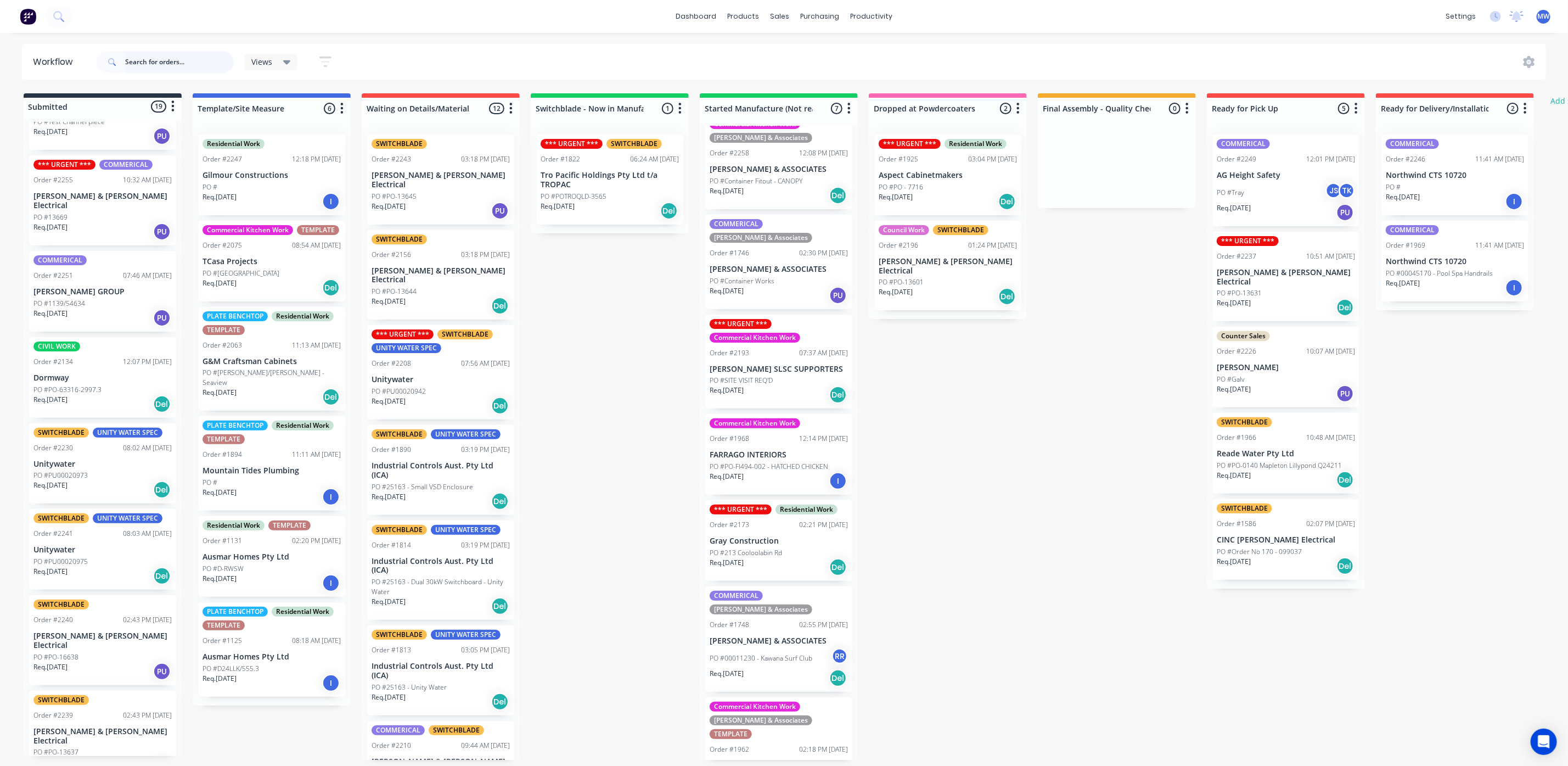
click at [155, 63] on input "text" at bounding box center [179, 62] width 109 height 22
click at [95, 459] on p "Unitywater" at bounding box center [102, 464] width 138 height 9
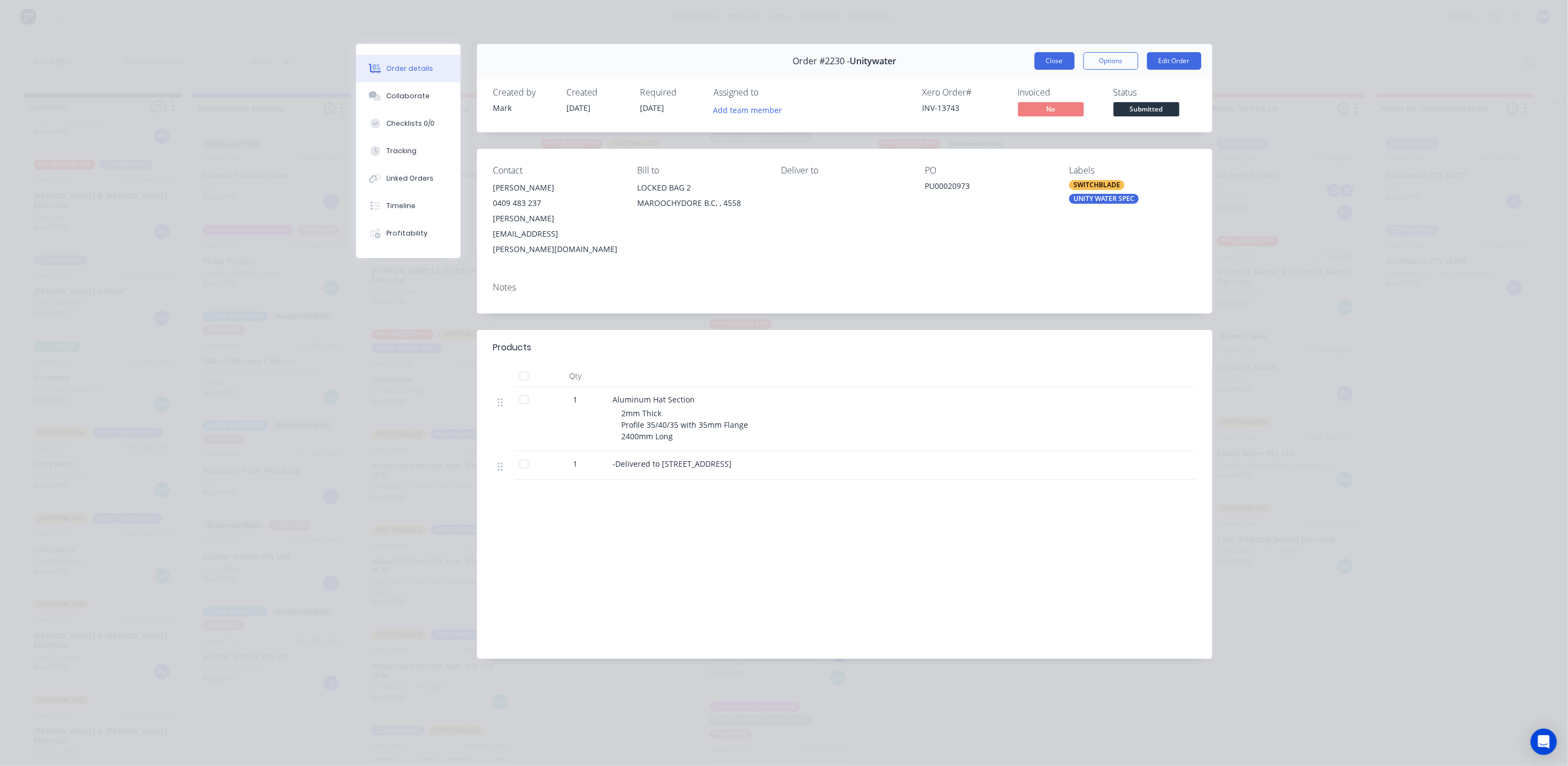
click at [1056, 63] on button "Close" at bounding box center [1054, 61] width 40 height 18
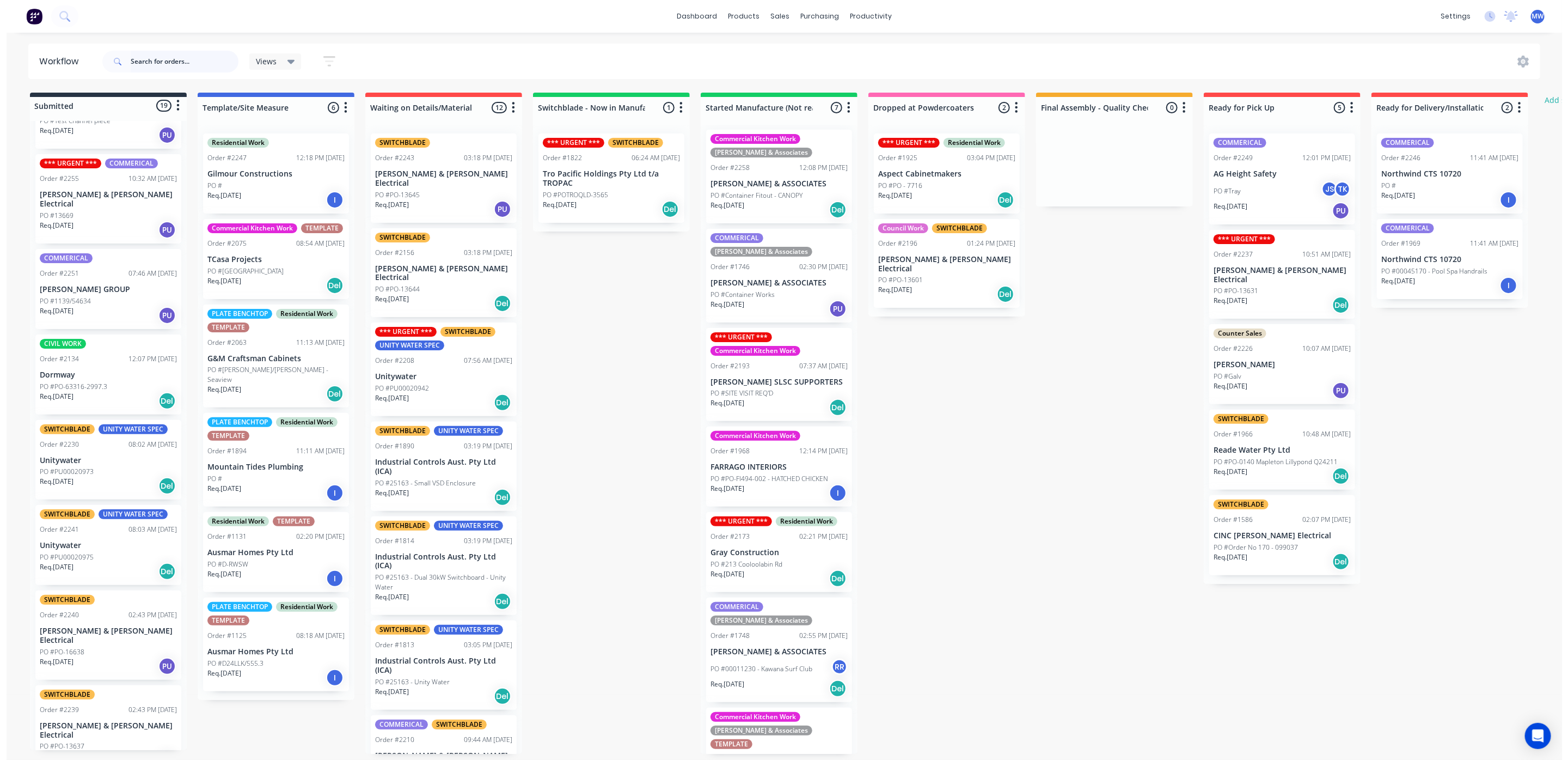
scroll to position [0, 0]
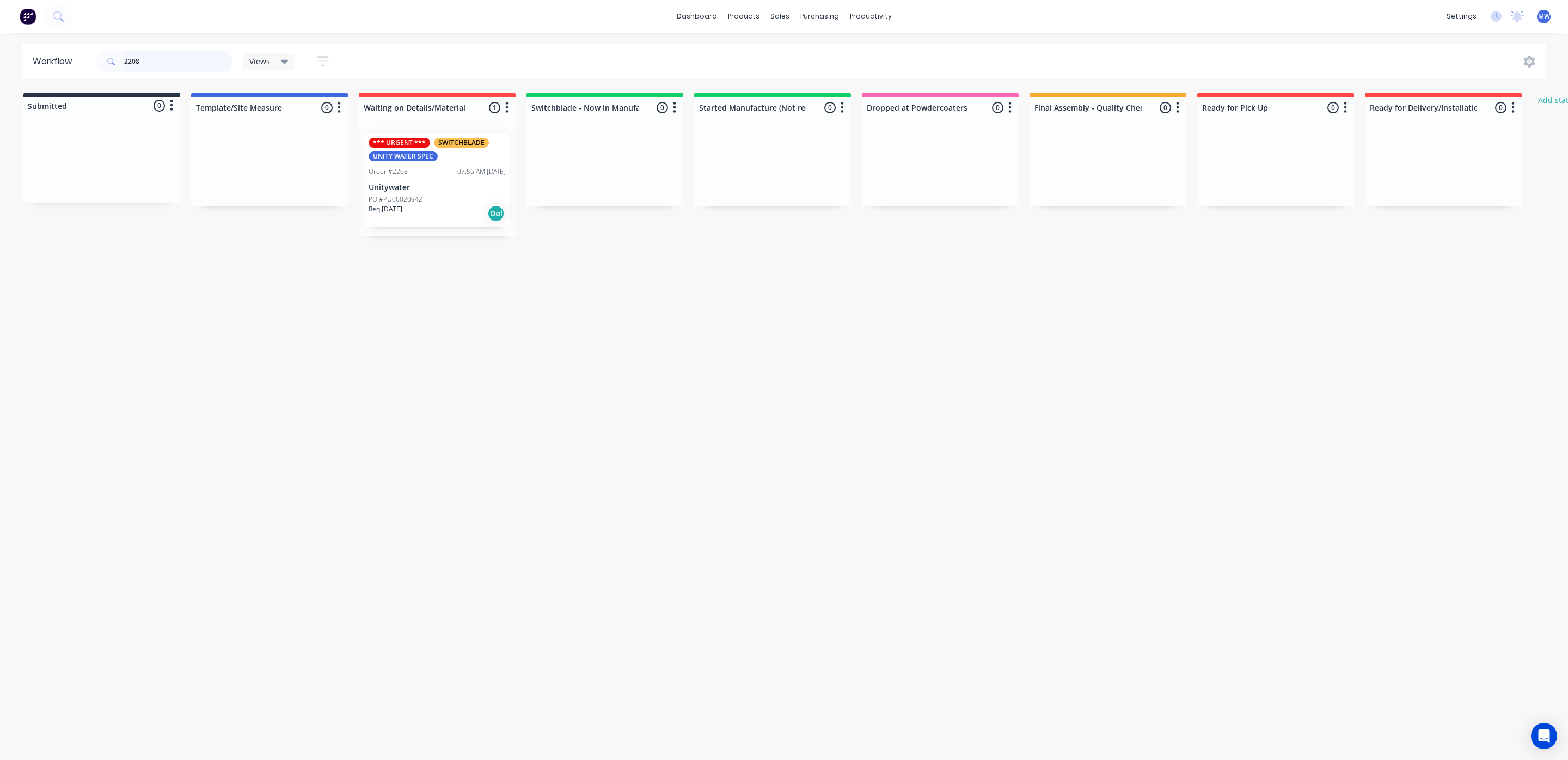
type input "2208"
click at [422, 206] on div "Req. 04/09/25 Del" at bounding box center [437, 214] width 137 height 19
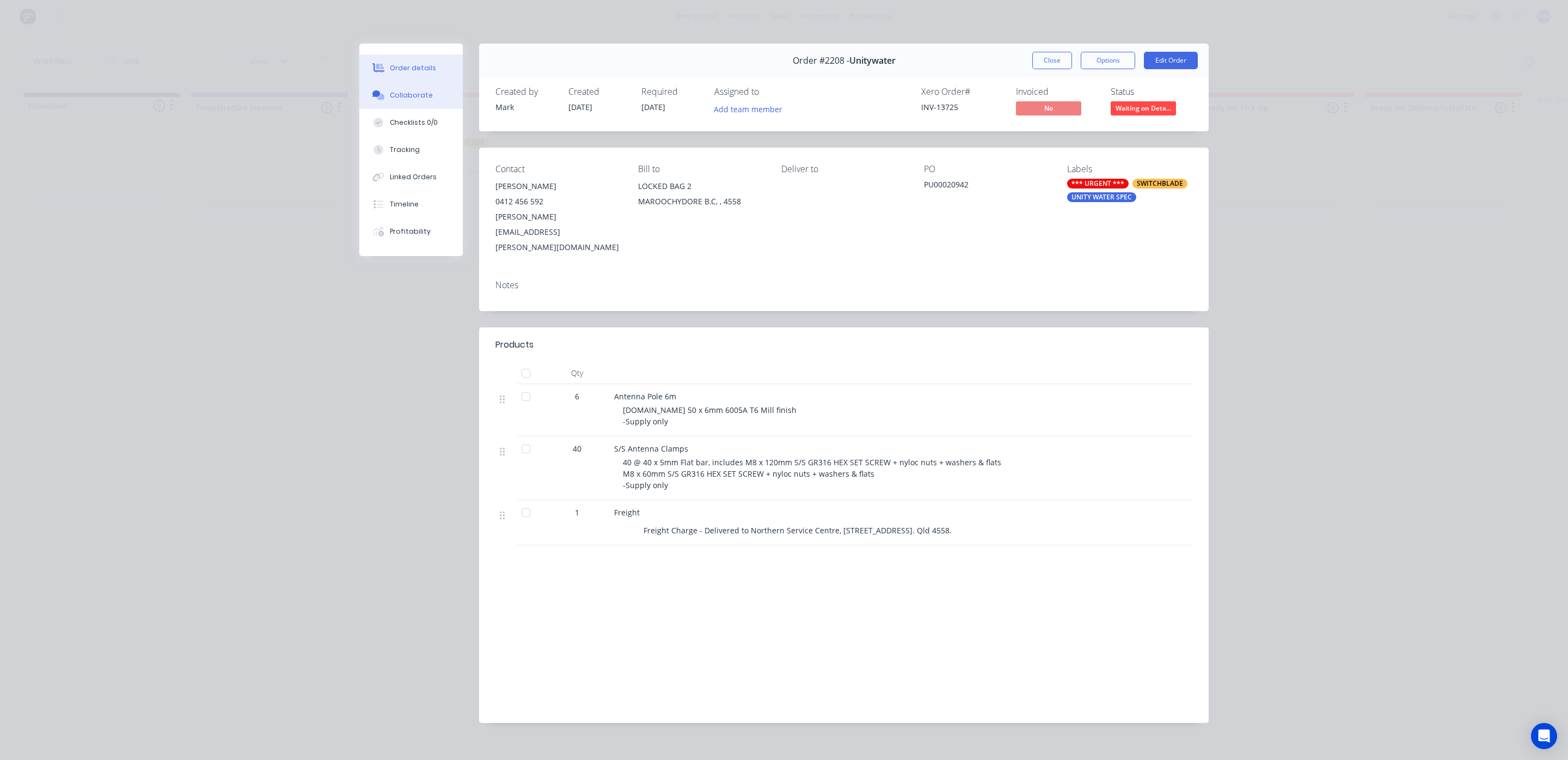
click at [416, 99] on div "Collaborate" at bounding box center [411, 95] width 43 height 10
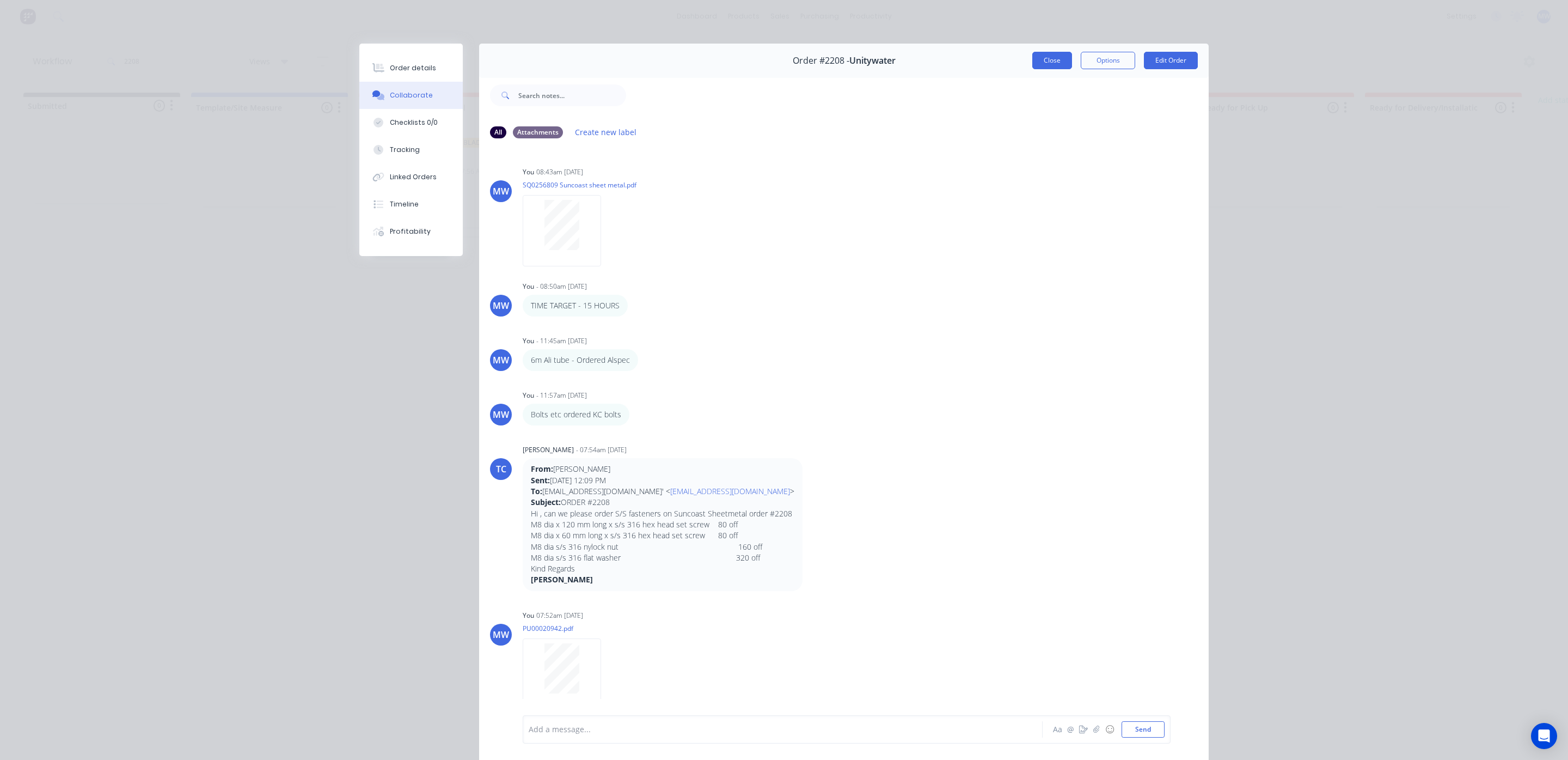
click at [1059, 64] on button "Close" at bounding box center [1052, 60] width 40 height 18
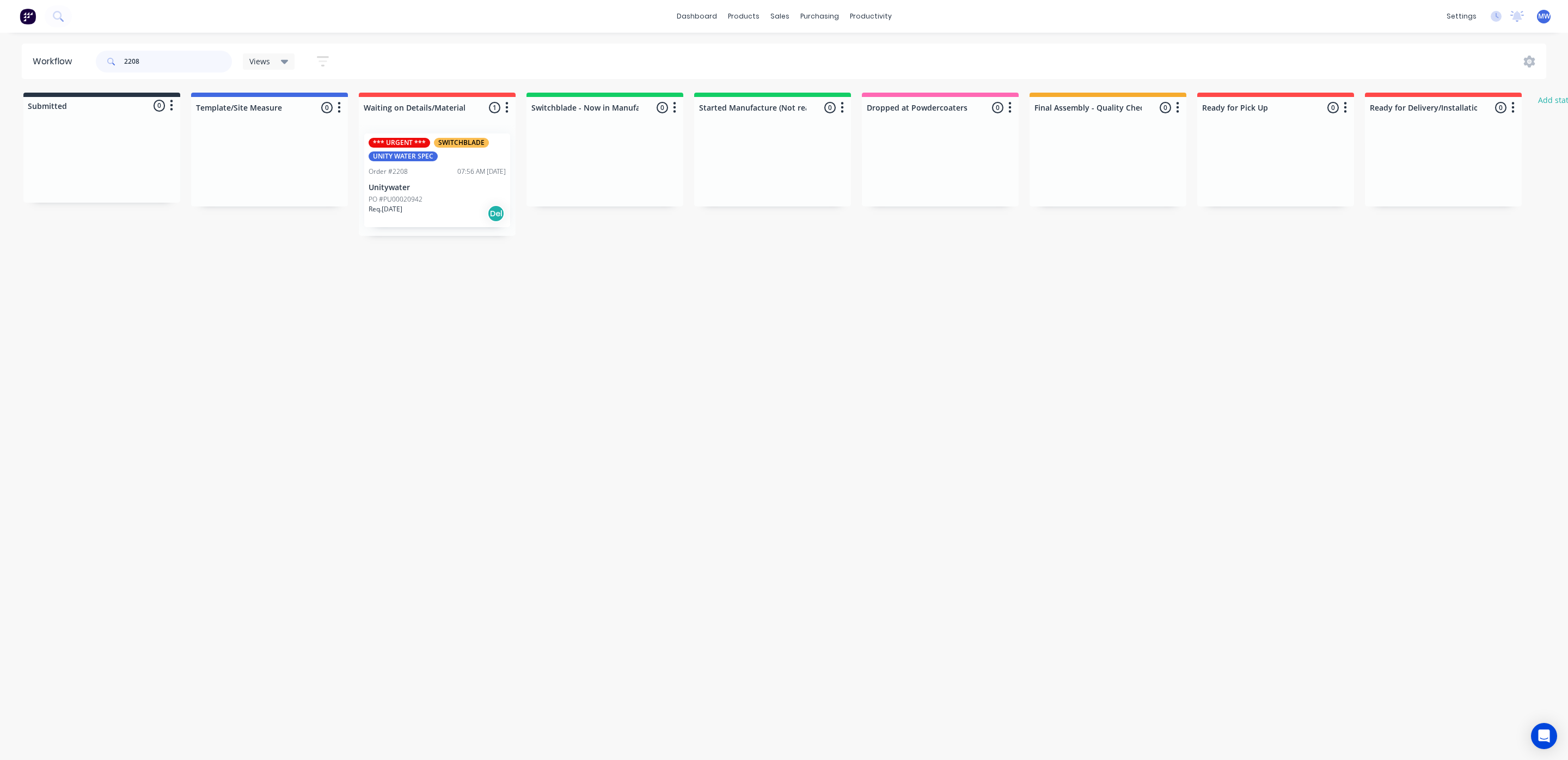
drag, startPoint x: 184, startPoint y: 61, endPoint x: 0, endPoint y: 58, distance: 184.0
click at [0, 69] on div "Workflow 2208 Views Save new view None (Default) edit SCSM - MAIN edit SUNCOAST…" at bounding box center [784, 61] width 1568 height 36
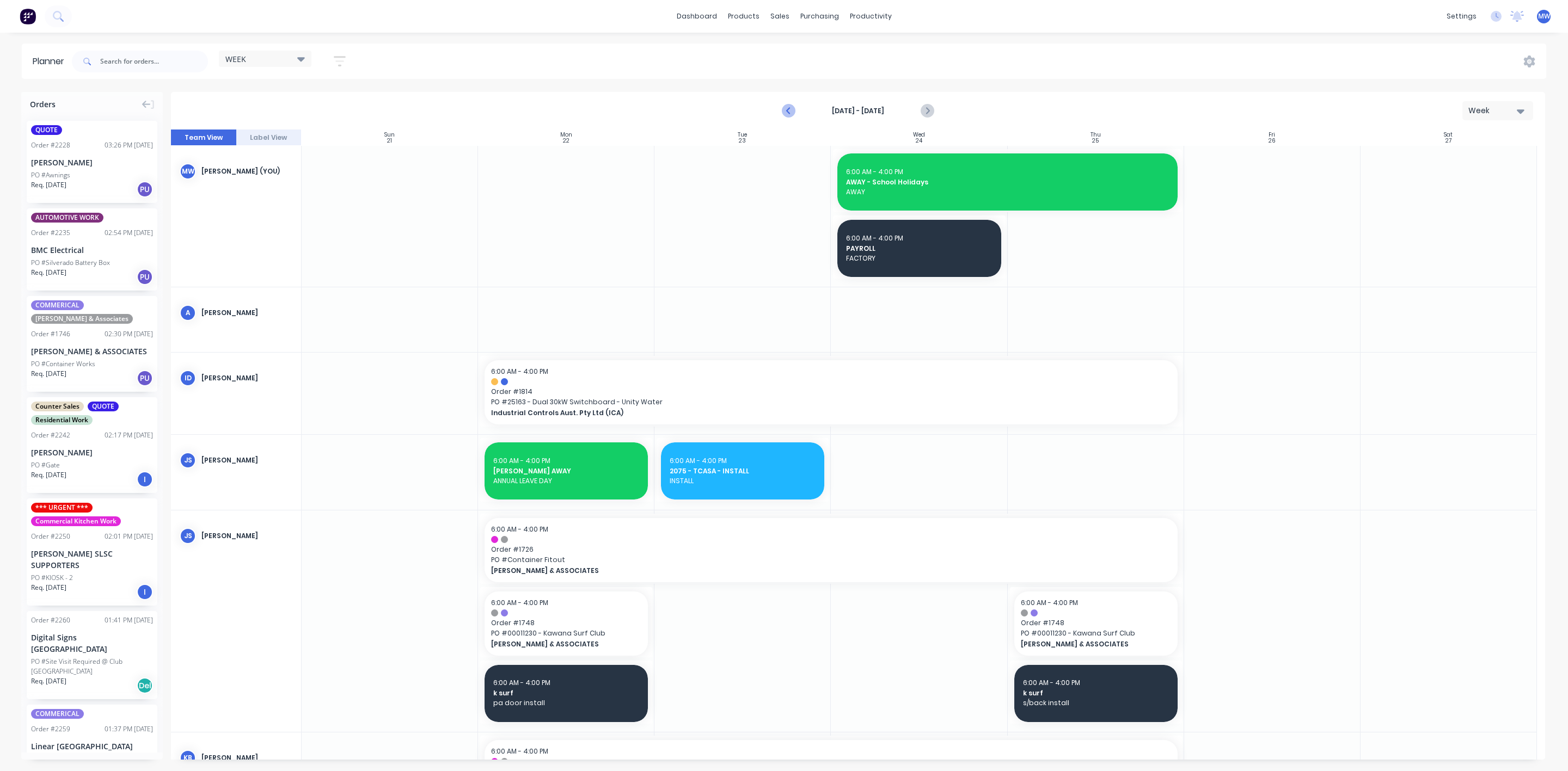
click at [793, 113] on icon "Previous page" at bounding box center [789, 111] width 13 height 13
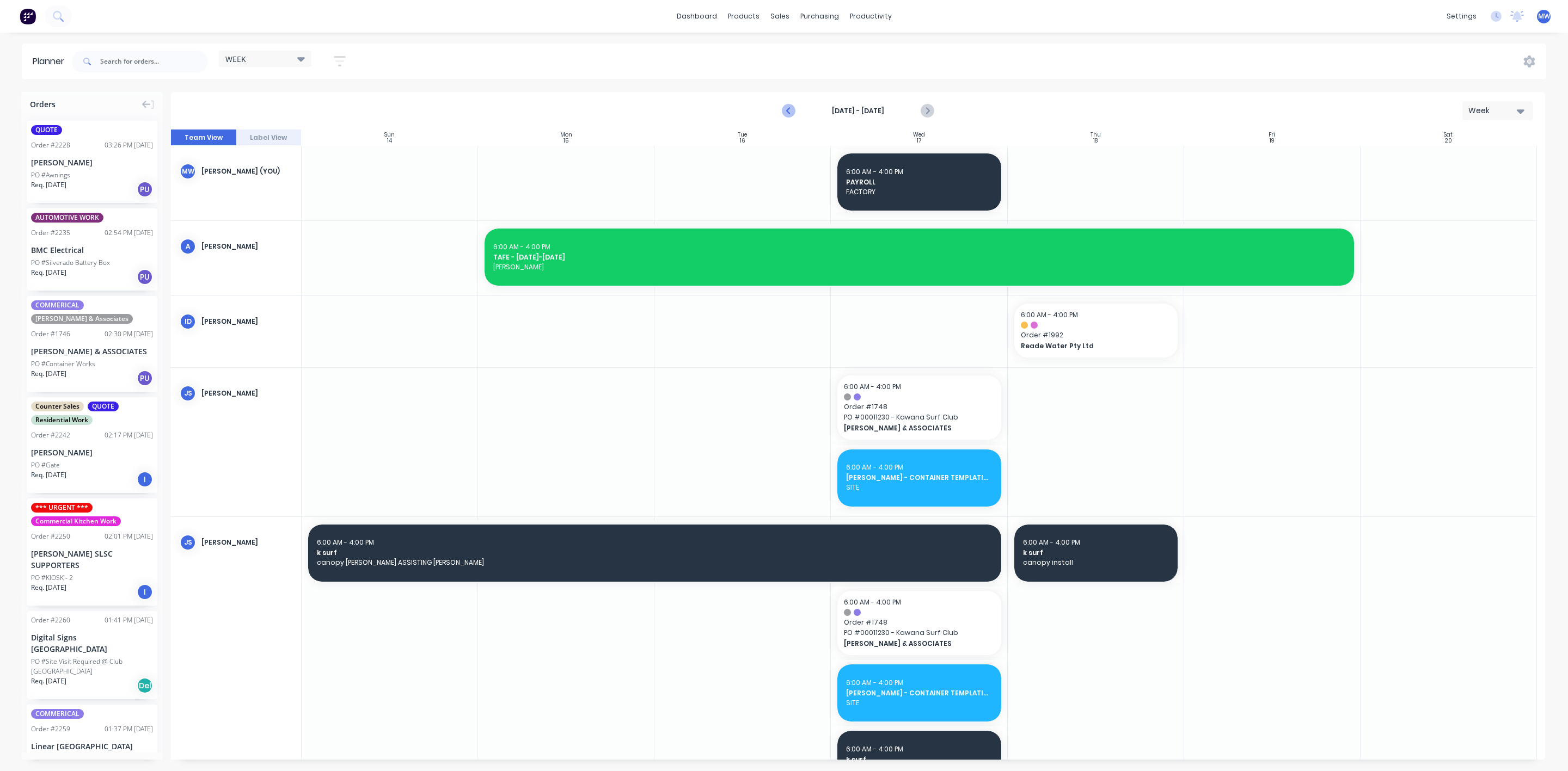
click at [792, 113] on icon "Previous page" at bounding box center [789, 111] width 13 height 13
